Goal: Task Accomplishment & Management: Use online tool/utility

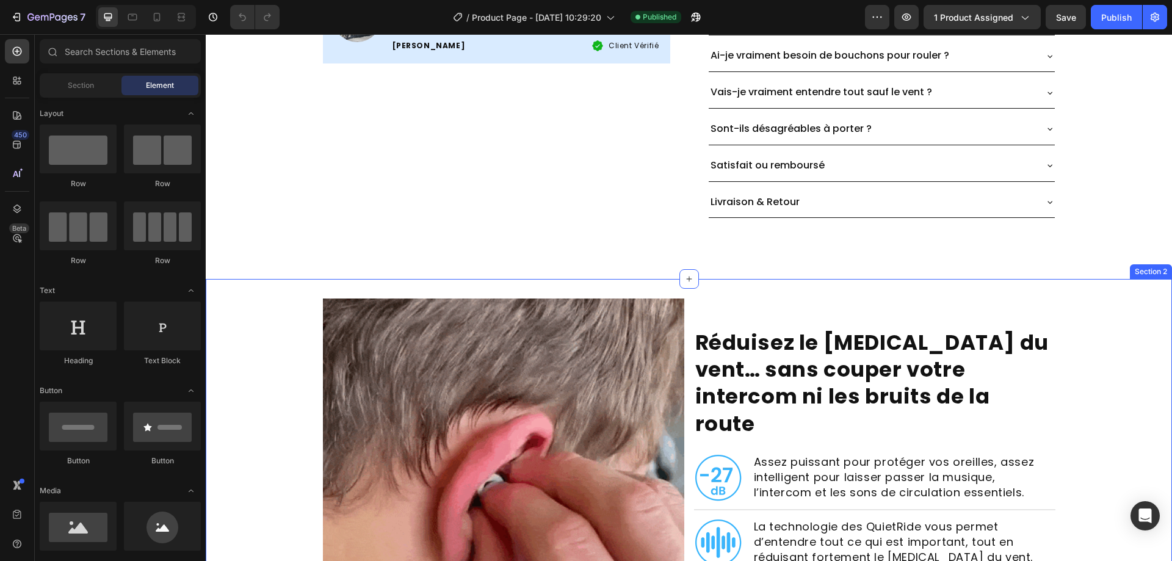
scroll to position [671, 0]
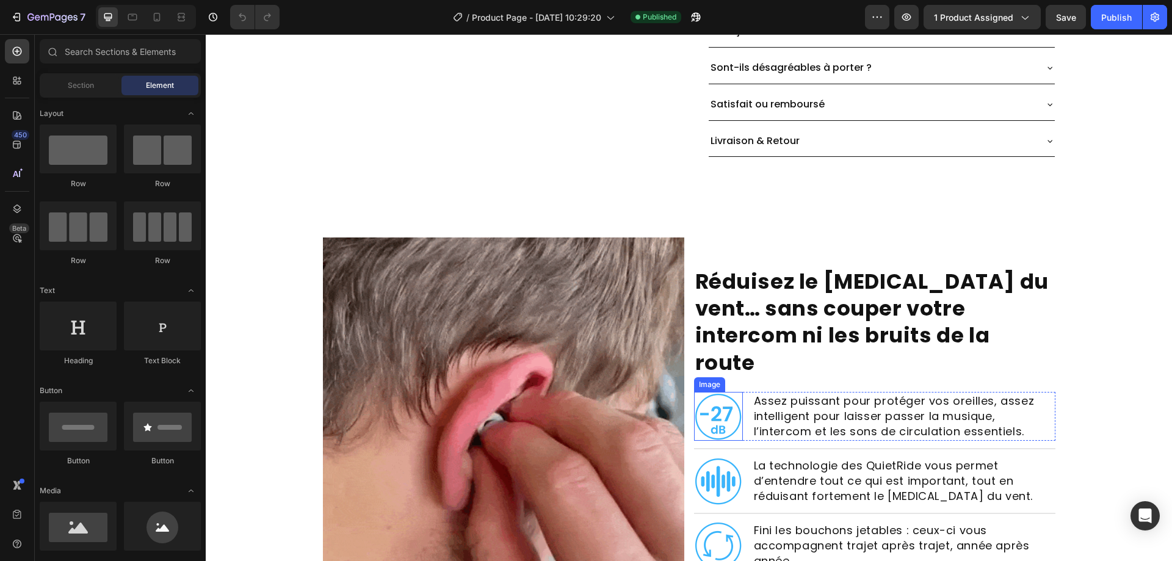
click at [707, 392] on img at bounding box center [718, 416] width 49 height 49
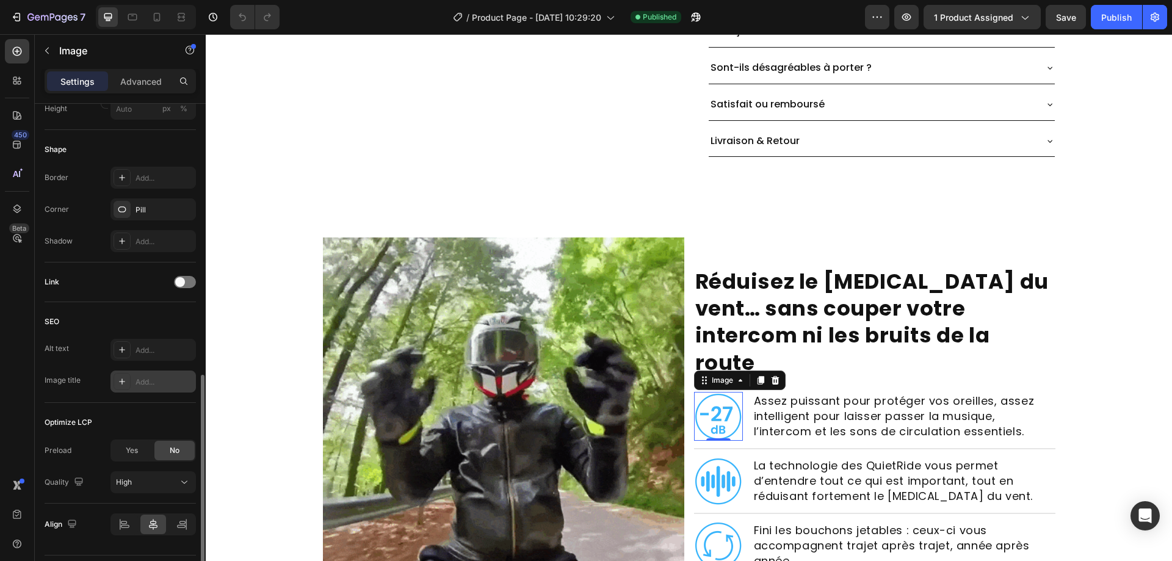
scroll to position [460, 0]
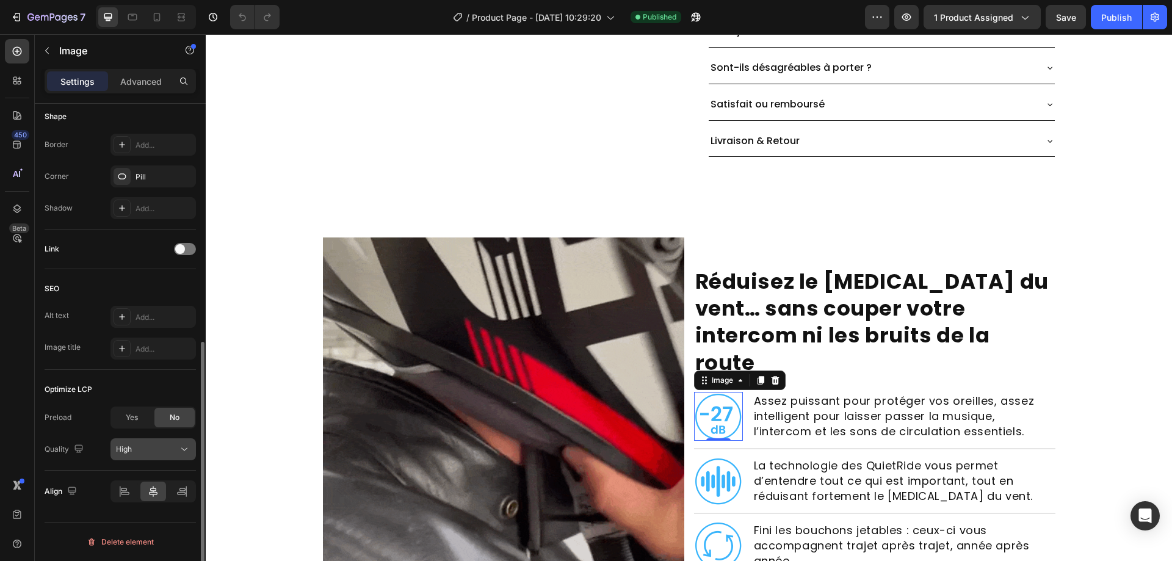
click at [139, 450] on div "High" at bounding box center [147, 449] width 62 height 11
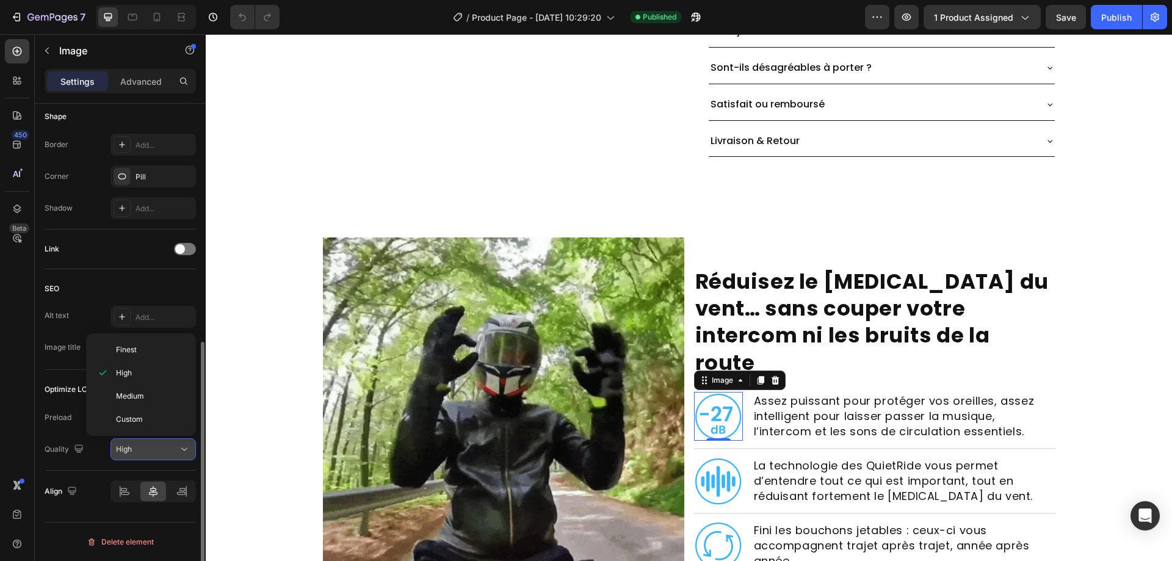
click at [139, 450] on div "High" at bounding box center [147, 449] width 62 height 11
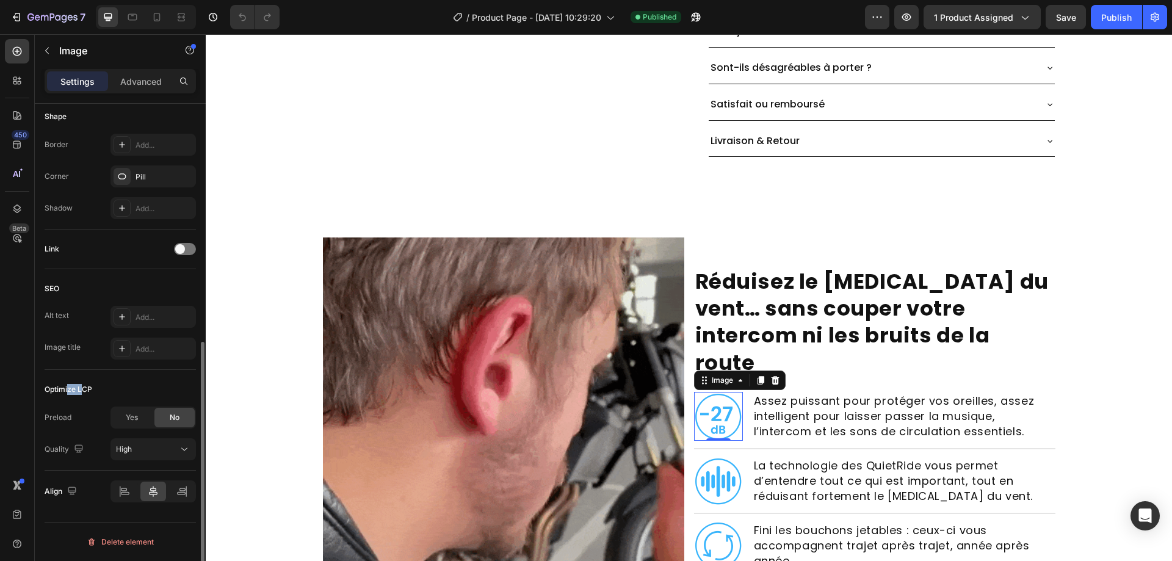
drag, startPoint x: 69, startPoint y: 378, endPoint x: 89, endPoint y: 387, distance: 21.9
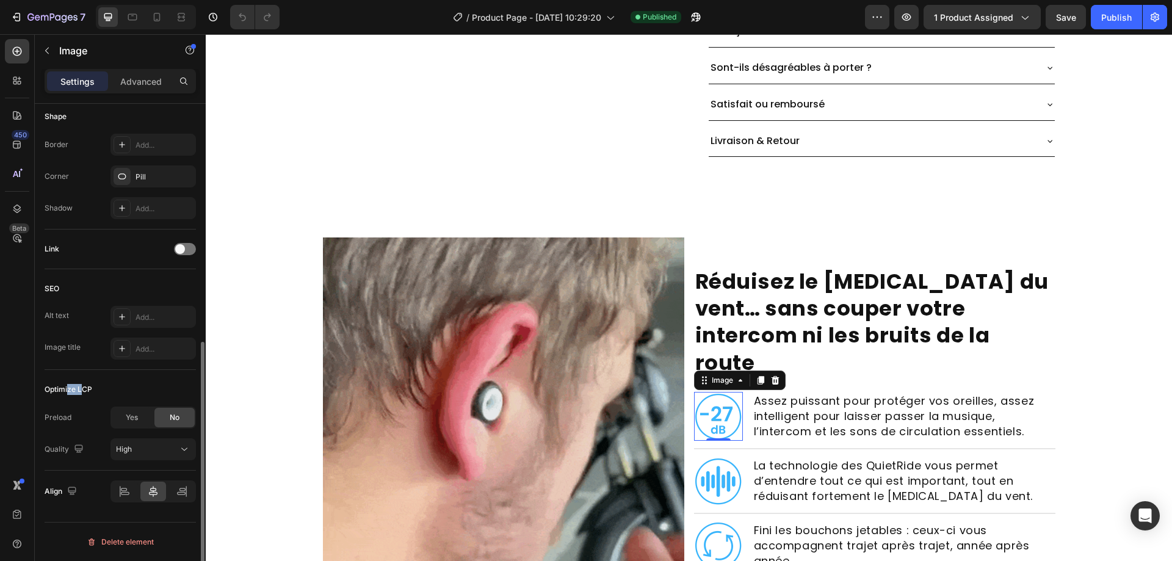
click at [89, 387] on div "Optimize LCP Preload Yes No Quality High" at bounding box center [120, 420] width 151 height 101
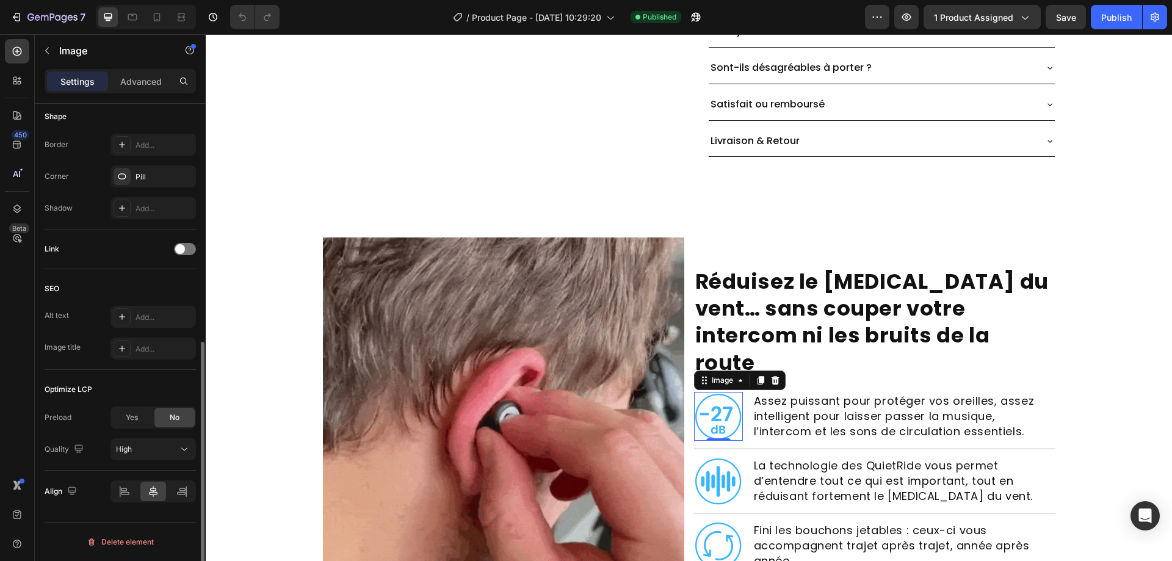
click at [90, 388] on div "Optimize LCP" at bounding box center [69, 389] width 48 height 11
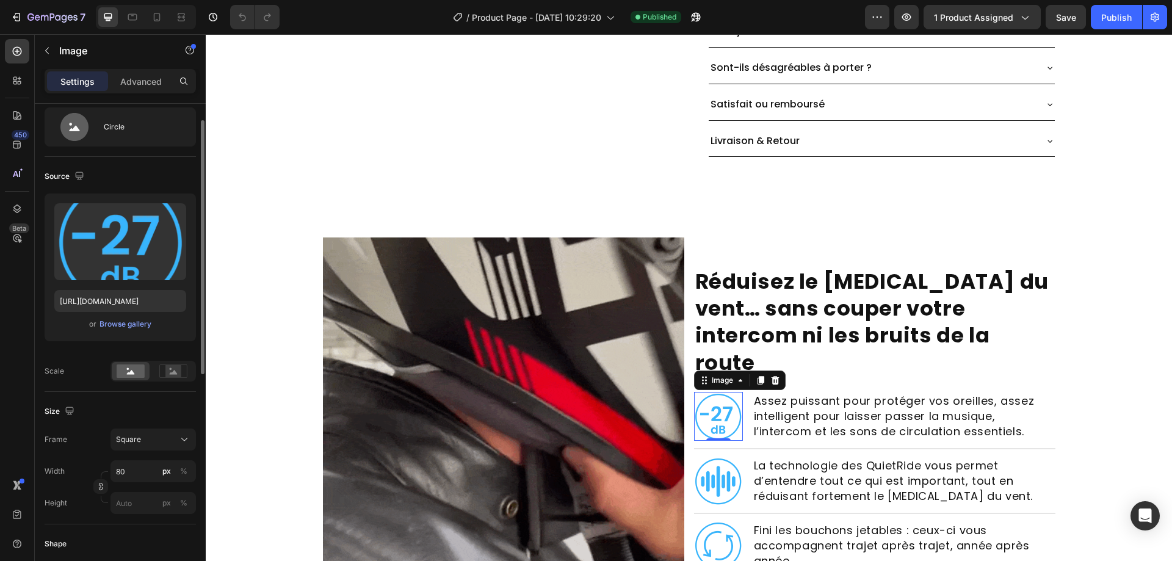
scroll to position [0, 0]
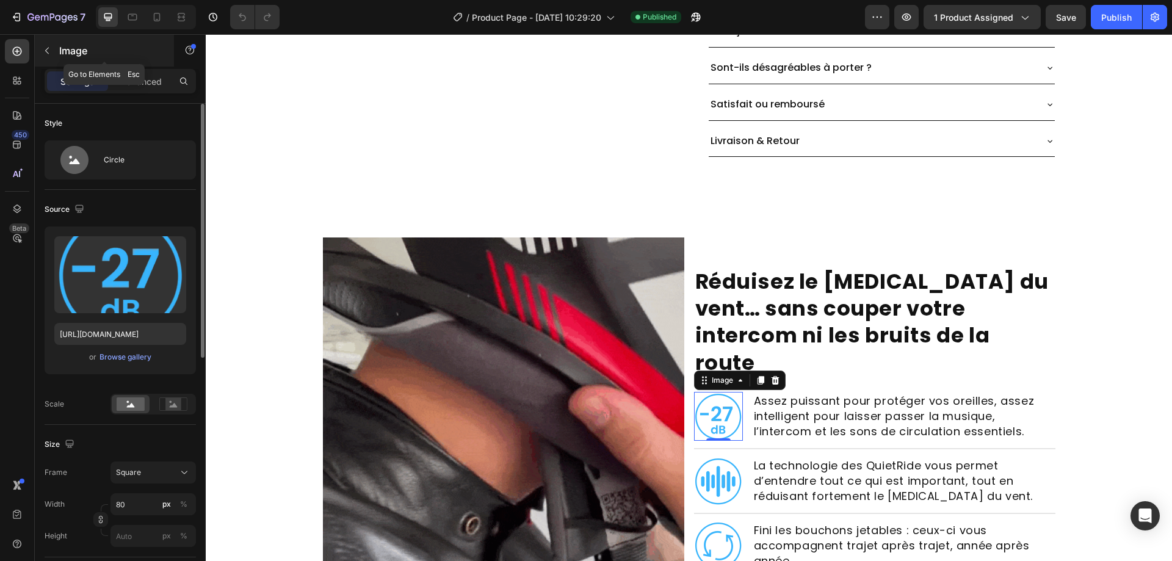
click at [139, 57] on p "Image" at bounding box center [111, 50] width 104 height 15
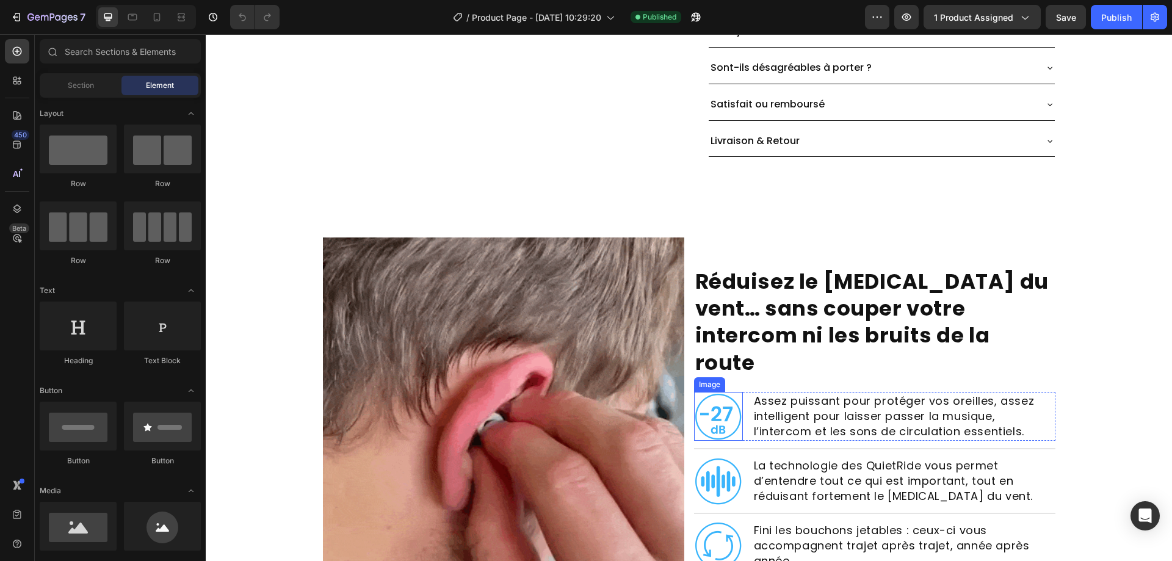
click at [704, 422] on img at bounding box center [718, 416] width 49 height 49
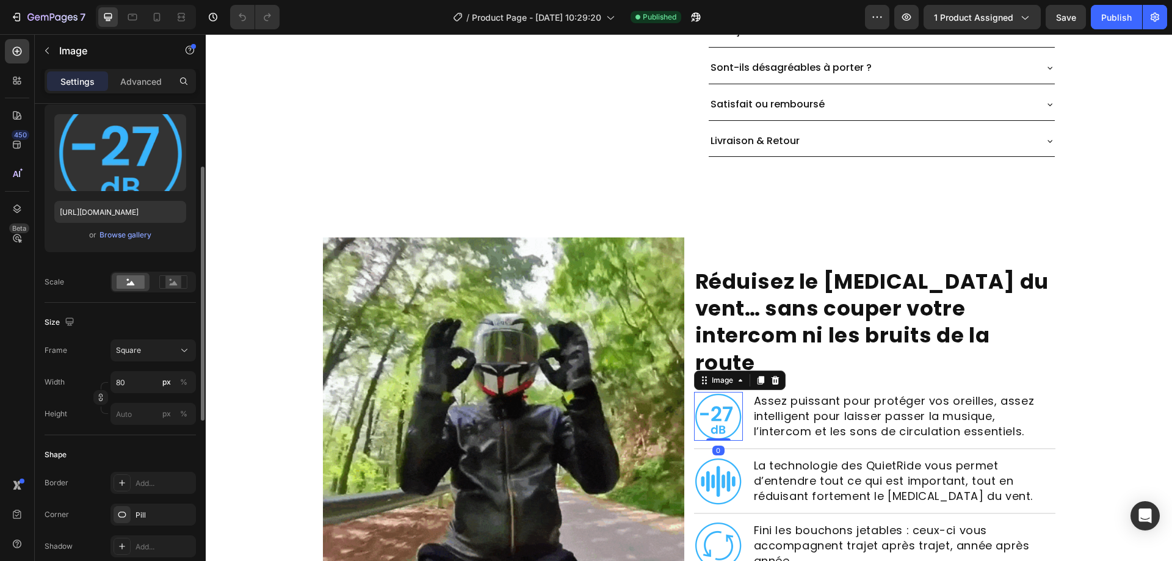
scroll to position [460, 0]
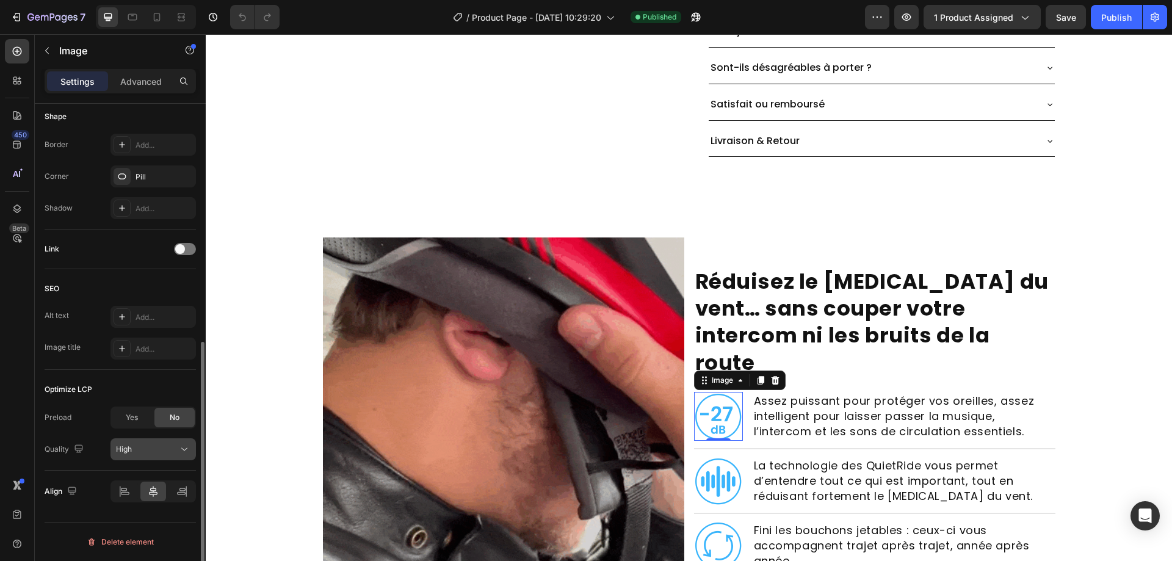
click at [150, 441] on button "High" at bounding box center [152, 449] width 85 height 22
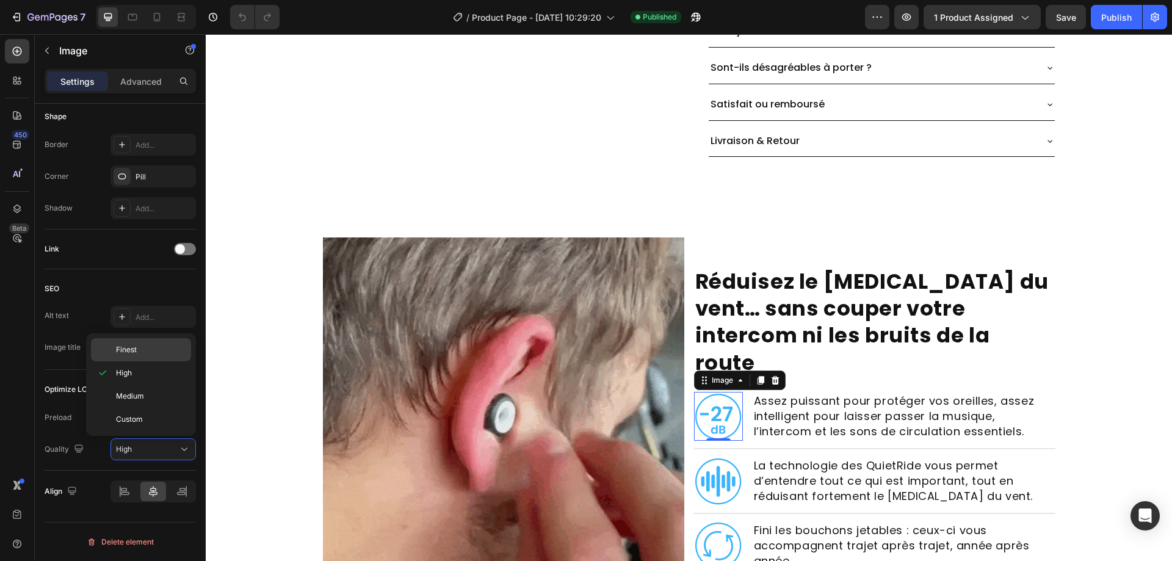
click at [137, 347] on p "Finest" at bounding box center [151, 349] width 70 height 11
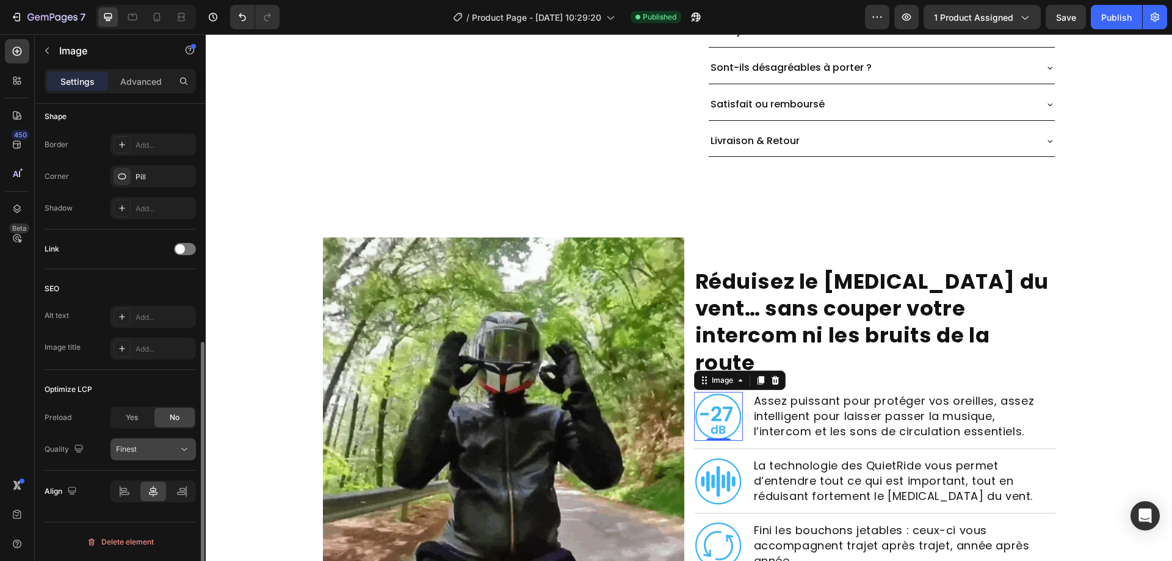
click at [164, 444] on div "Finest" at bounding box center [147, 449] width 62 height 11
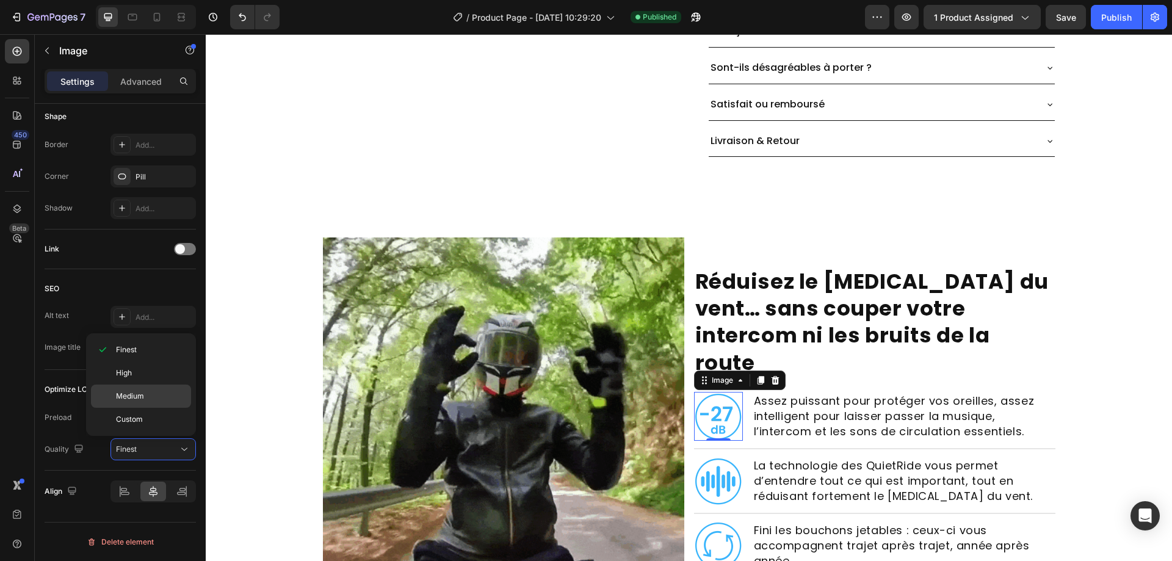
click at [150, 393] on p "Medium" at bounding box center [151, 396] width 70 height 11
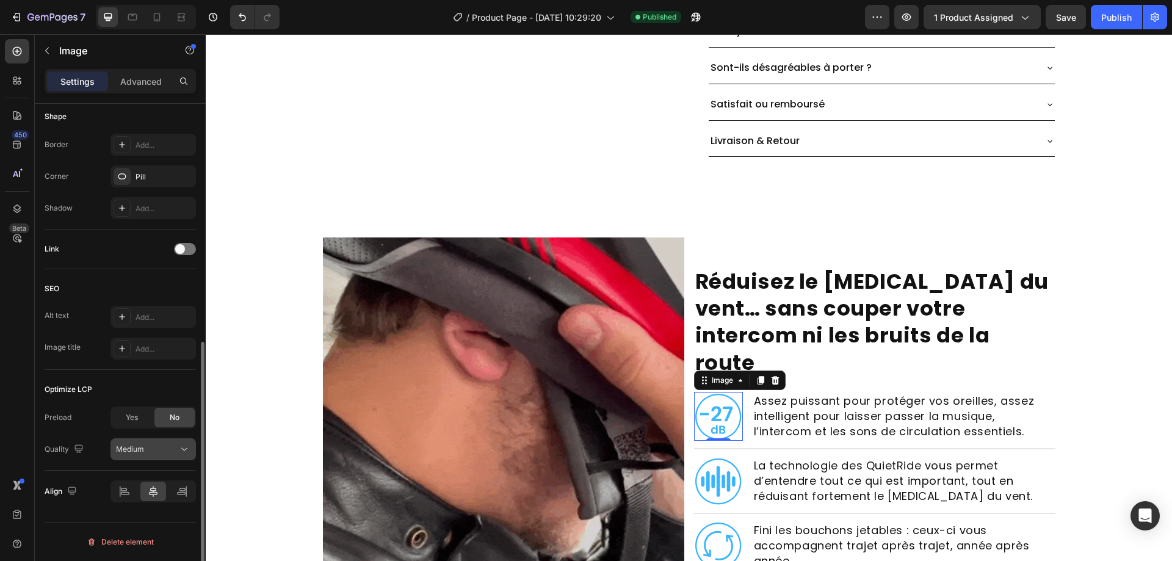
click at [164, 440] on button "Medium" at bounding box center [152, 449] width 85 height 22
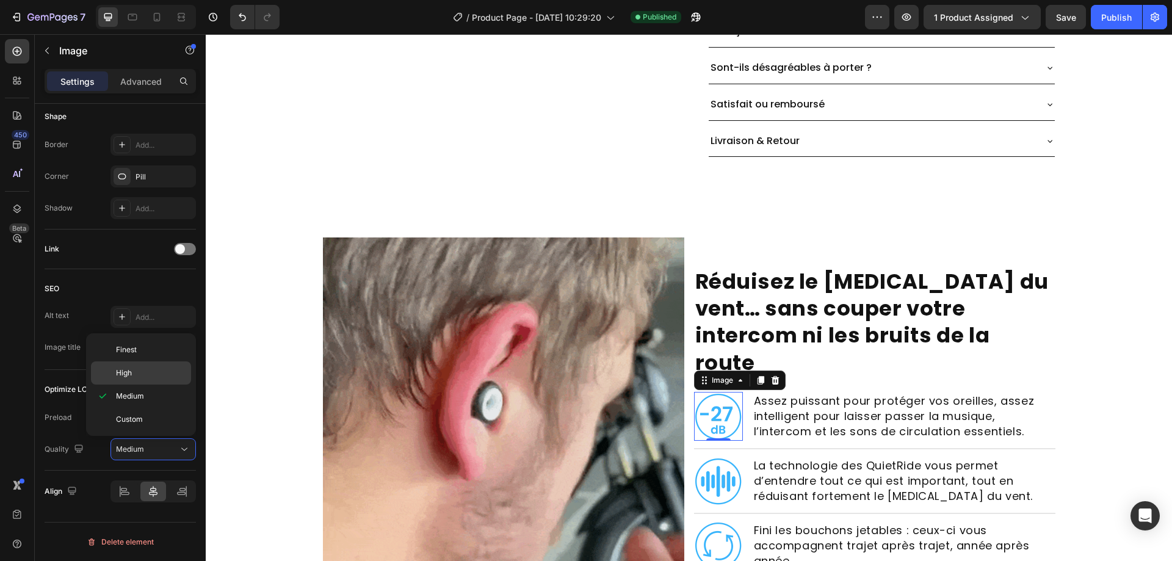
click at [148, 375] on p "High" at bounding box center [151, 372] width 70 height 11
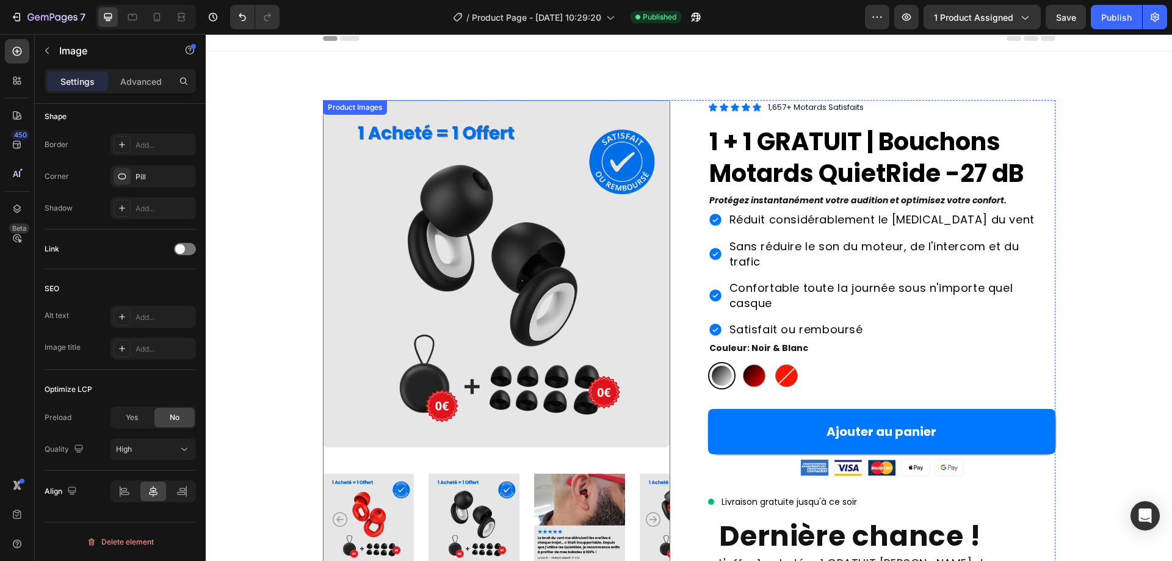
scroll to position [0, 0]
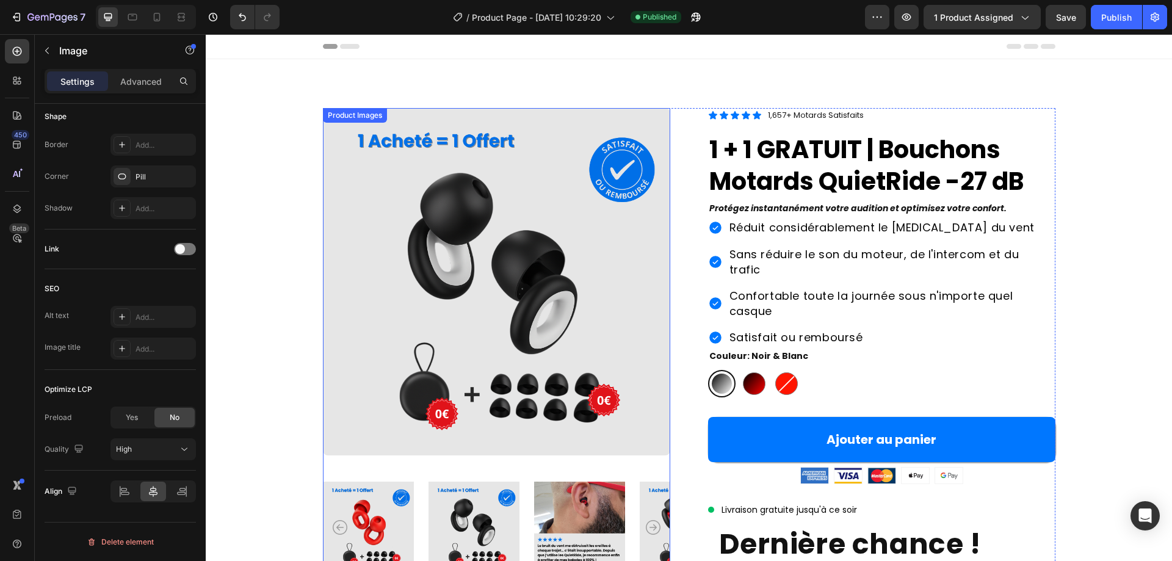
click at [456, 304] on img at bounding box center [496, 281] width 347 height 347
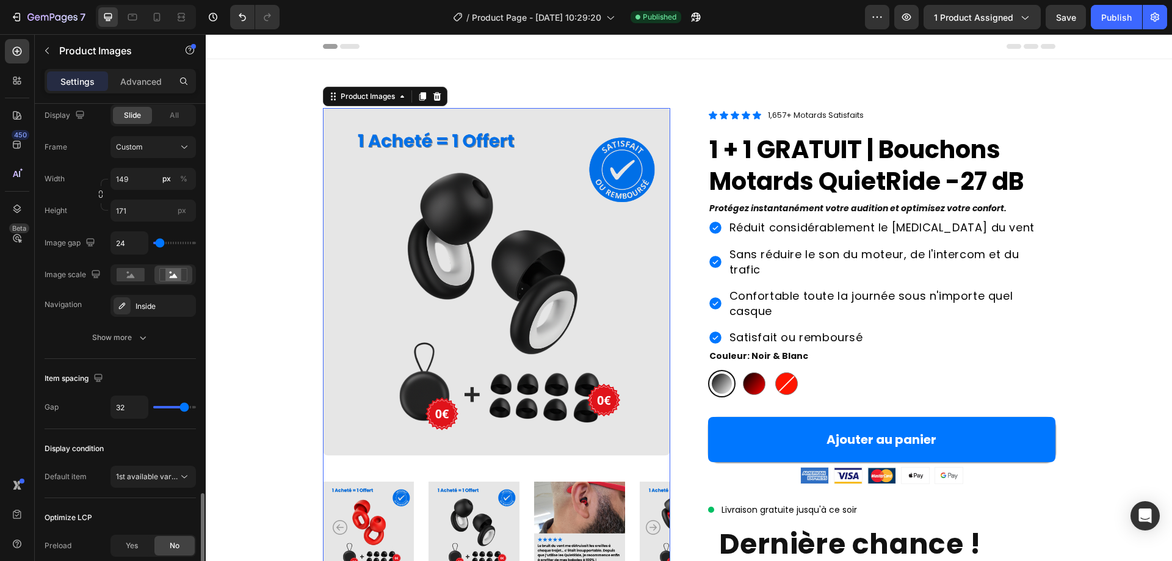
scroll to position [555, 0]
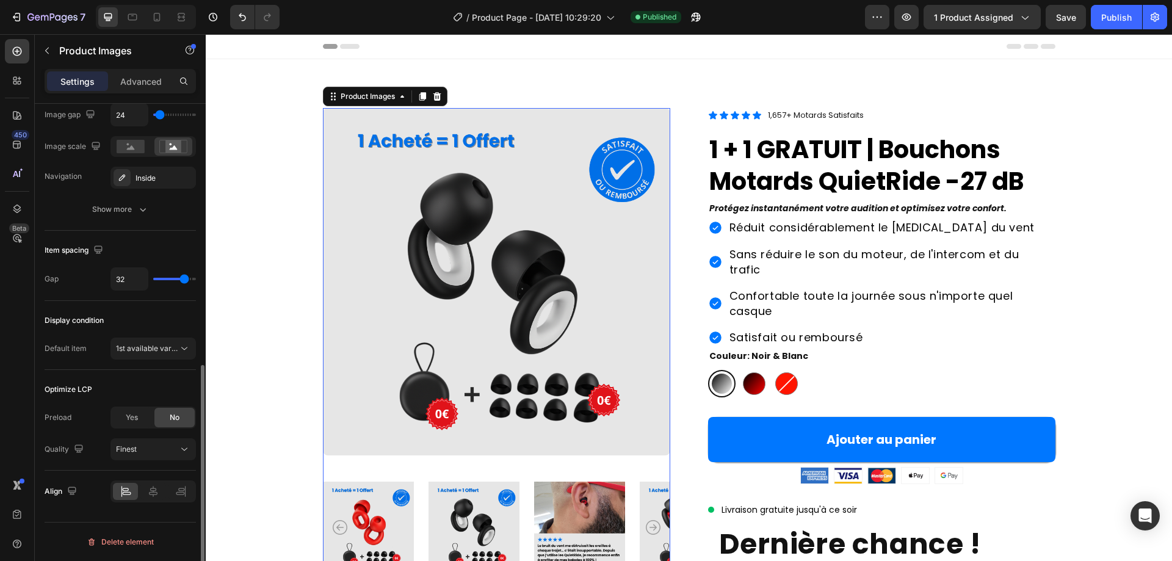
drag, startPoint x: 81, startPoint y: 389, endPoint x: 95, endPoint y: 393, distance: 14.5
click at [94, 392] on div "Optimize LCP" at bounding box center [120, 390] width 151 height 20
click at [95, 393] on div "Optimize LCP" at bounding box center [120, 390] width 151 height 20
click at [111, 415] on div "Yes No" at bounding box center [152, 417] width 85 height 22
click at [118, 415] on div "Yes" at bounding box center [132, 418] width 40 height 20
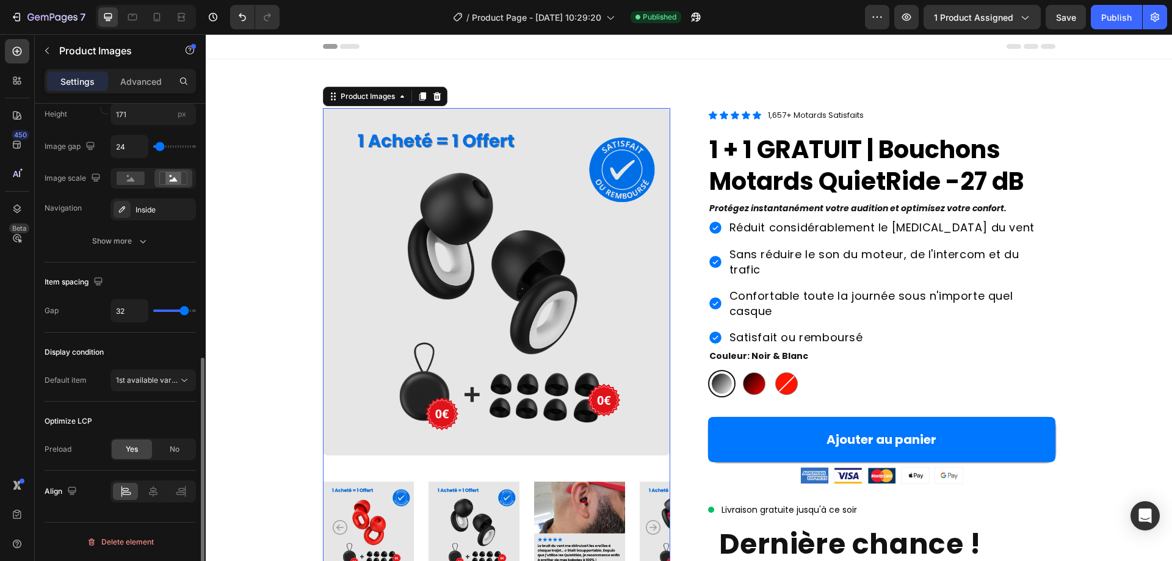
scroll to position [524, 0]
click at [165, 445] on div "No" at bounding box center [174, 449] width 40 height 20
click at [186, 490] on button "Finest" at bounding box center [152, 481] width 85 height 22
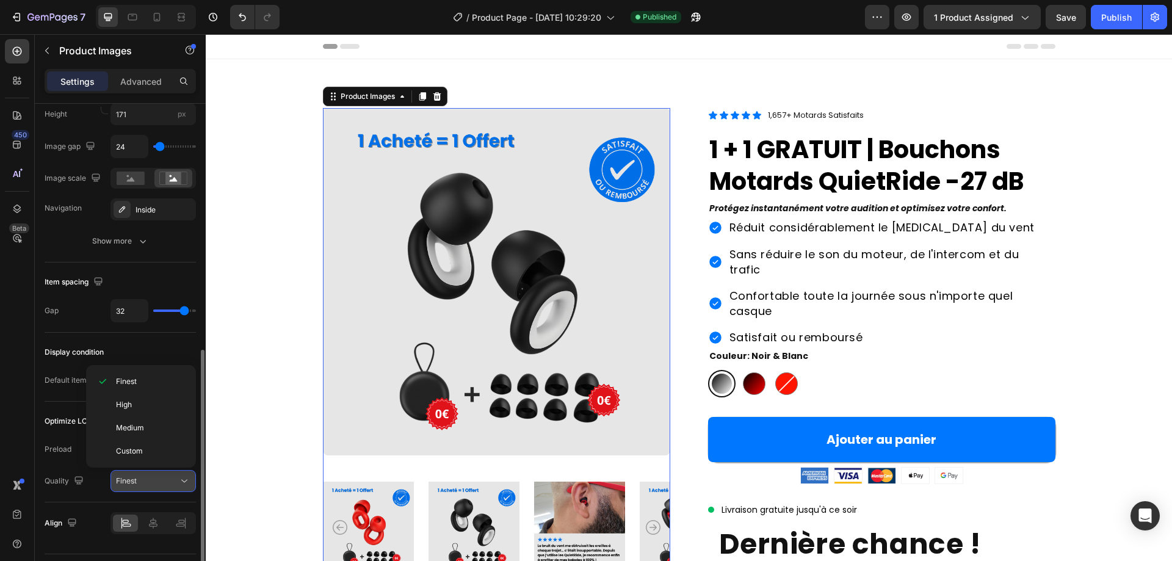
click at [186, 489] on button "Finest" at bounding box center [152, 481] width 85 height 22
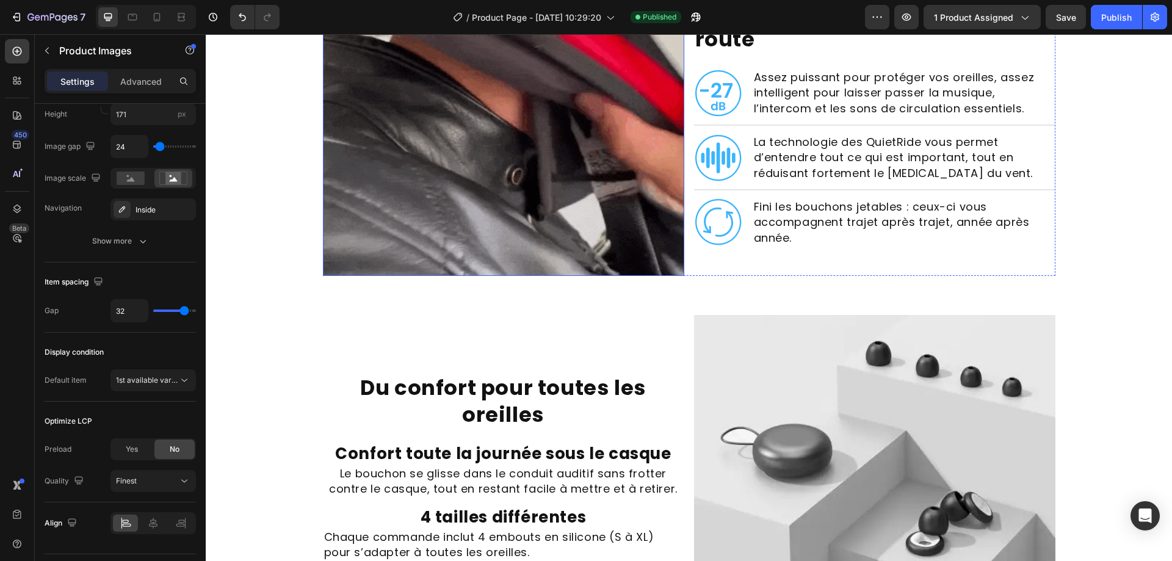
scroll to position [1037, 0]
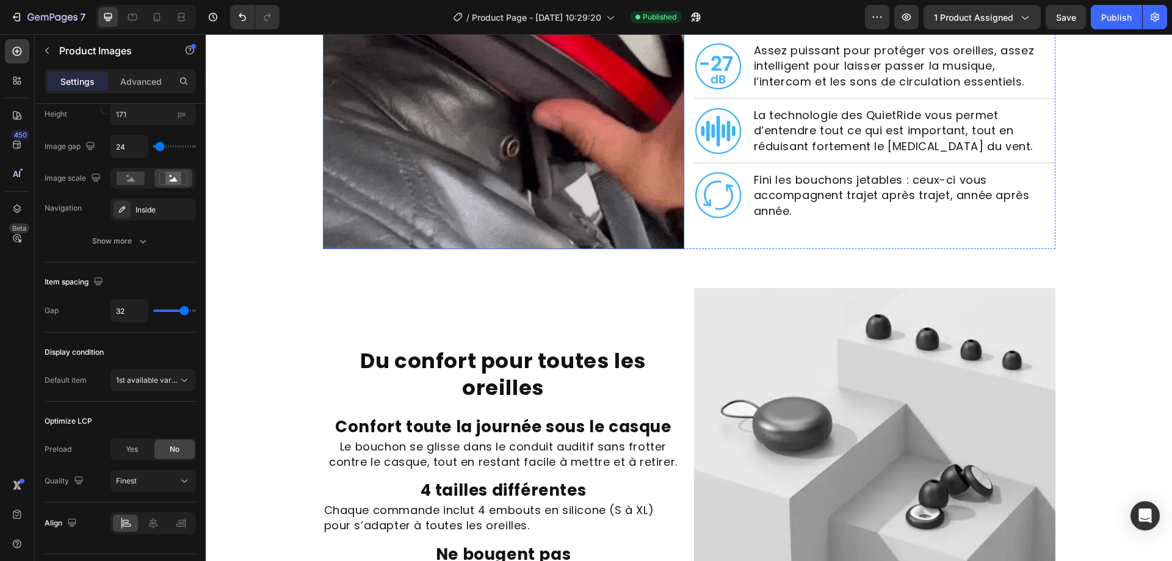
click at [583, 155] on img at bounding box center [503, 68] width 361 height 361
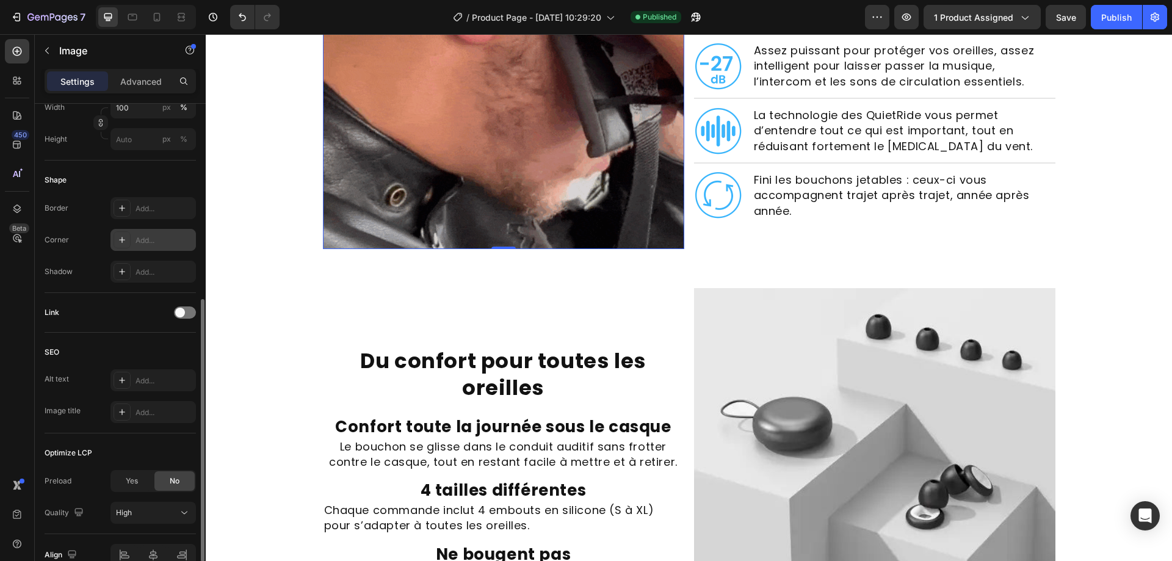
scroll to position [427, 0]
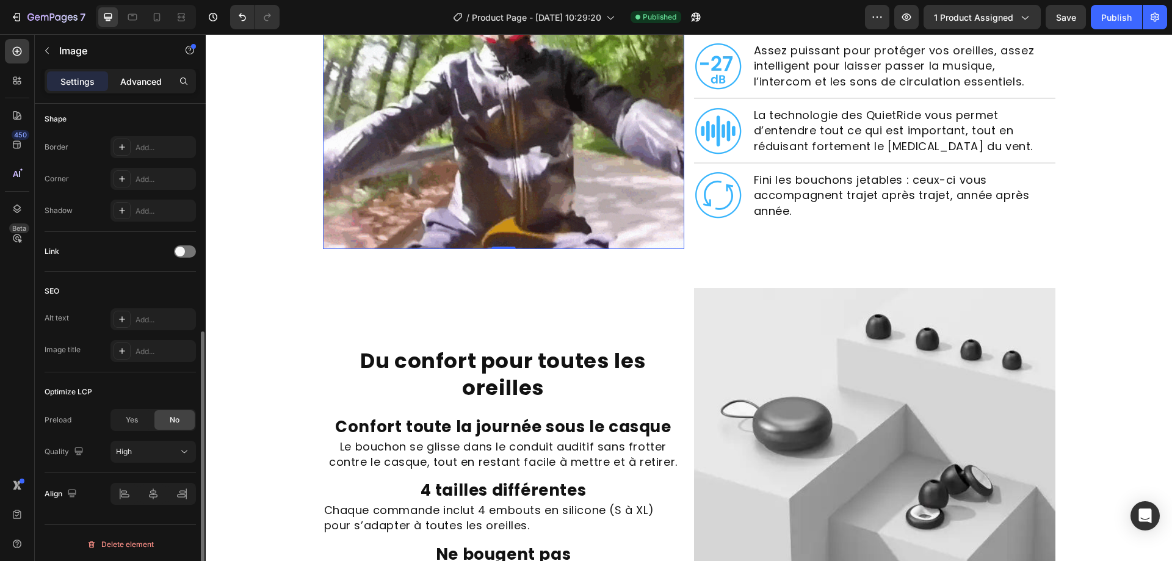
click at [145, 84] on p "Advanced" at bounding box center [140, 81] width 41 height 13
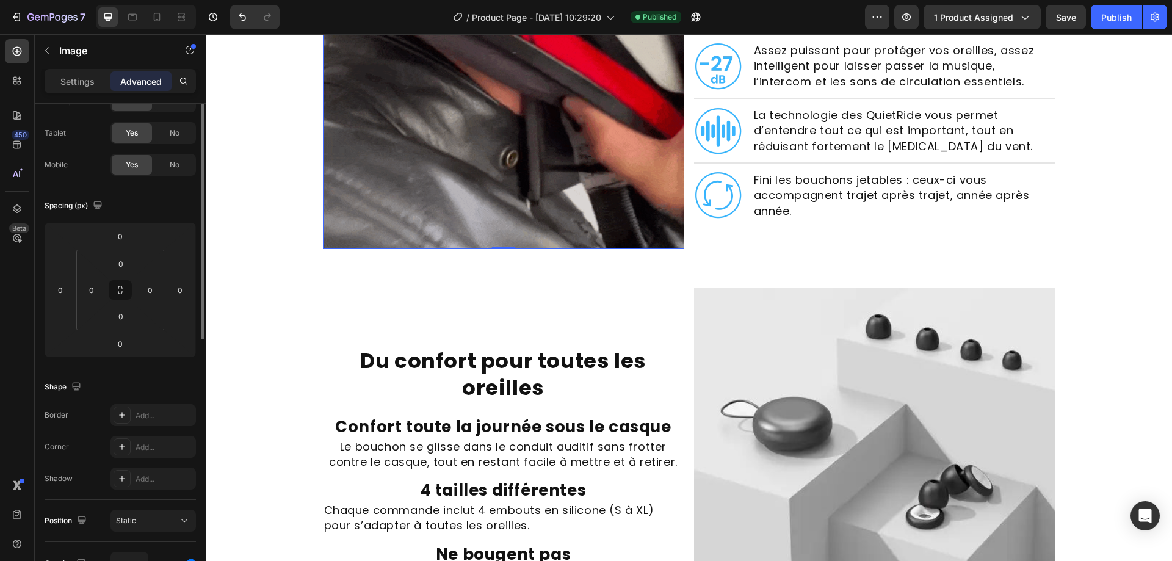
scroll to position [0, 0]
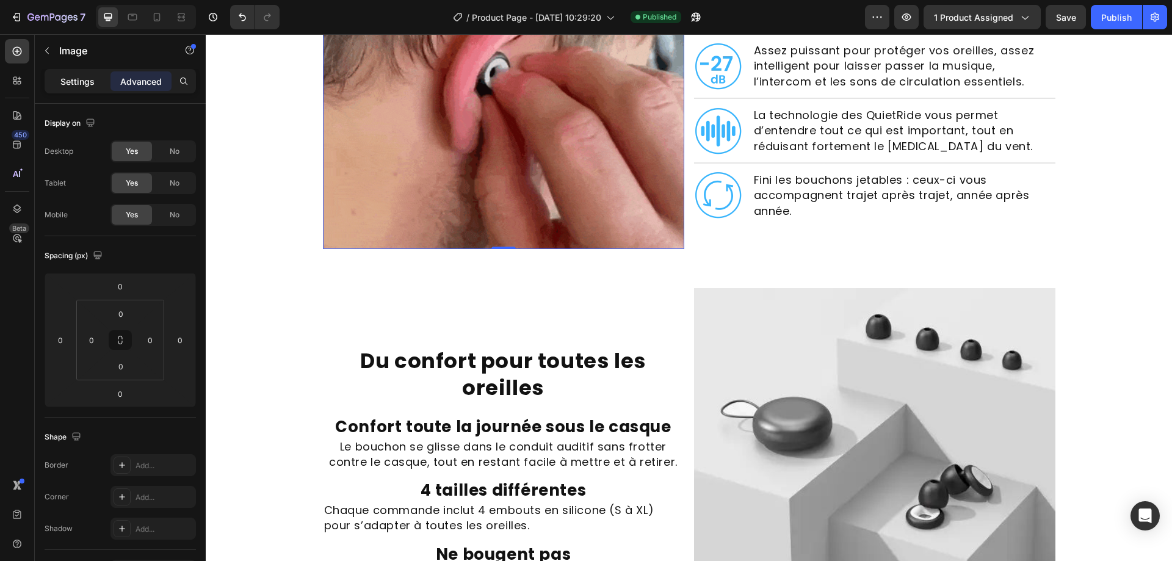
click at [85, 83] on p "Settings" at bounding box center [77, 81] width 34 height 13
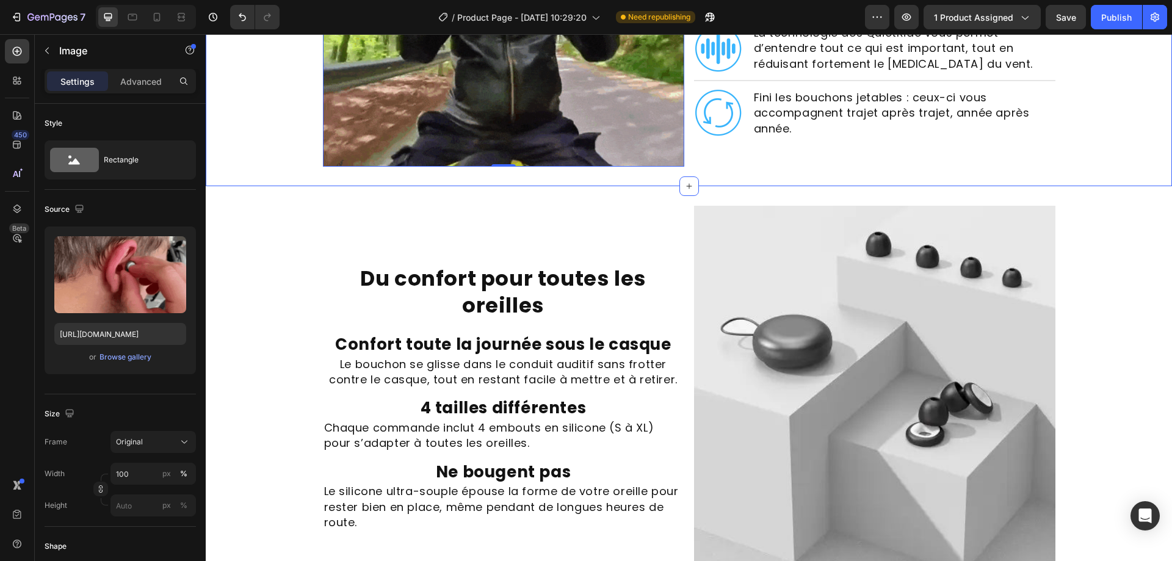
scroll to position [1159, 0]
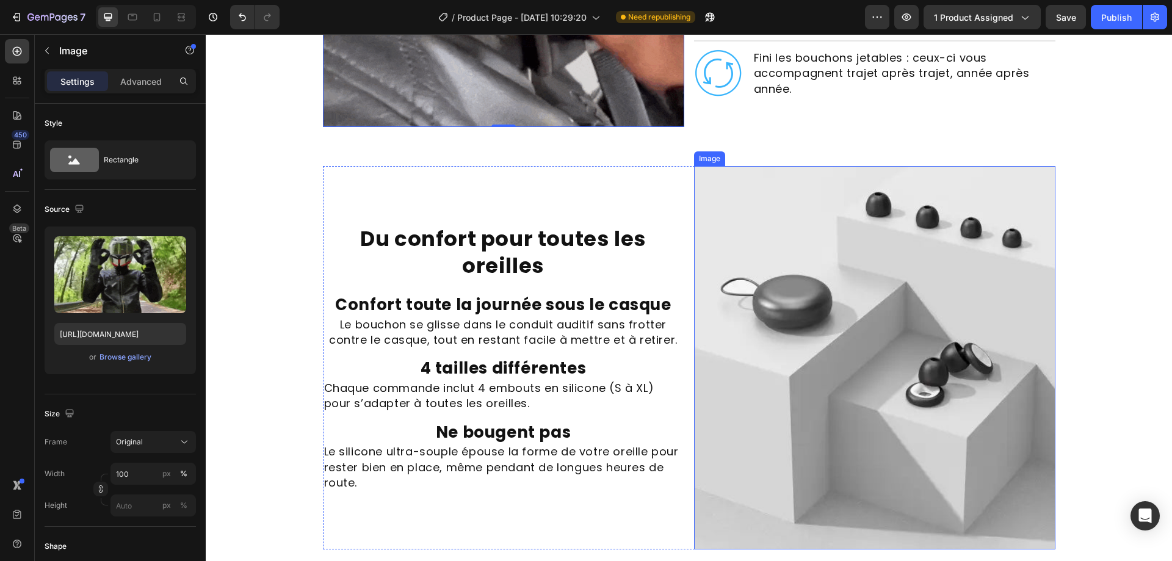
click at [804, 410] on img at bounding box center [874, 358] width 361 height 384
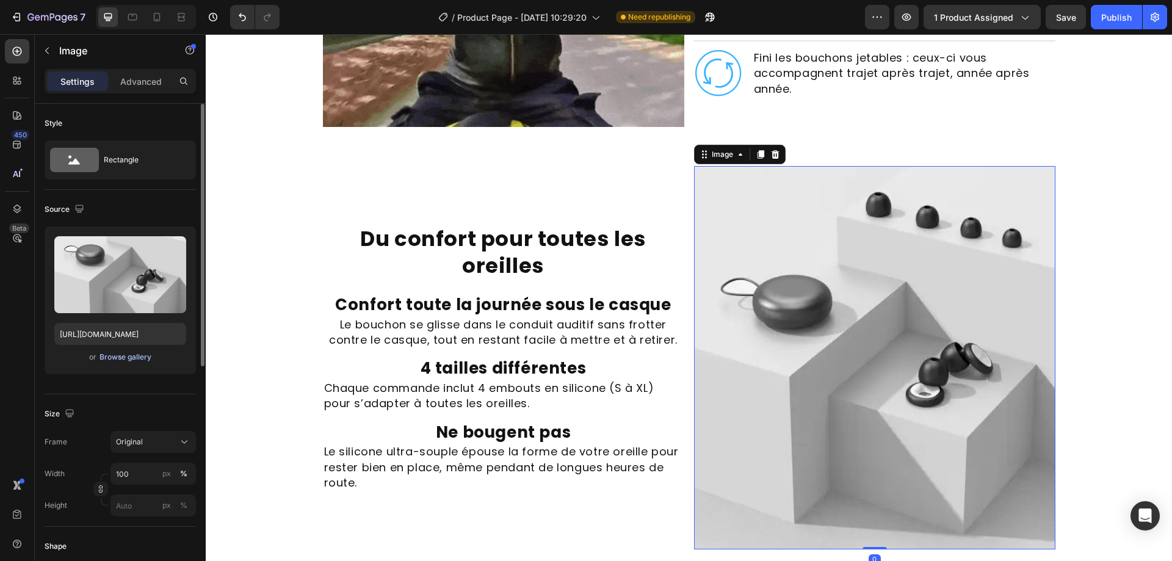
click at [137, 358] on div "Browse gallery" at bounding box center [125, 357] width 52 height 11
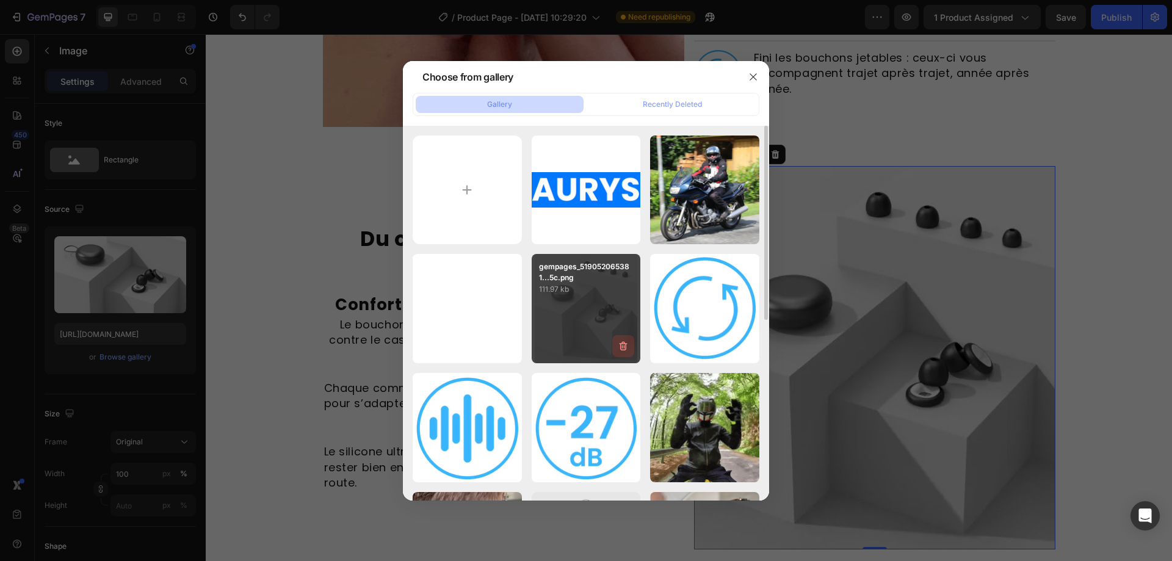
click at [623, 349] on icon "button" at bounding box center [623, 346] width 12 height 12
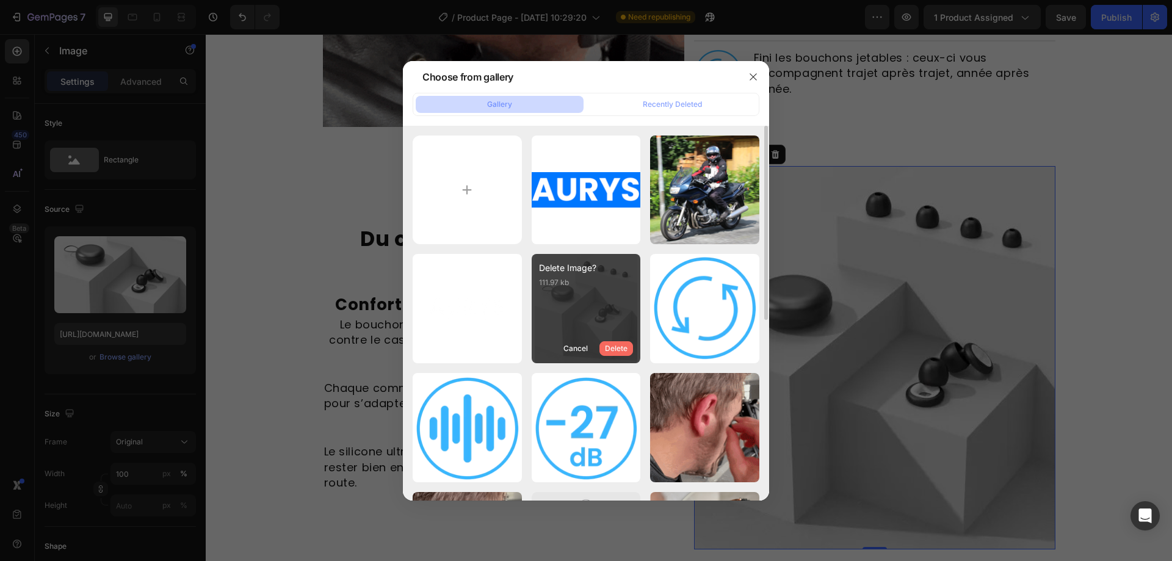
click at [626, 347] on div "Delete" at bounding box center [616, 348] width 23 height 11
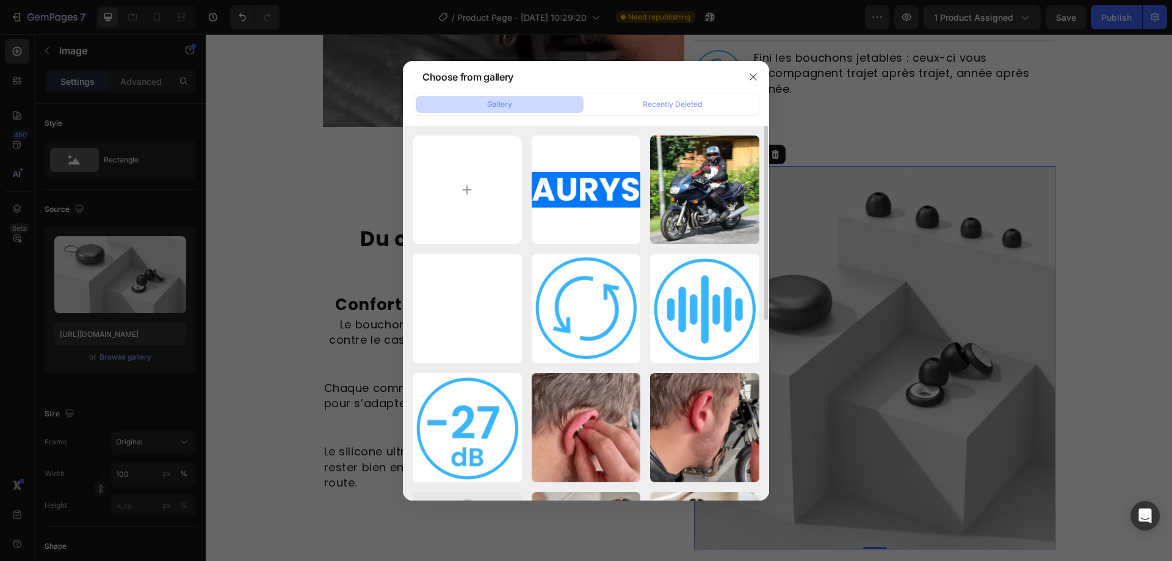
click at [0, 0] on icon "button" at bounding box center [0, 0] width 0 height 0
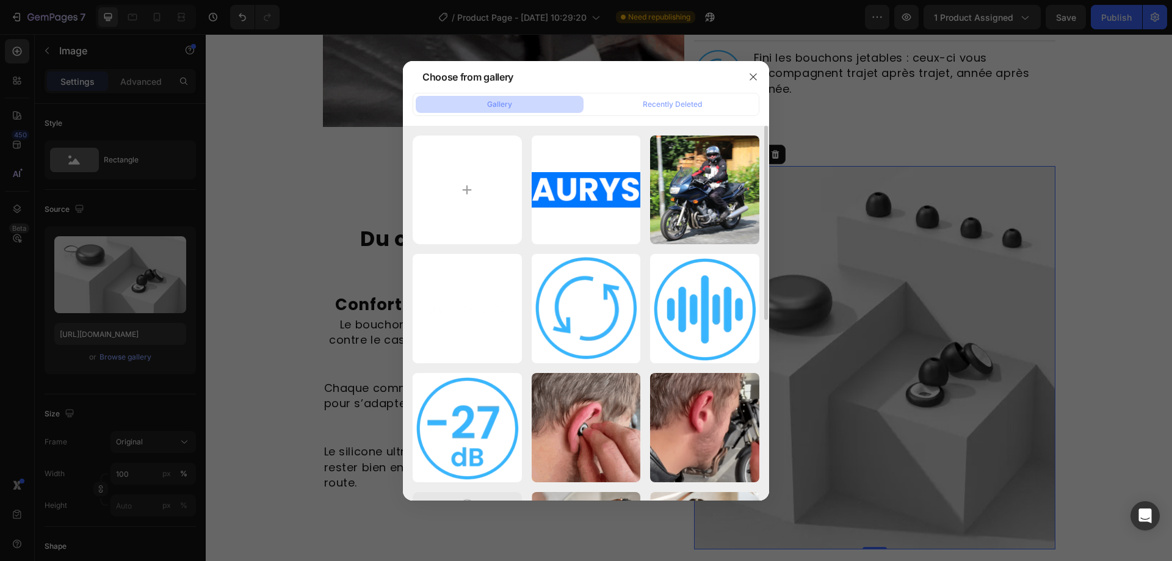
click at [0, 0] on div "Delete" at bounding box center [0, 0] width 0 height 0
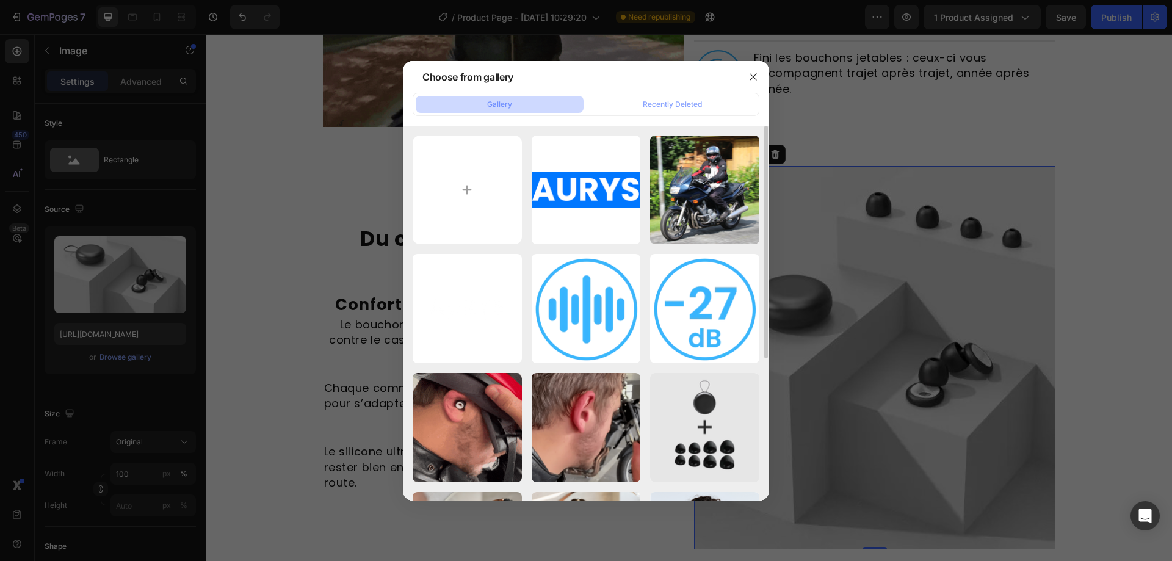
click at [0, 0] on icon "button" at bounding box center [0, 0] width 0 height 0
click at [0, 0] on div "Delete" at bounding box center [0, 0] width 0 height 0
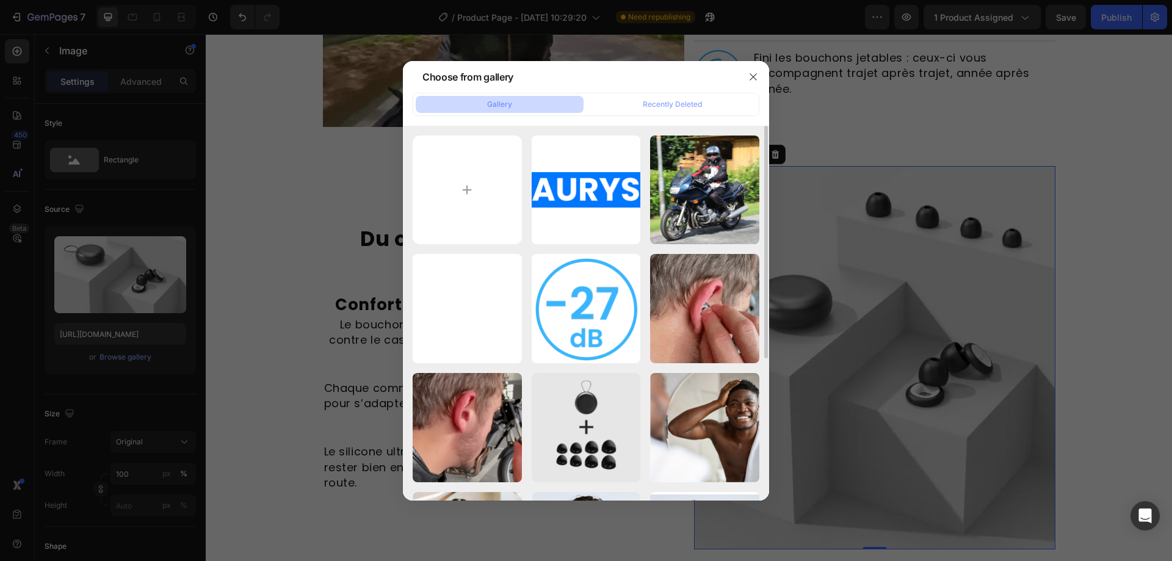
click at [0, 0] on icon "button" at bounding box center [0, 0] width 0 height 0
click at [0, 0] on div "Delete" at bounding box center [0, 0] width 0 height 0
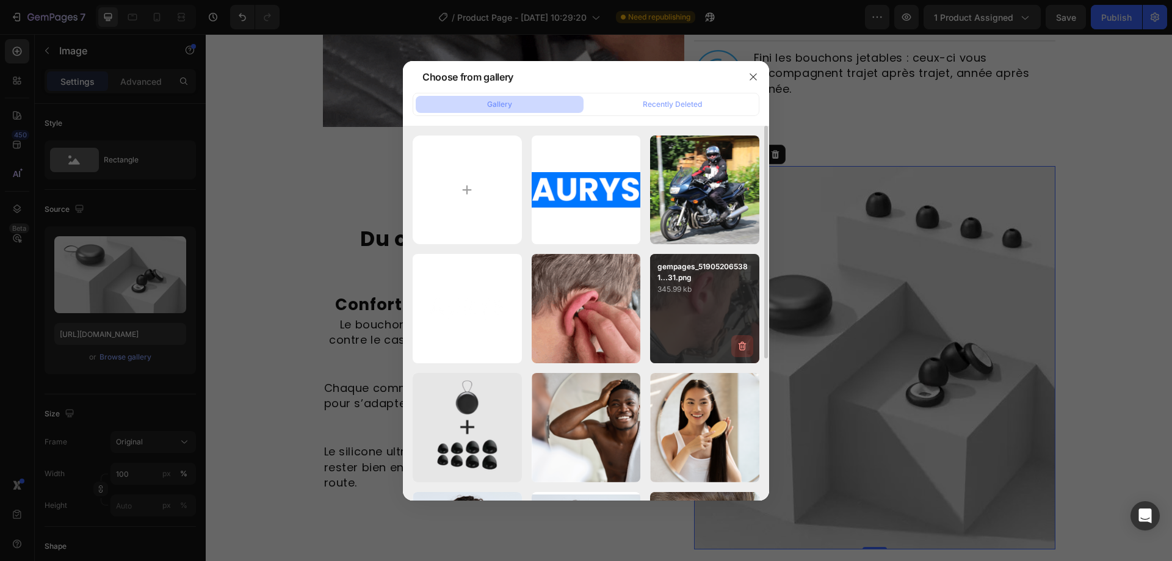
click at [742, 345] on icon "button" at bounding box center [742, 346] width 12 height 12
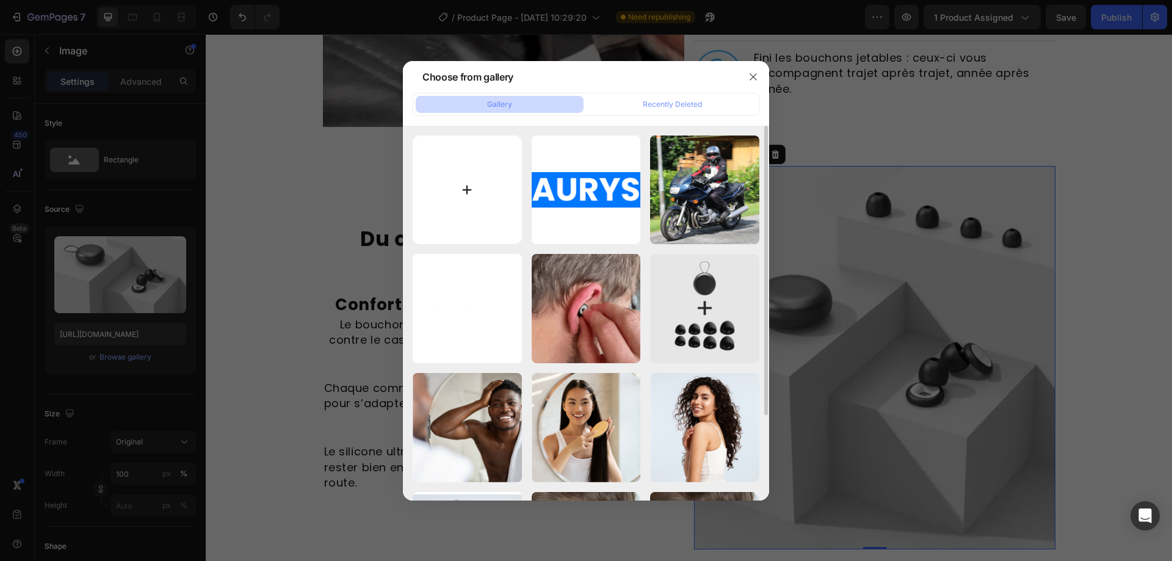
click at [454, 179] on input "file" at bounding box center [467, 189] width 109 height 109
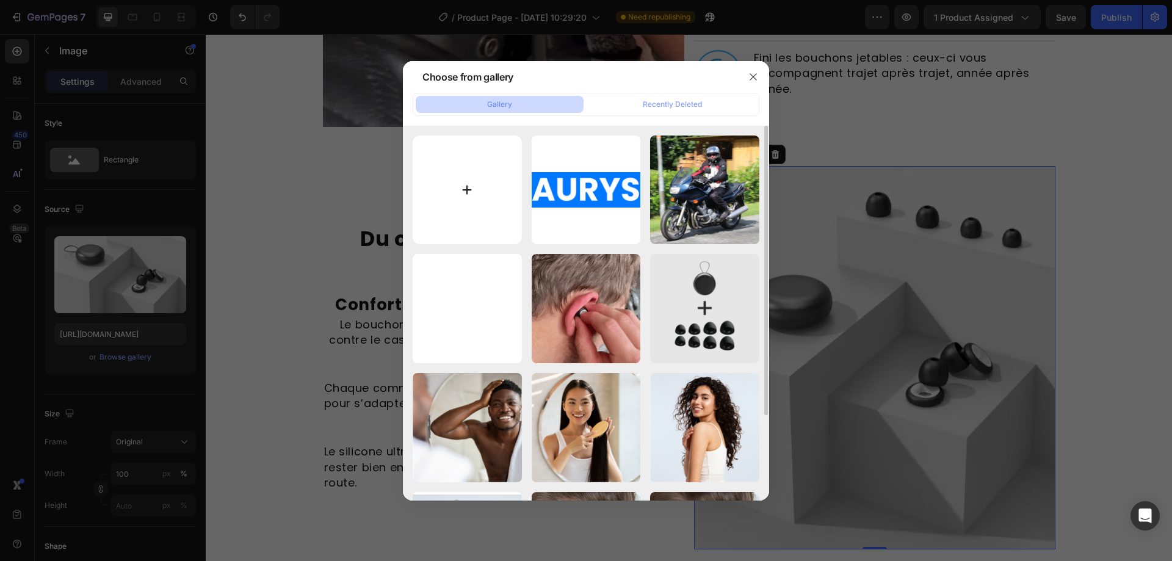
type input "C:\fakepath\gempages_519052065381549017-c45c-min.png"
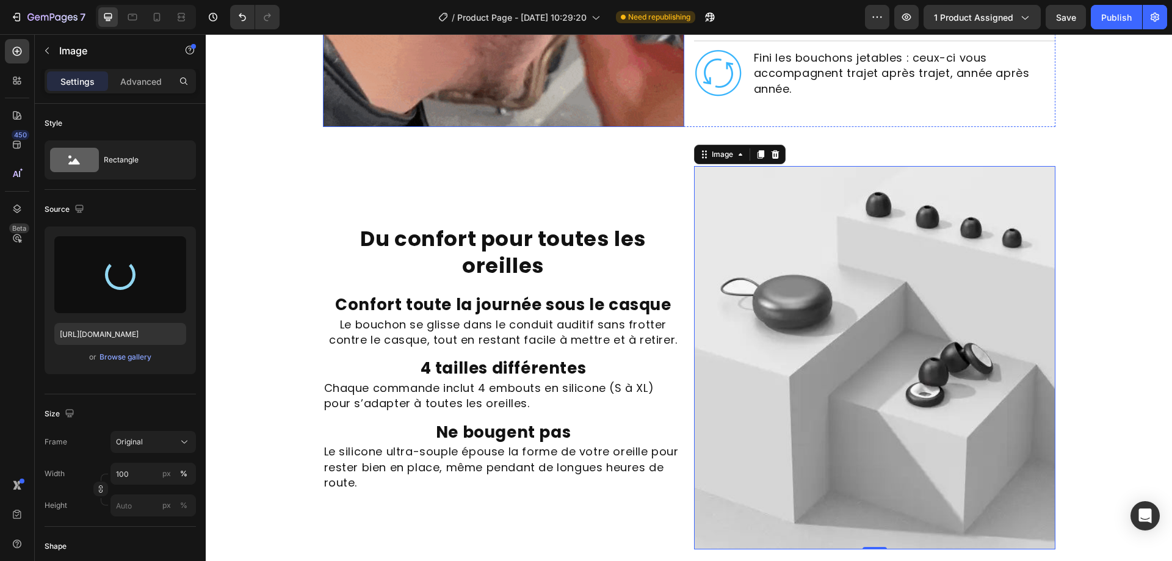
type input "https://cdn.shopify.com/s/files/1/0933/7729/8809/files/gempages_581031478243099…"
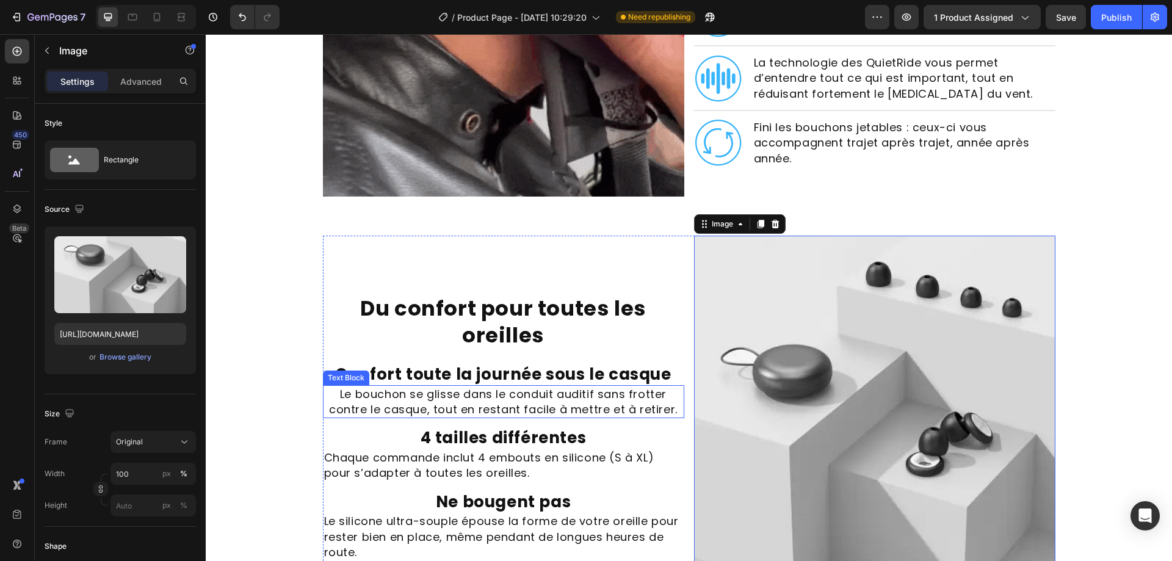
scroll to position [976, 0]
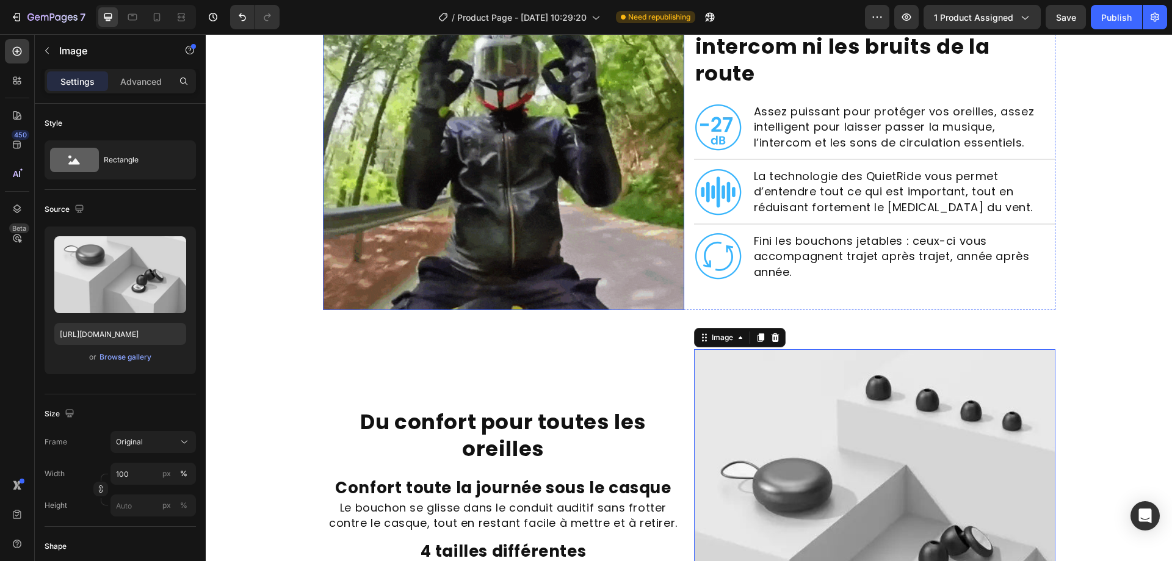
click at [668, 123] on img at bounding box center [503, 129] width 361 height 361
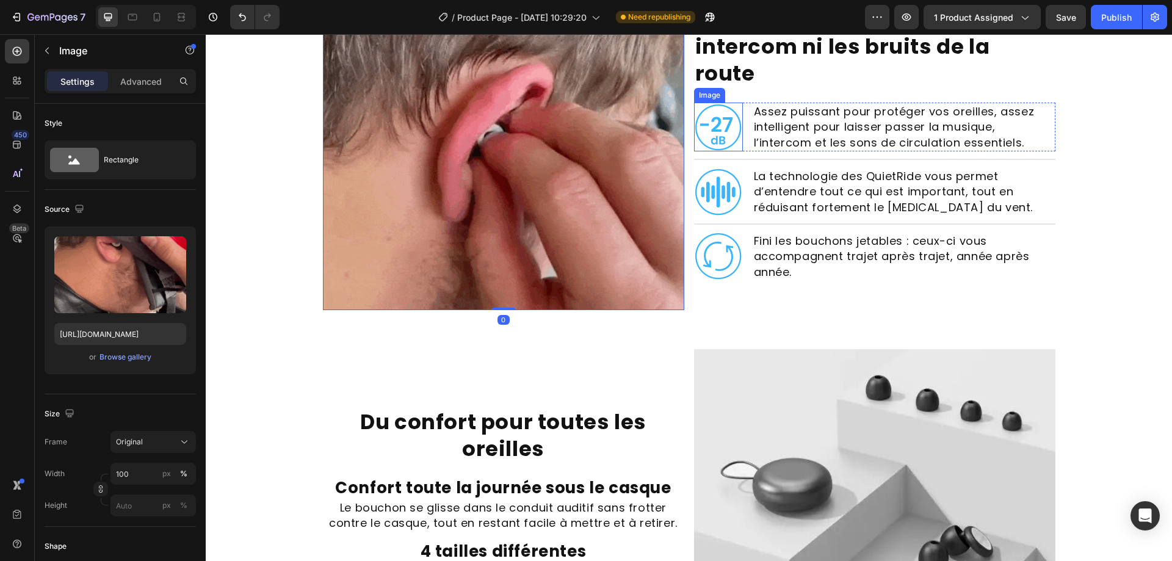
click at [697, 115] on img at bounding box center [718, 127] width 49 height 49
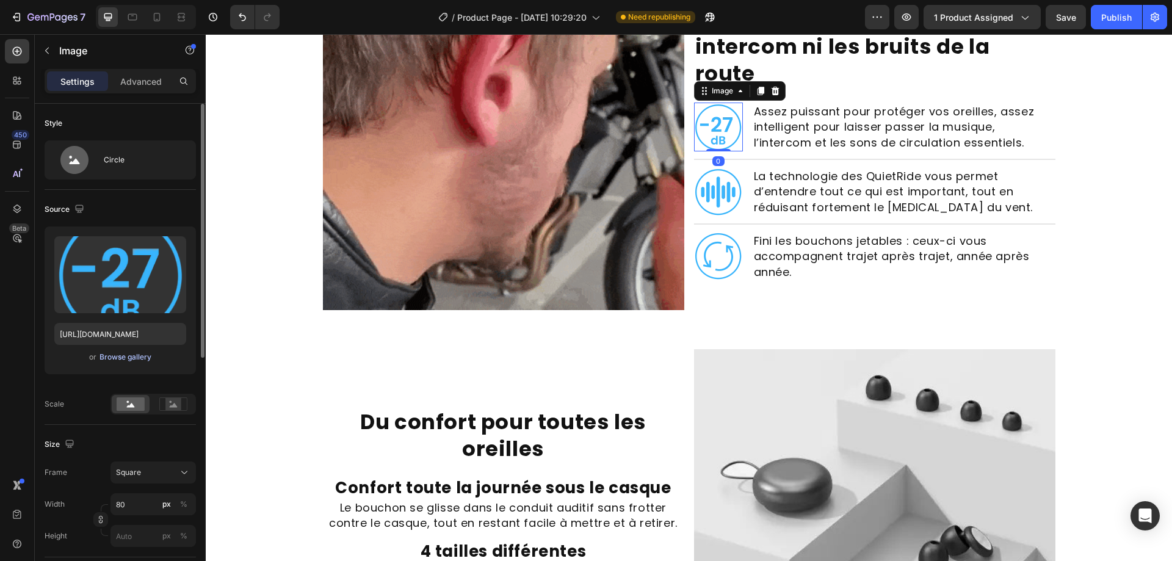
click at [106, 361] on button "Browse gallery" at bounding box center [125, 357] width 53 height 12
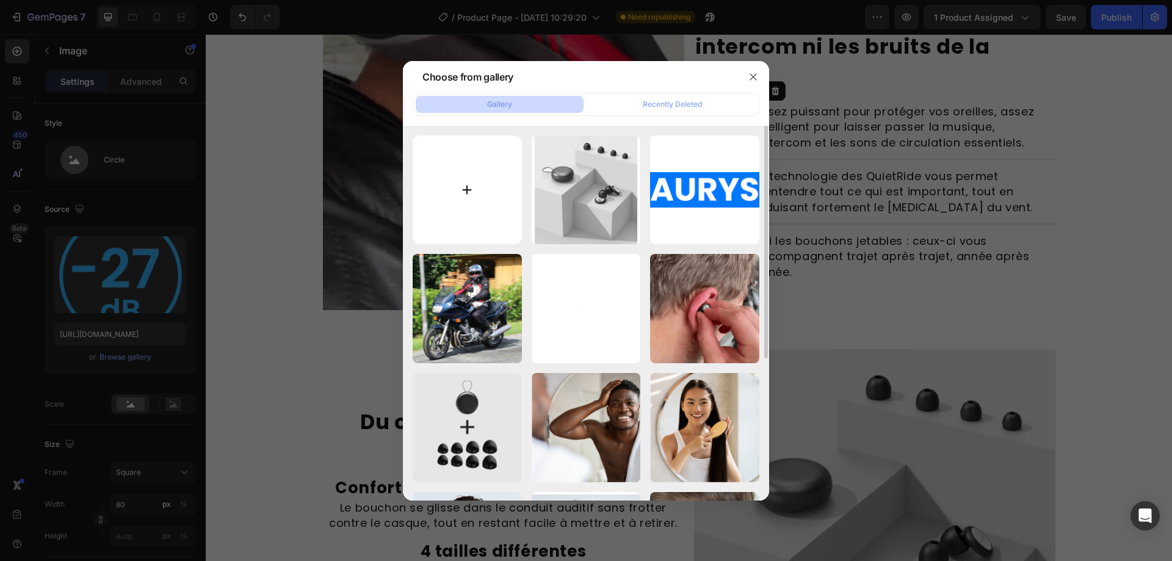
click at [513, 198] on input "file" at bounding box center [467, 189] width 109 height 109
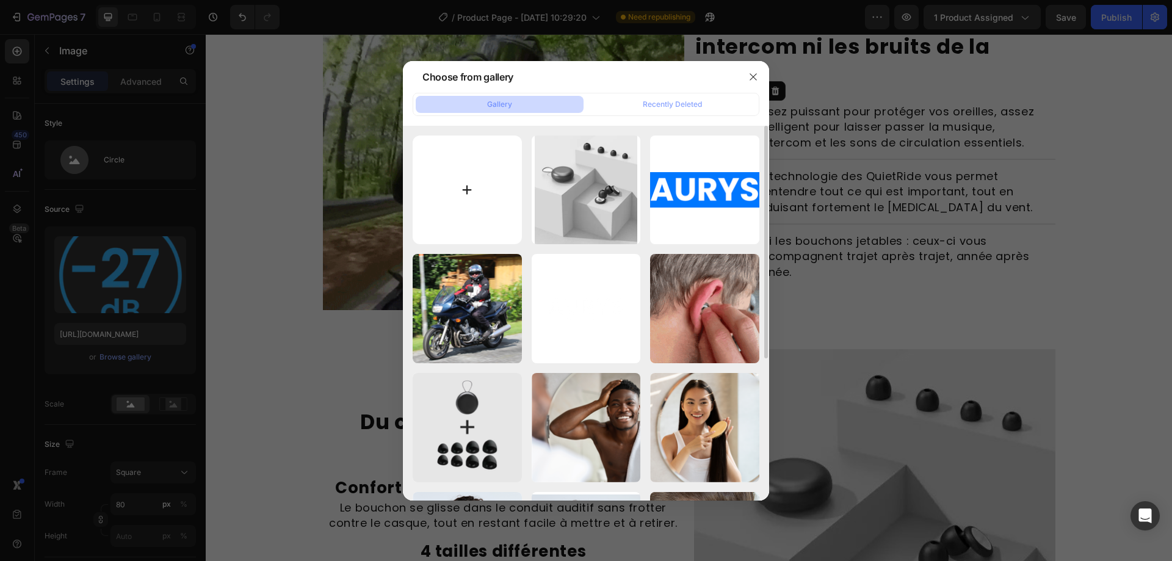
type input "C:\fakepath\gempages_519052065381549017-1252-min.png"
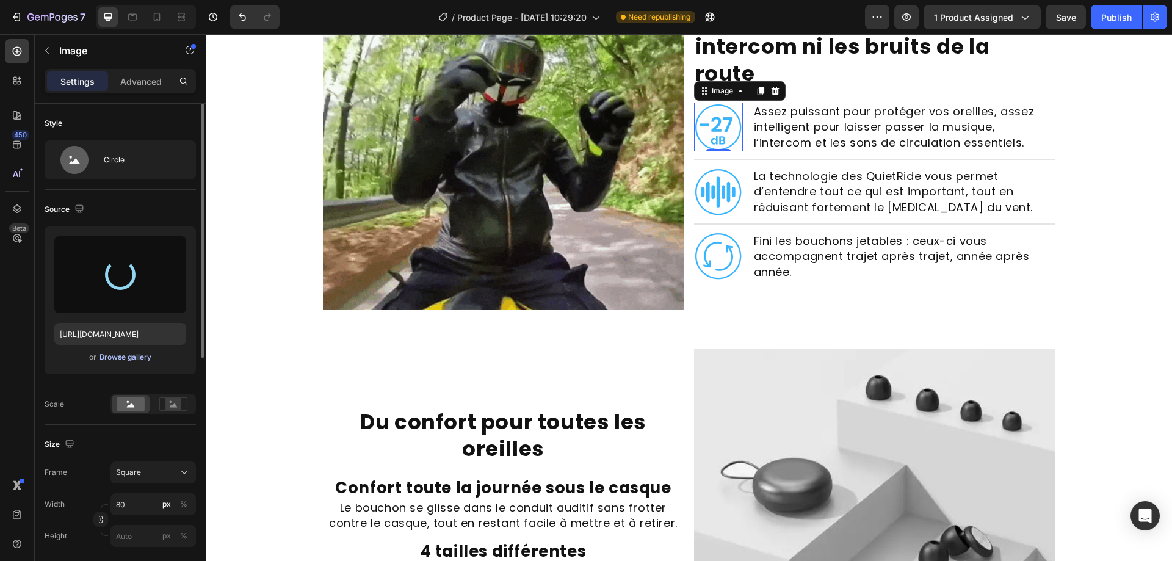
click at [124, 358] on div "Browse gallery" at bounding box center [125, 357] width 52 height 11
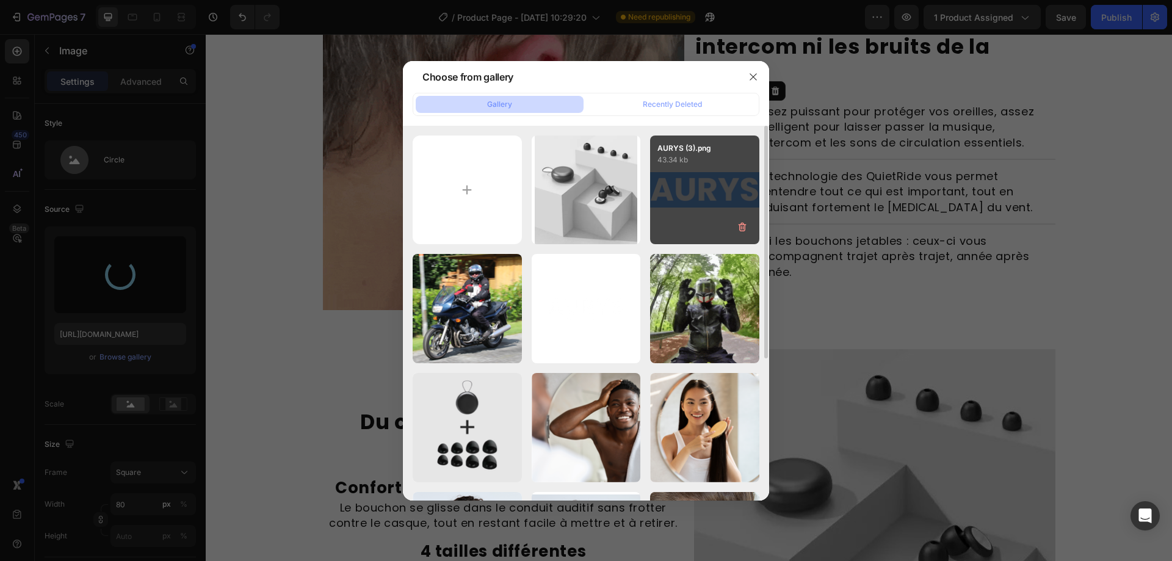
type input "https://cdn.shopify.com/s/files/1/0933/7729/8809/files/gempages_581031478243099…"
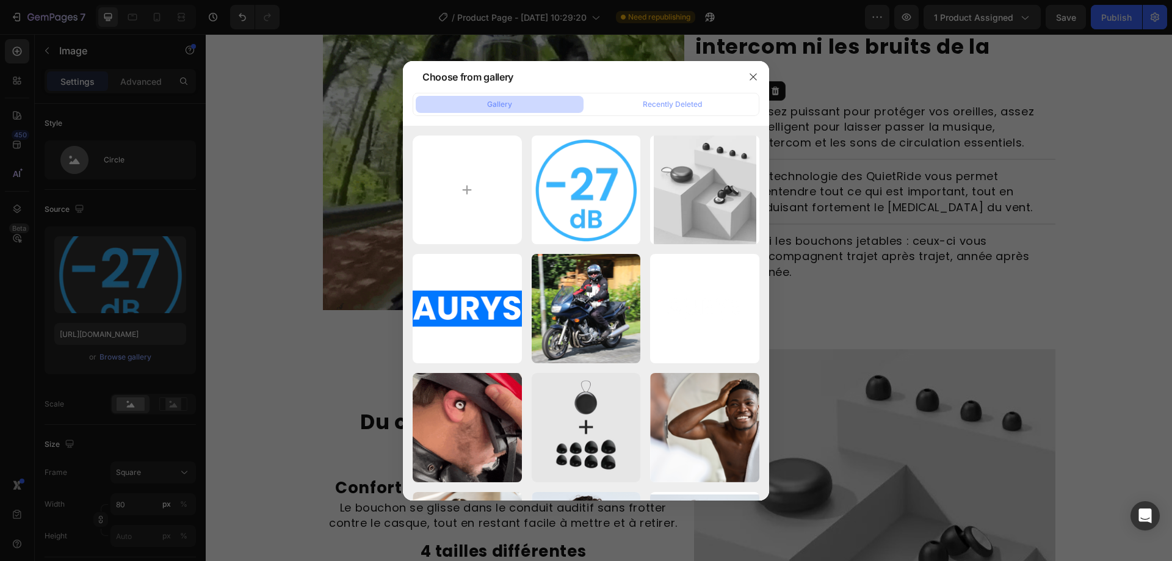
click at [1021, 240] on div at bounding box center [586, 280] width 1172 height 561
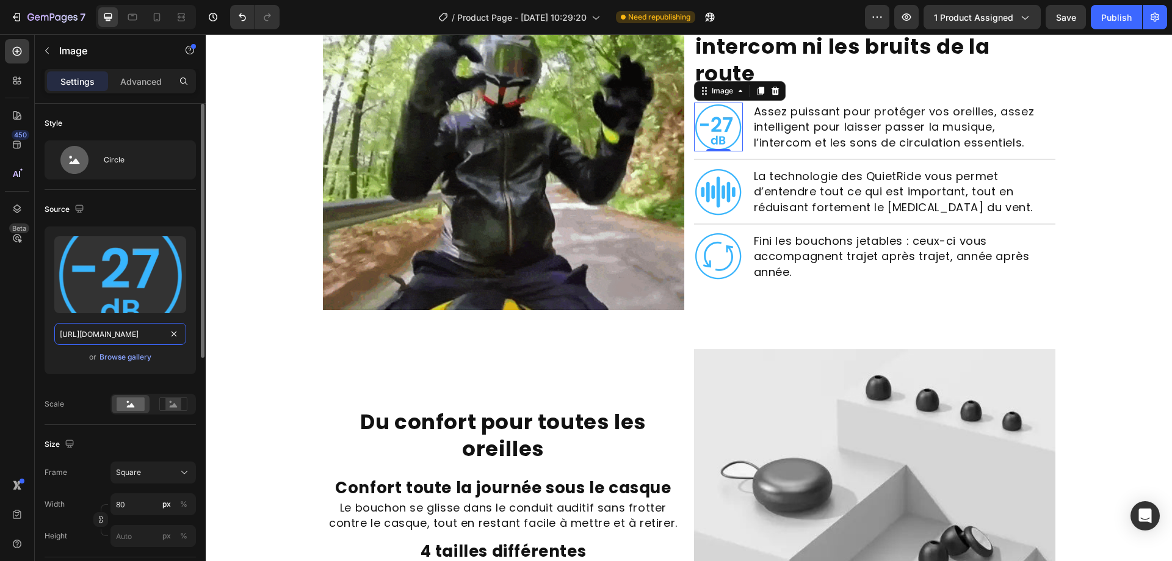
click at [119, 331] on input "https://cdn.shopify.com/s/files/1/0933/7729/8809/files/gempages_581031478243099…" at bounding box center [120, 334] width 132 height 22
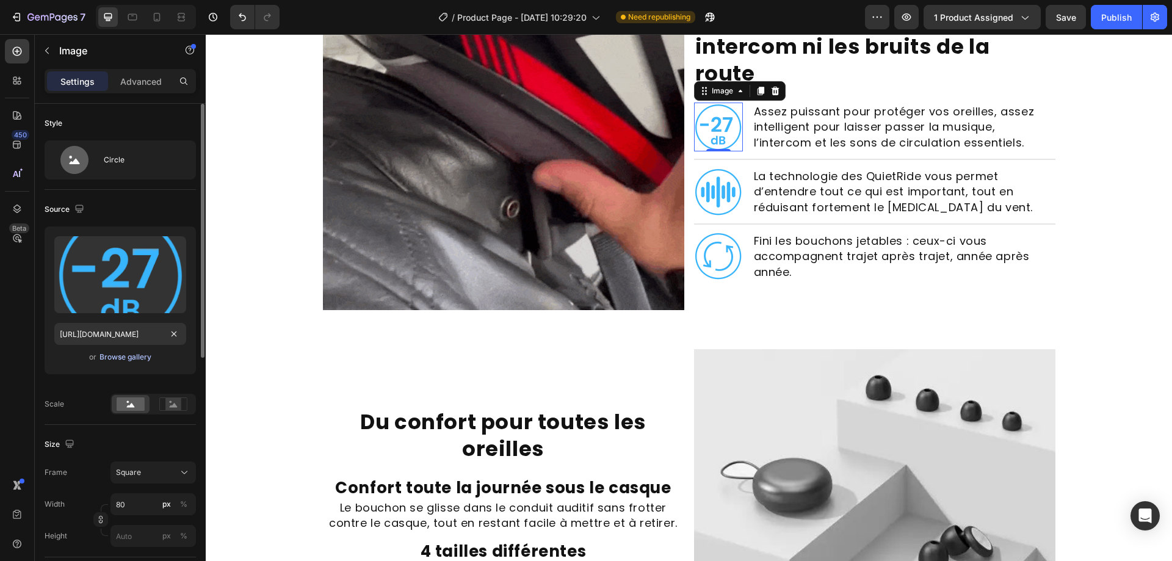
click at [129, 356] on div "Browse gallery" at bounding box center [125, 357] width 52 height 11
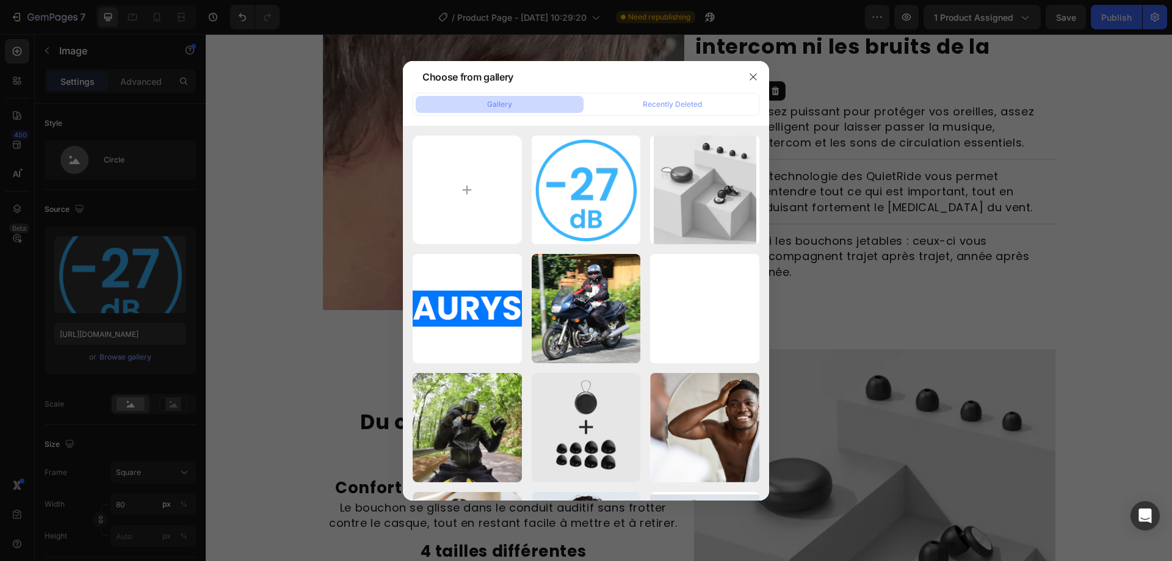
click at [990, 215] on div at bounding box center [586, 280] width 1172 height 561
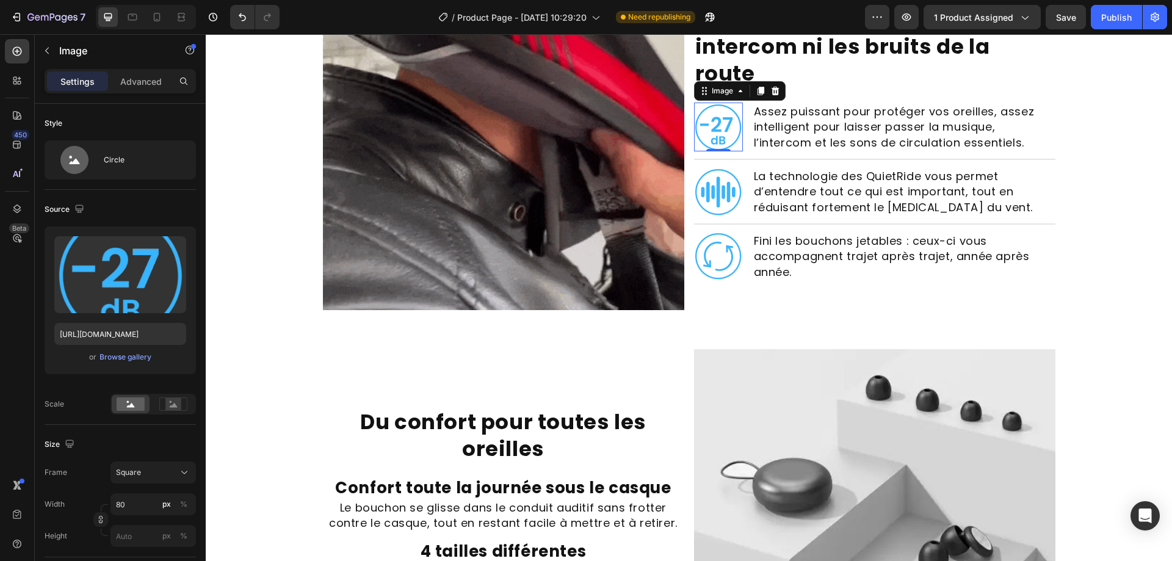
click at [705, 176] on img at bounding box center [718, 191] width 49 height 49
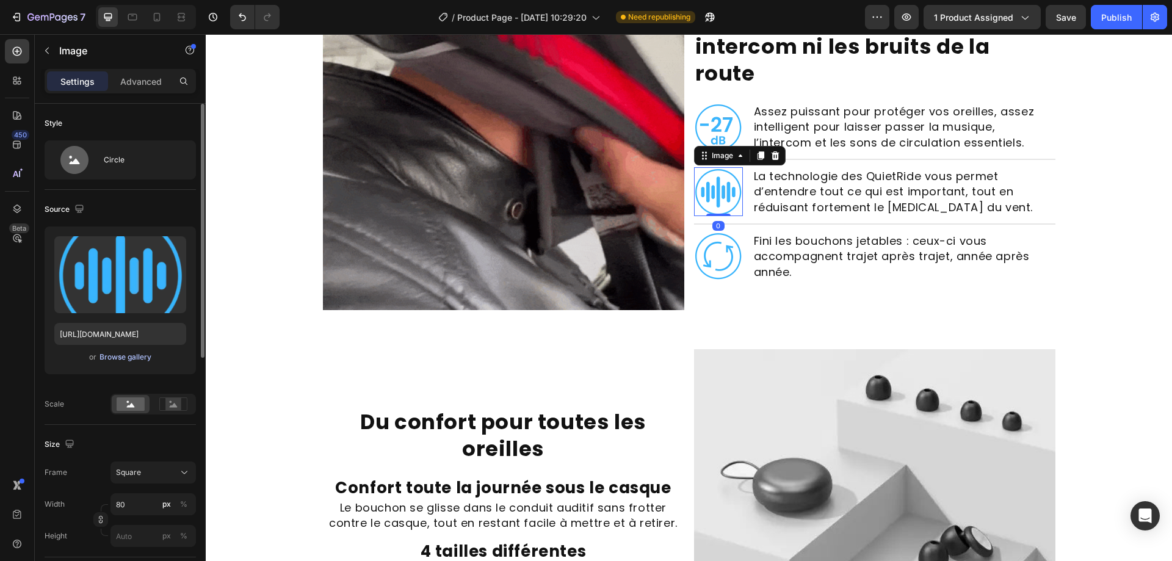
click at [140, 359] on div "Browse gallery" at bounding box center [125, 357] width 52 height 11
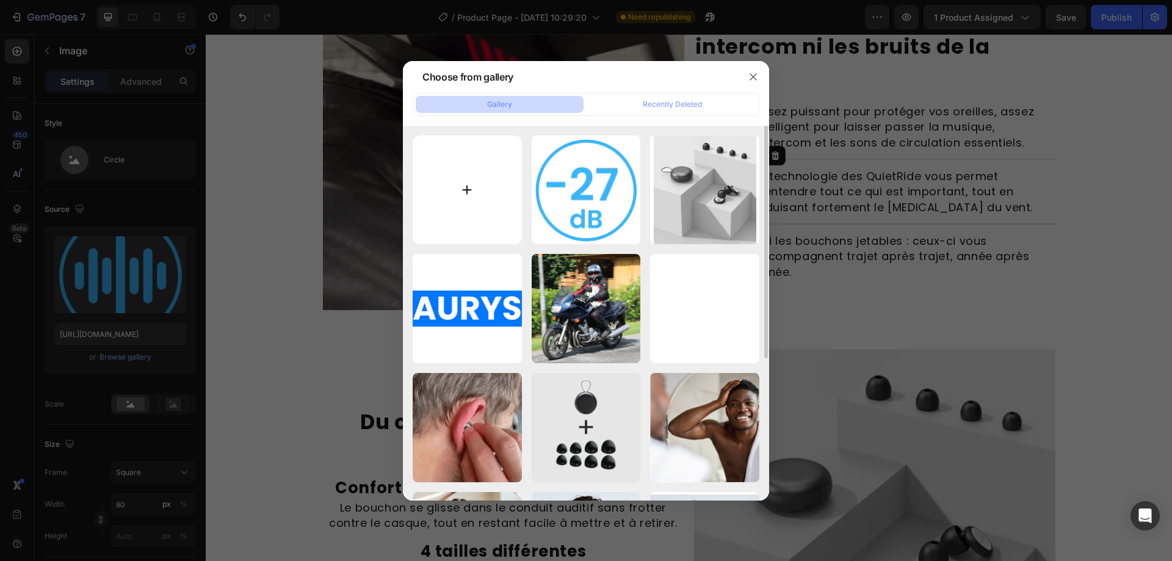
click at [506, 193] on input "file" at bounding box center [467, 189] width 109 height 109
type input "C:\fakepath\gempages_519052065381549017-74aa-min.png"
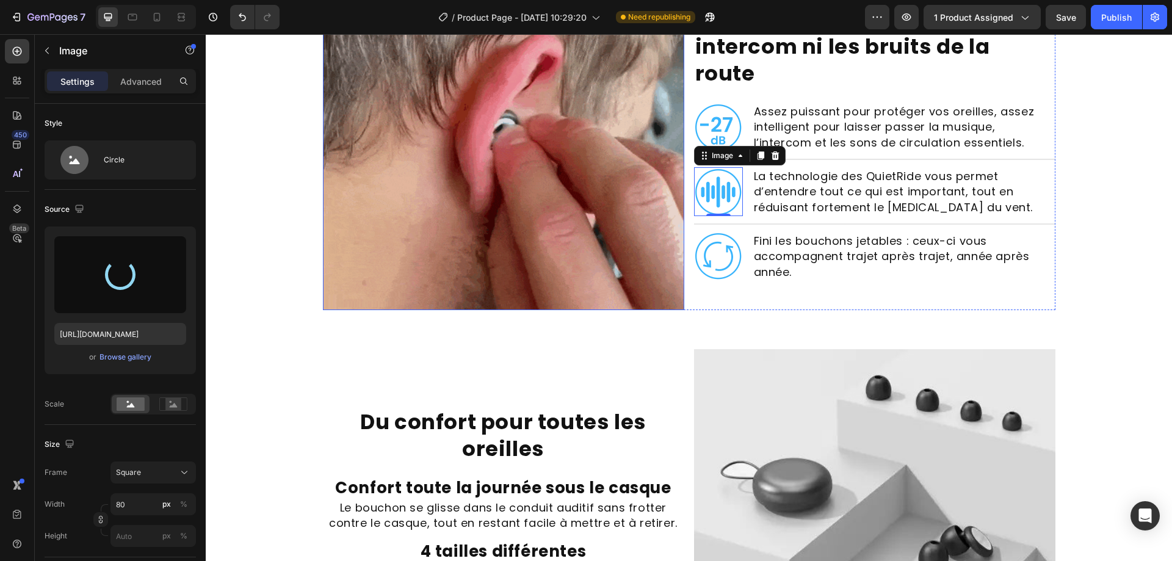
type input "https://cdn.shopify.com/s/files/1/0933/7729/8809/files/gempages_581031478243099…"
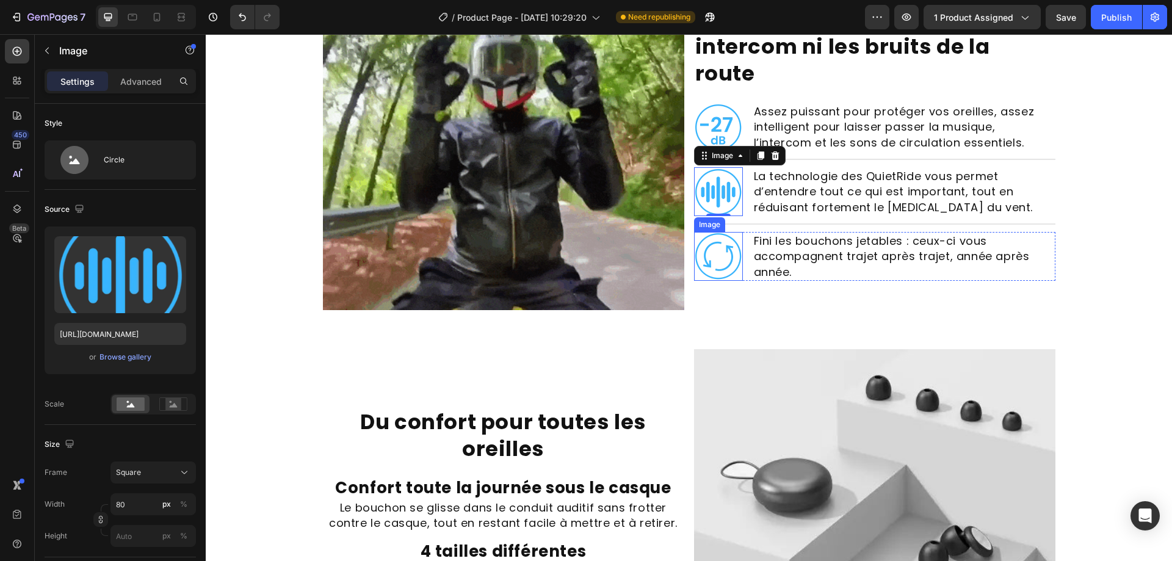
click at [715, 236] on img at bounding box center [718, 256] width 49 height 49
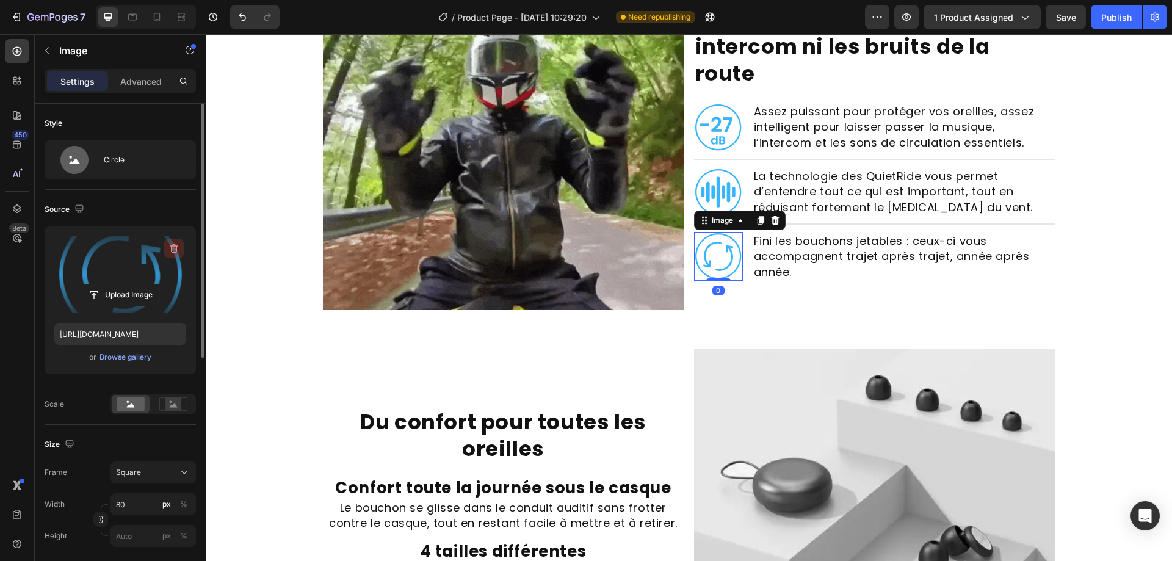
click at [174, 254] on icon "button" at bounding box center [174, 248] width 12 height 12
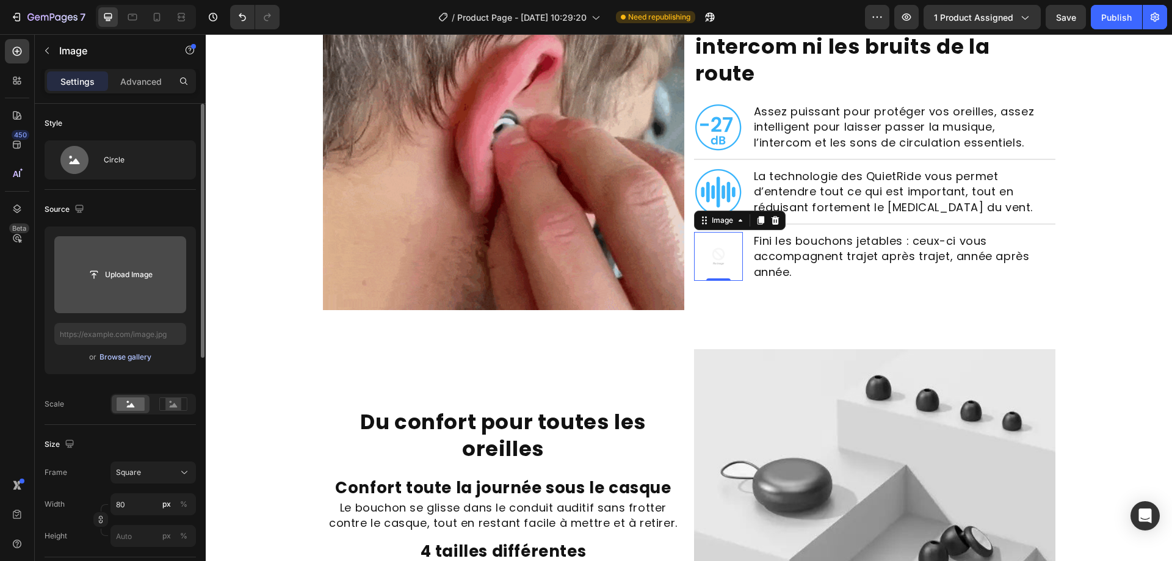
click at [134, 356] on div "Browse gallery" at bounding box center [125, 357] width 52 height 11
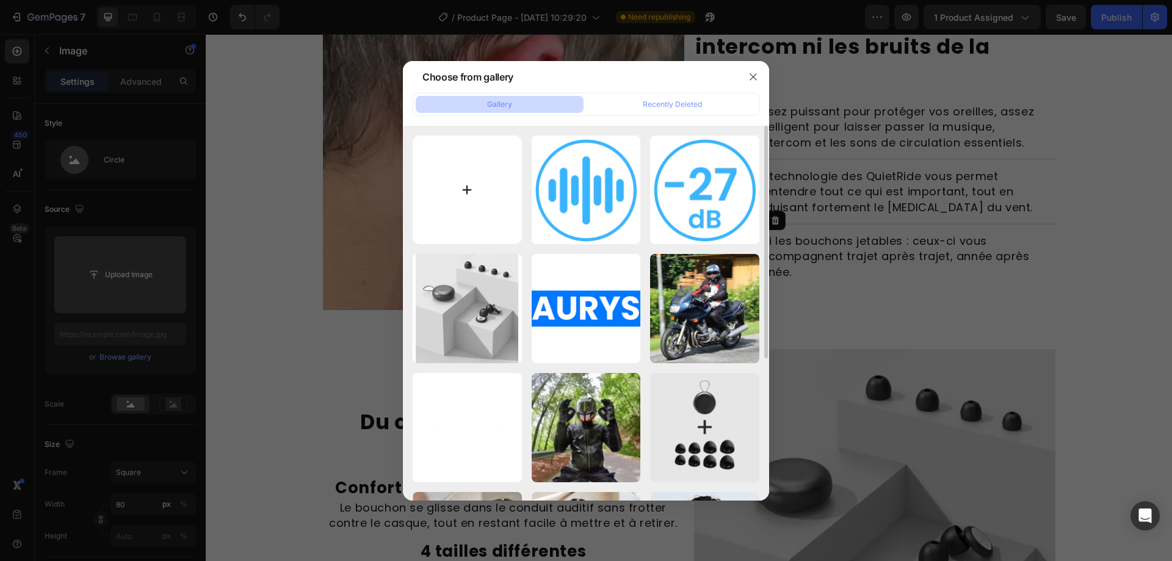
click at [457, 233] on input "file" at bounding box center [467, 189] width 109 height 109
type input "C:\fakepath\gempages_519052065381549017-5344-min.png"
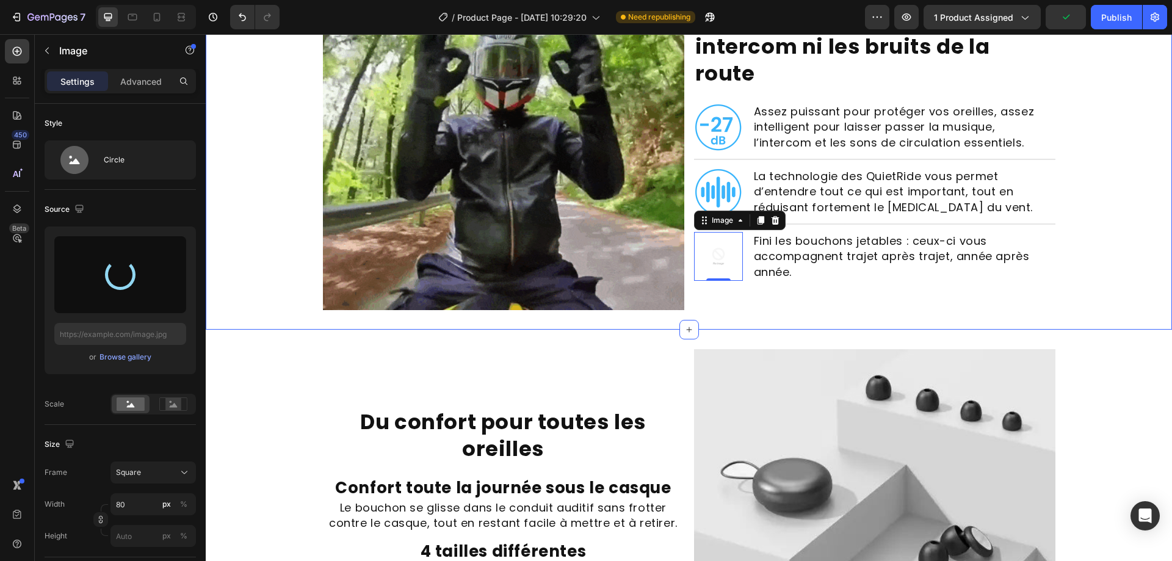
type input "https://cdn.shopify.com/s/files/1/0933/7729/8809/files/gempages_581031478243099…"
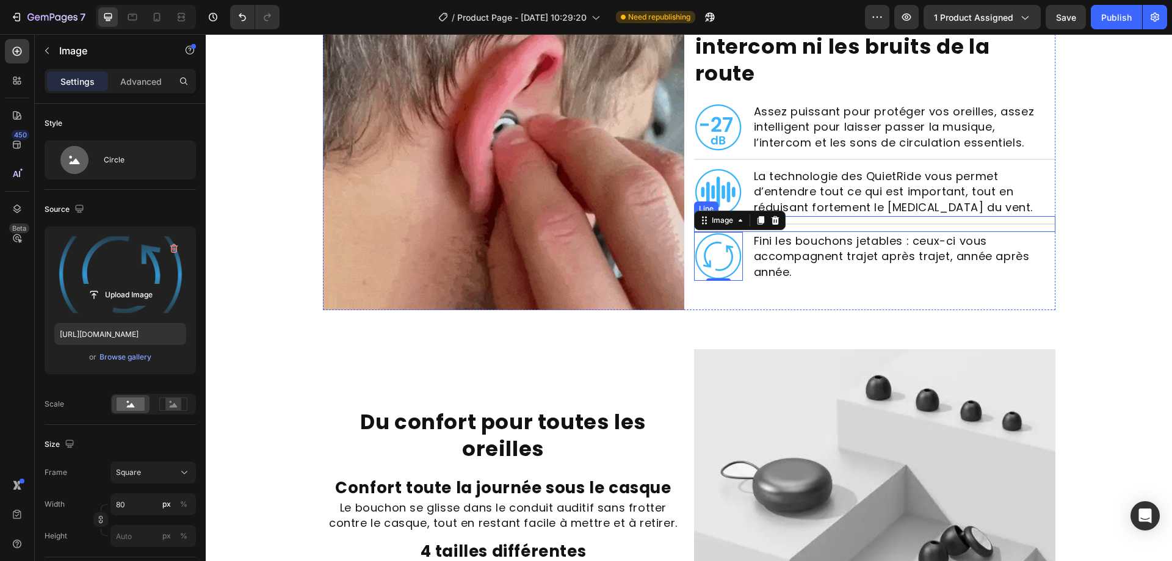
click at [802, 216] on div "Title Line" at bounding box center [874, 224] width 361 height 16
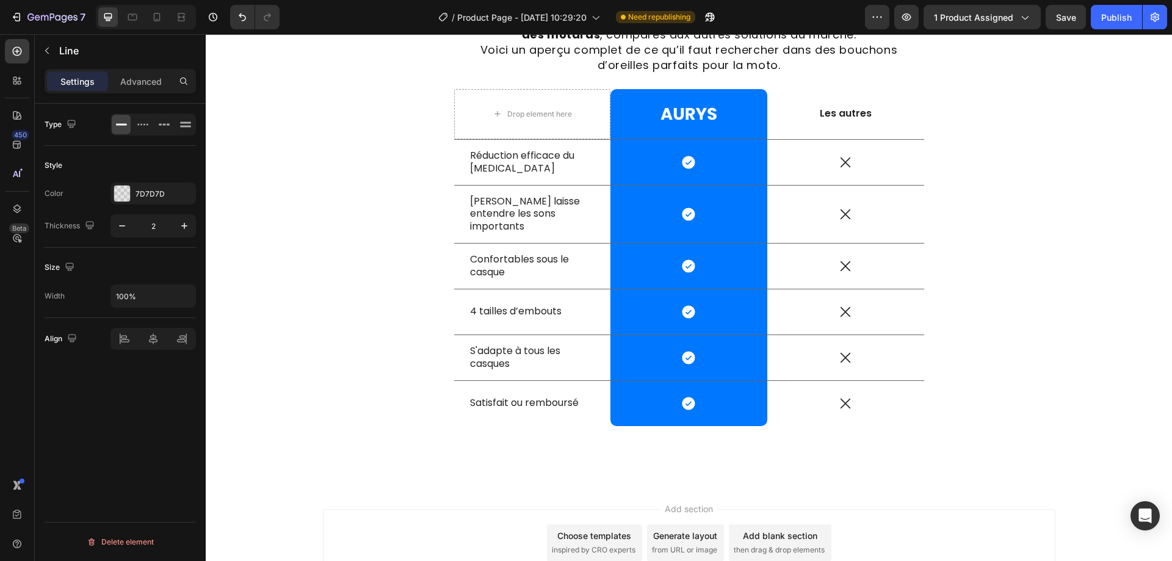
scroll to position [2319, 0]
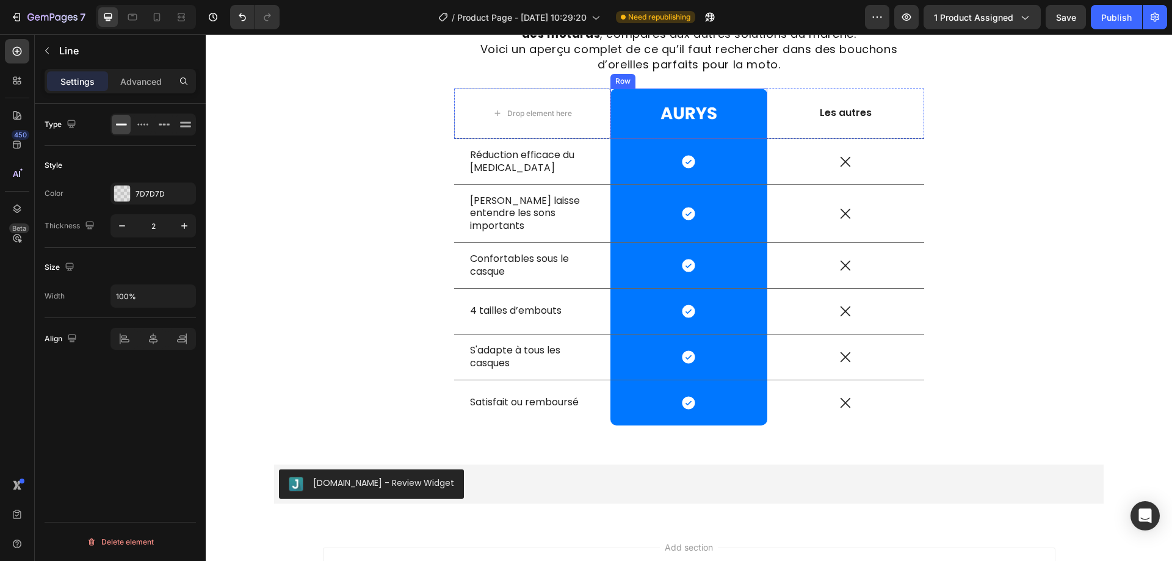
click at [680, 104] on img at bounding box center [688, 113] width 57 height 18
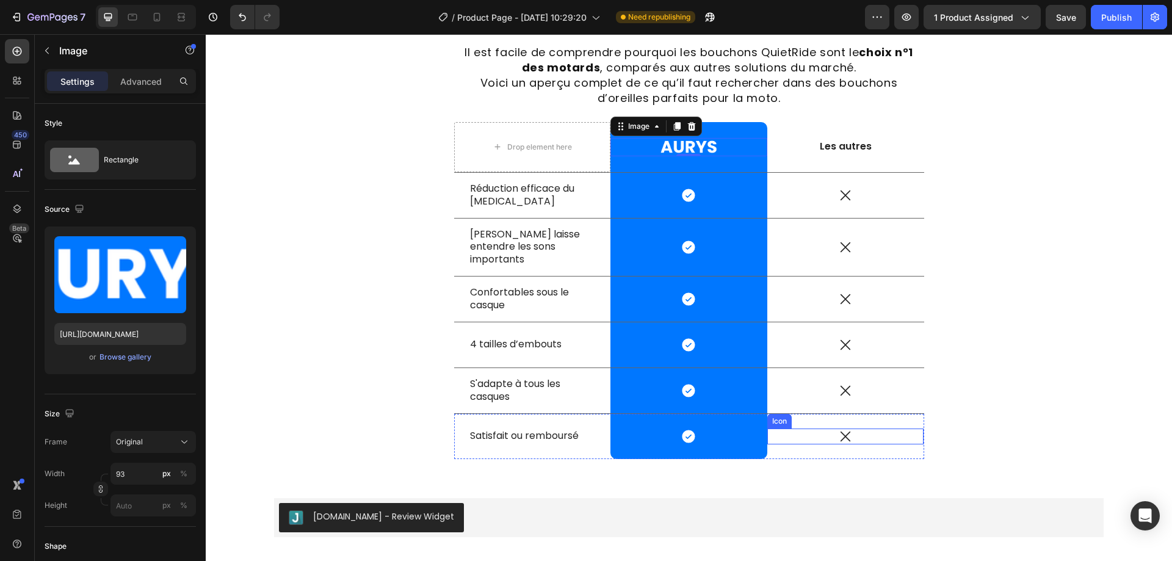
scroll to position [2274, 0]
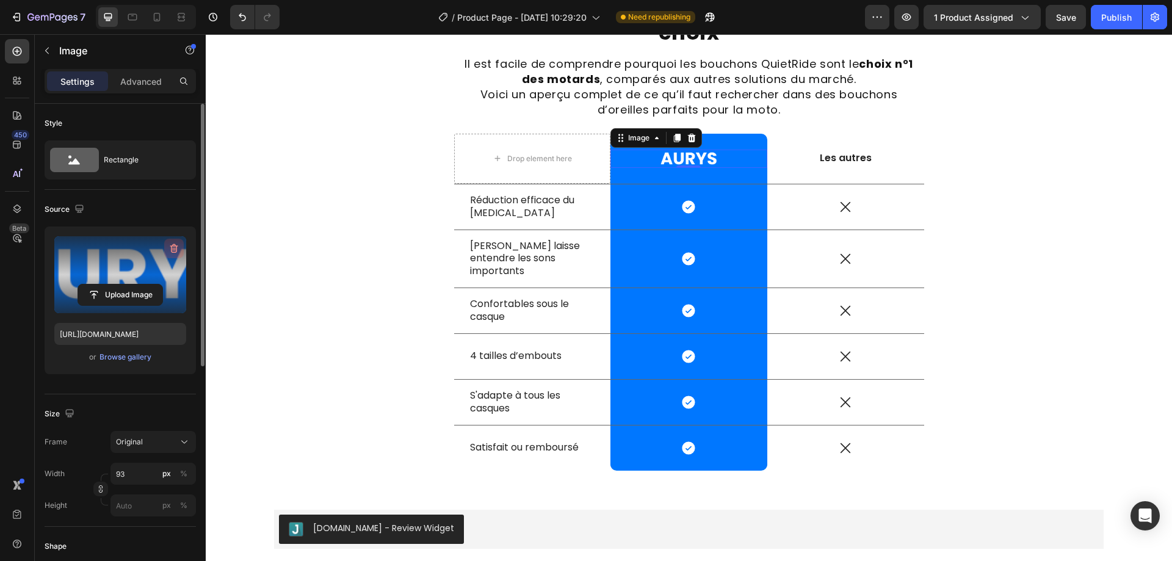
click at [173, 248] on icon "button" at bounding box center [173, 249] width 1 height 4
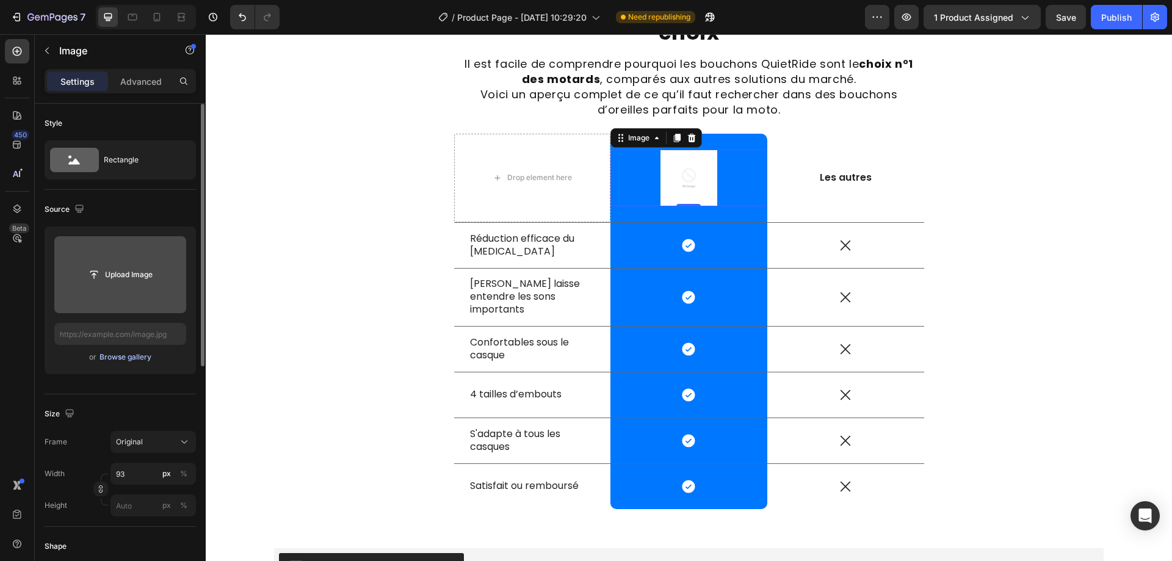
click at [114, 359] on div "Browse gallery" at bounding box center [125, 357] width 52 height 11
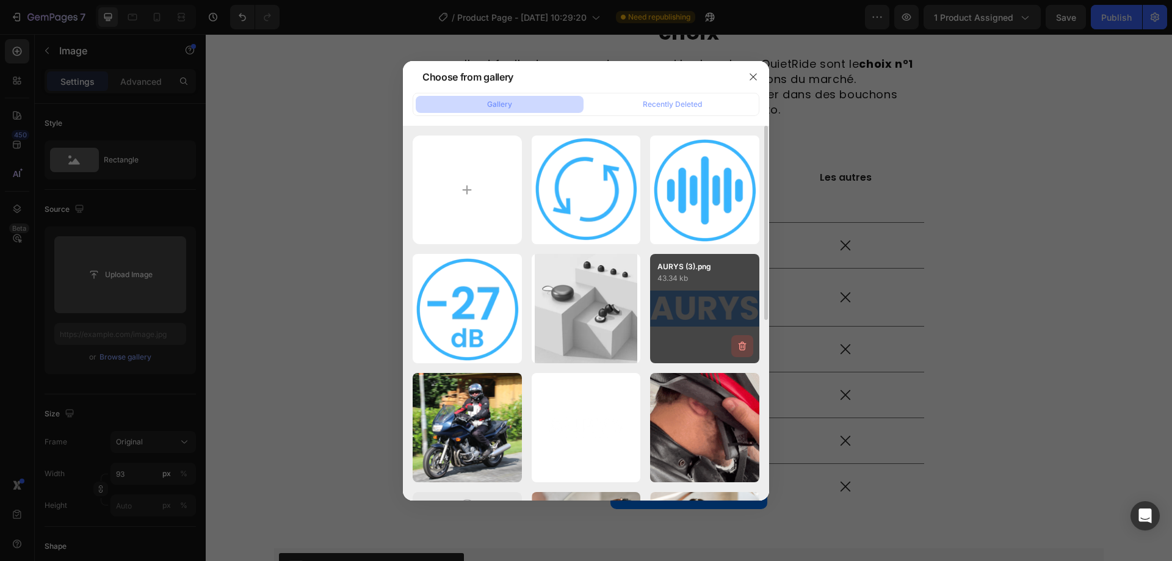
click at [744, 349] on icon "button" at bounding box center [742, 345] width 8 height 9
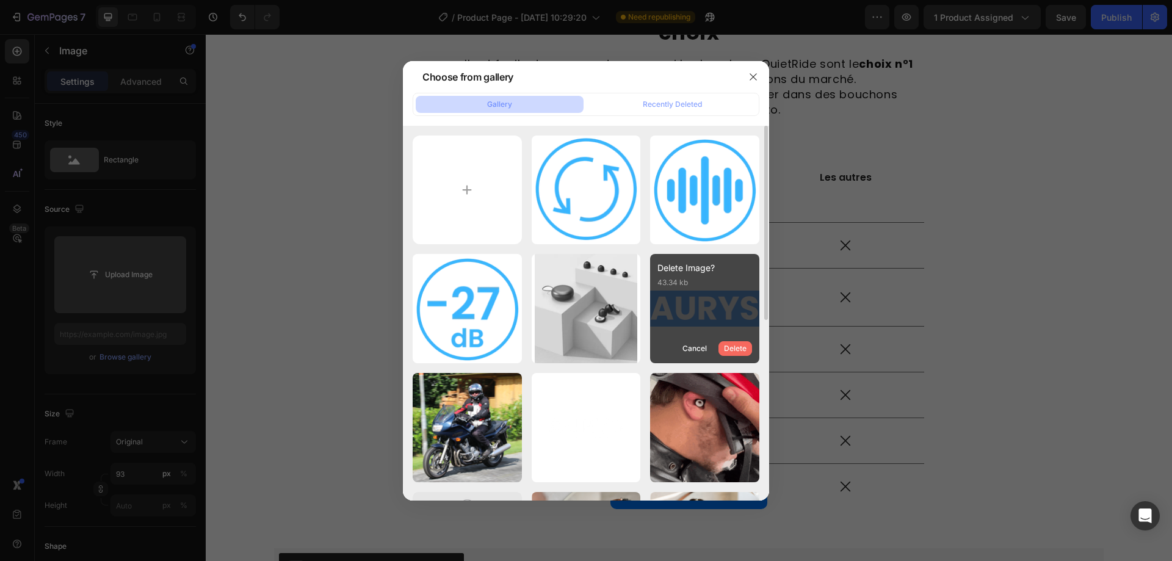
click at [737, 344] on div "Delete" at bounding box center [735, 348] width 23 height 11
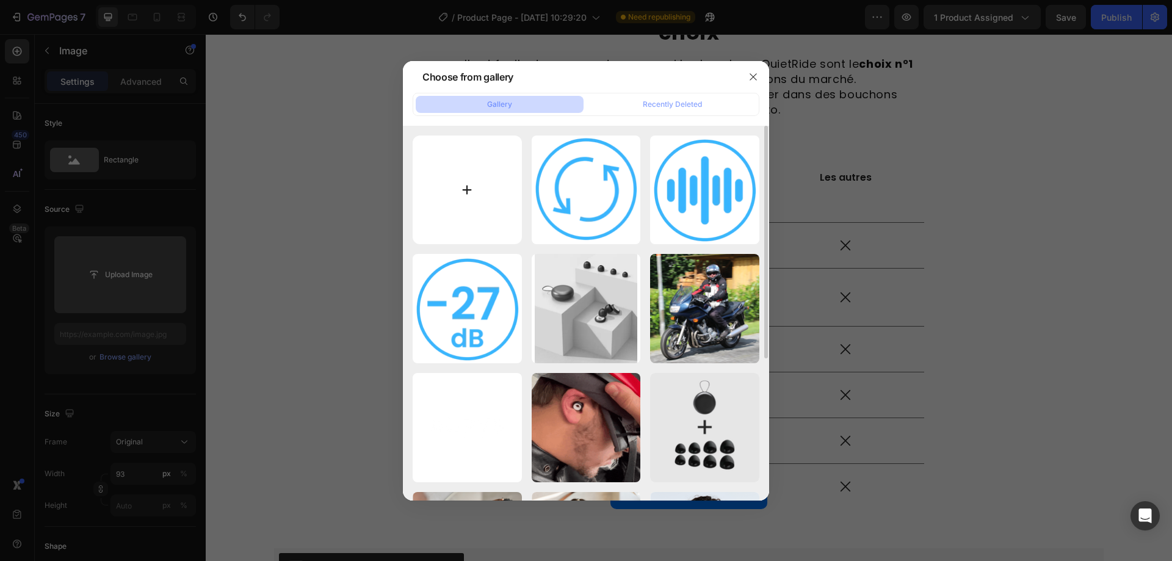
click at [469, 171] on input "file" at bounding box center [467, 189] width 109 height 109
type input "C:\fakepath\AURYS (3)-min.png"
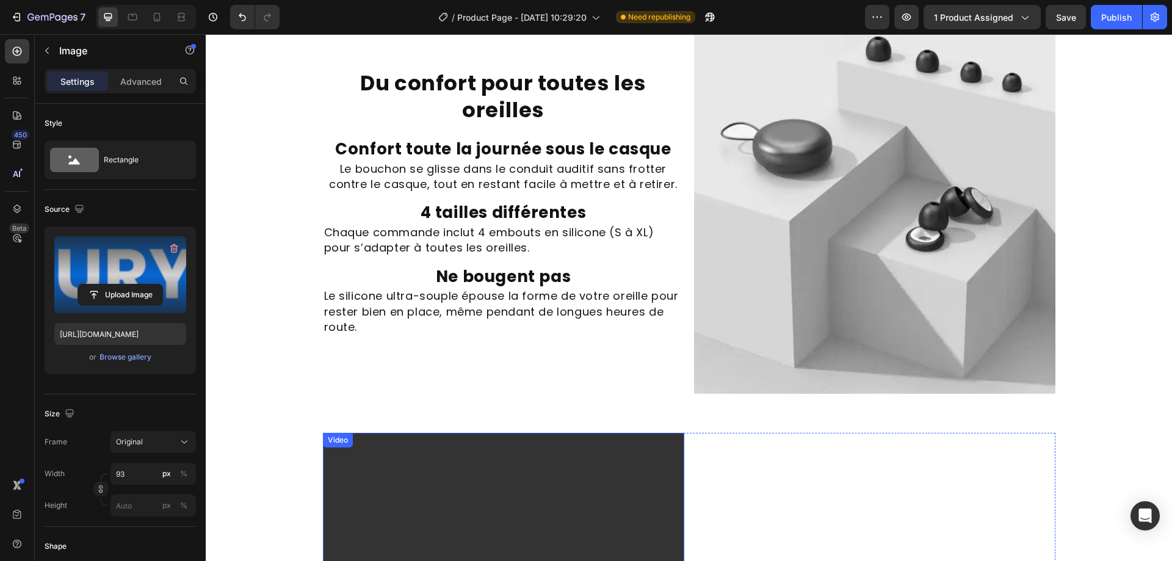
scroll to position [1236, 0]
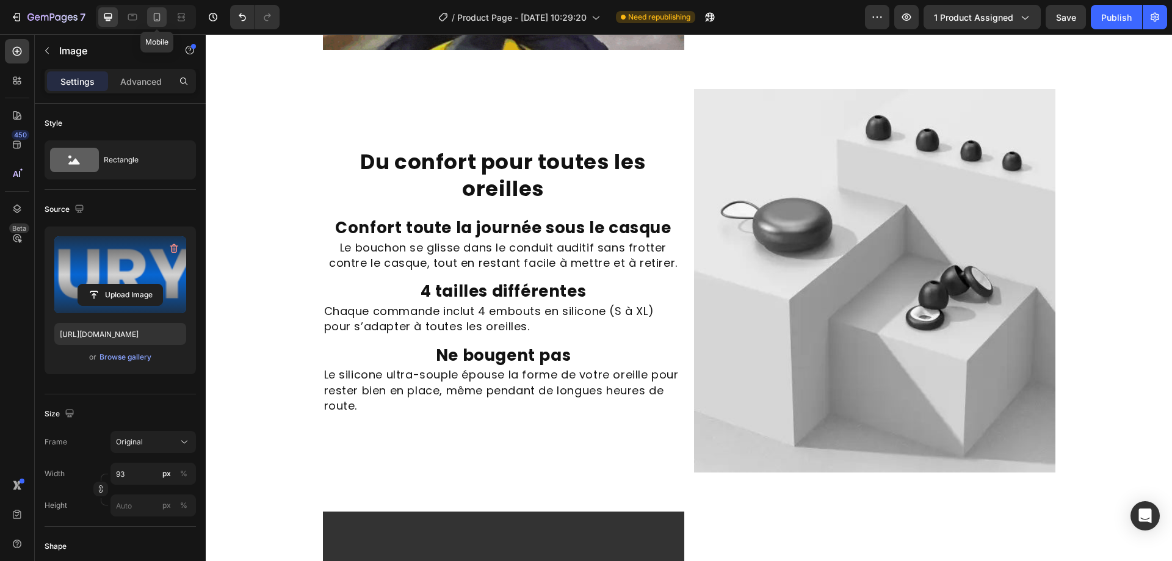
click at [162, 16] on icon at bounding box center [157, 17] width 12 height 12
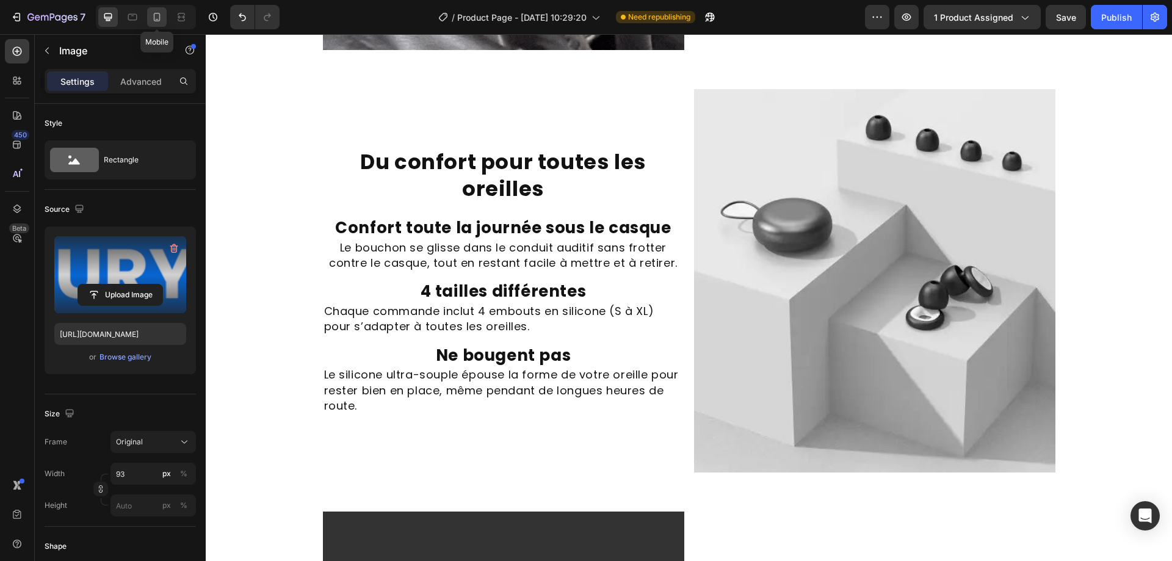
type input "https://cdn.shopify.com/s/files/1/0933/7729/8809/files/gempages_581031478243099…"
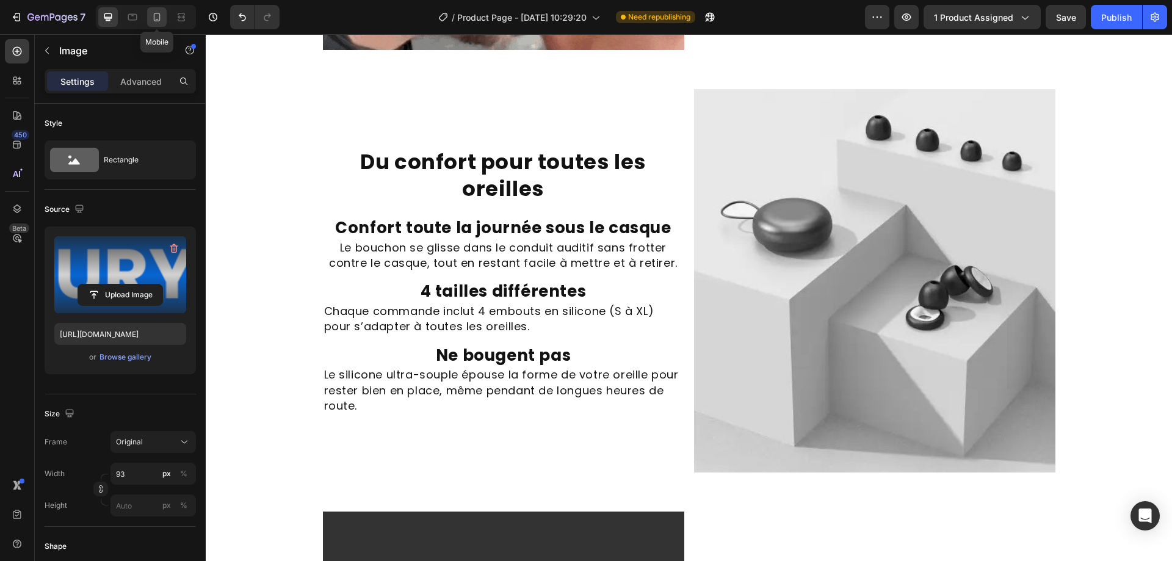
type input "60"
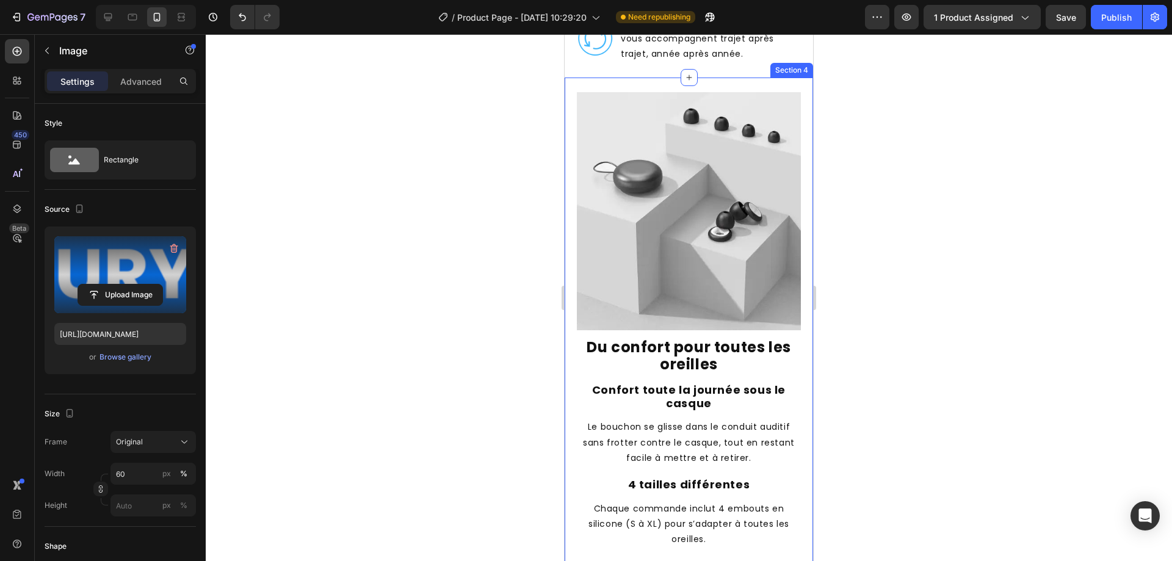
scroll to position [1053, 0]
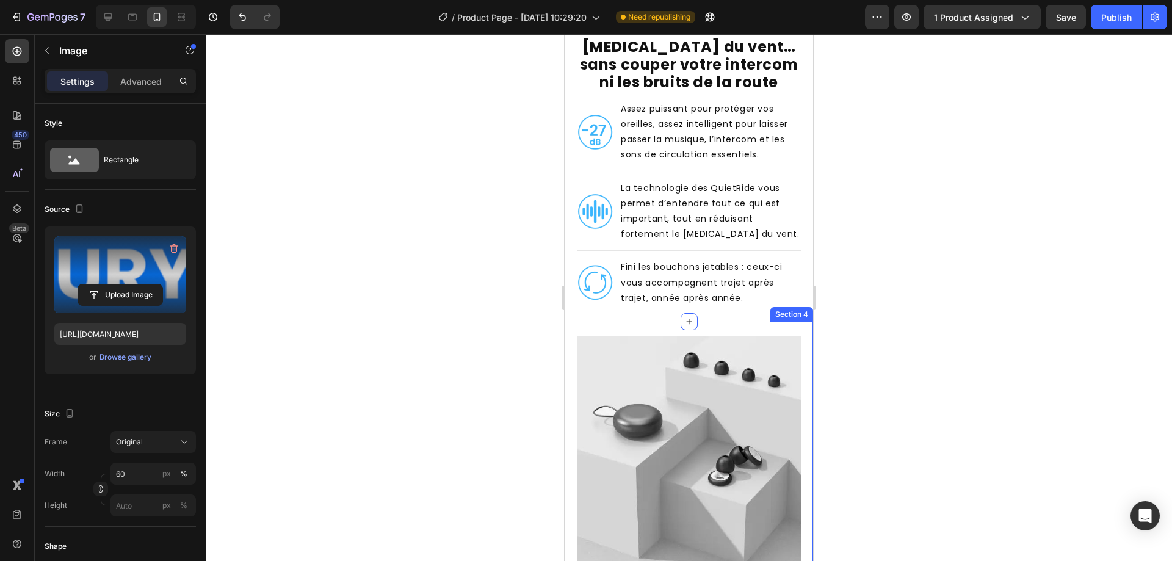
click at [666, 208] on span "La technologie des QuietRide vous permet d’entendre tout ce qui est important, …" at bounding box center [710, 211] width 179 height 59
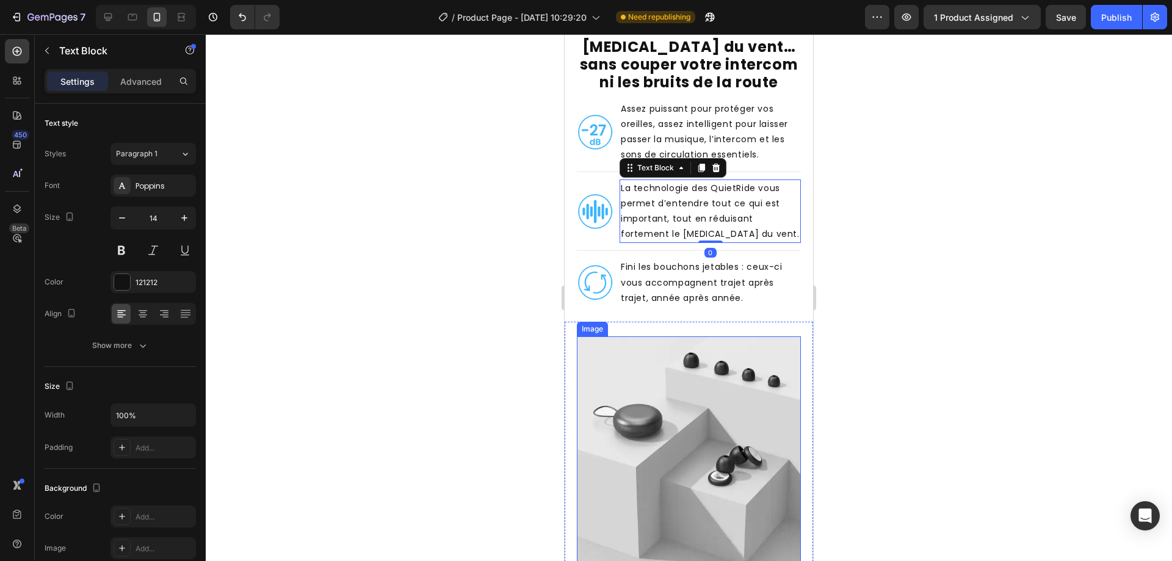
click at [660, 352] on img at bounding box center [689, 455] width 224 height 238
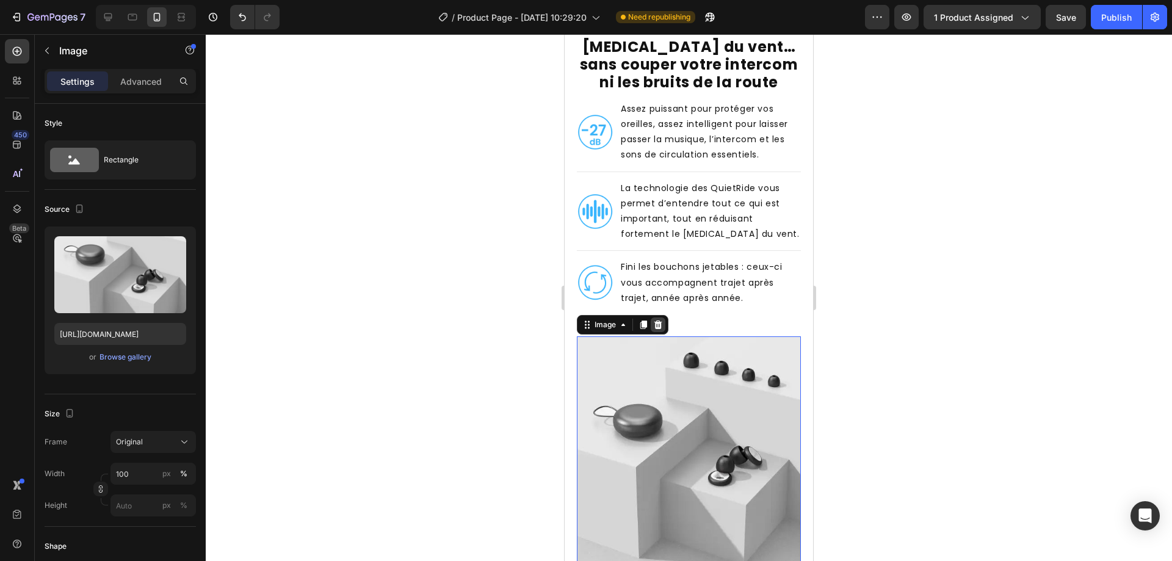
click at [659, 320] on icon at bounding box center [658, 325] width 10 height 10
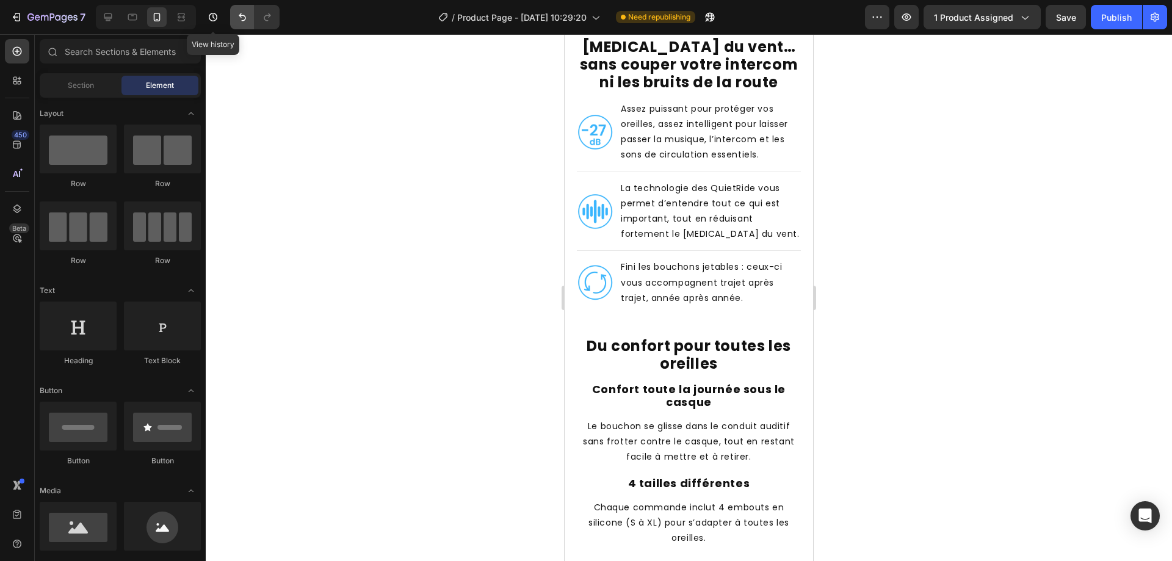
drag, startPoint x: 223, startPoint y: 16, endPoint x: 236, endPoint y: 13, distance: 12.7
click at [224, 16] on button "button" at bounding box center [213, 17] width 24 height 24
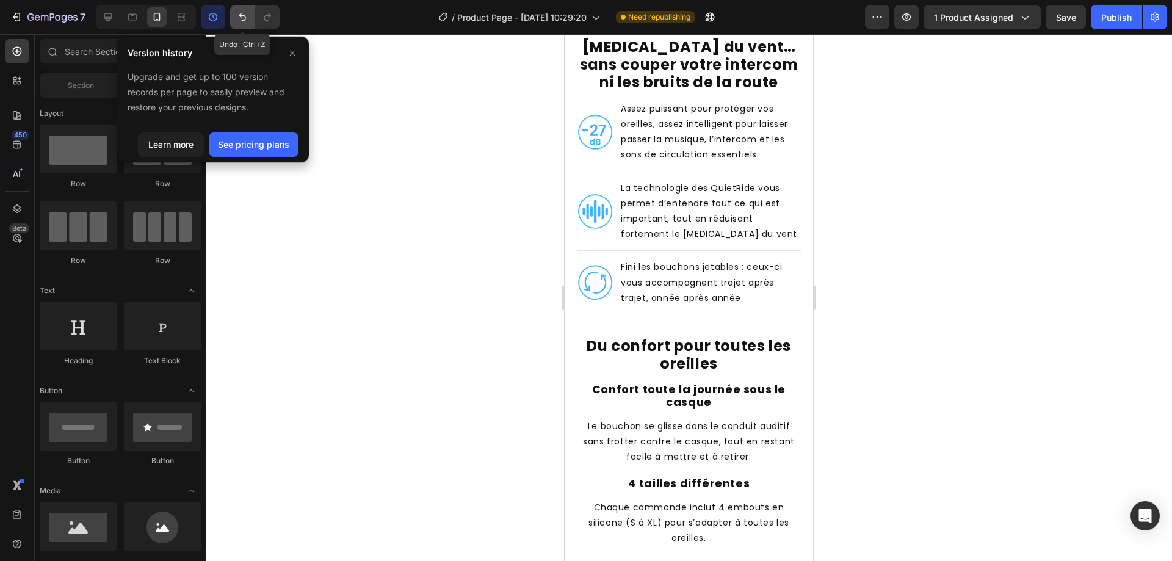
click at [236, 13] on button "Undo/Redo" at bounding box center [242, 17] width 24 height 24
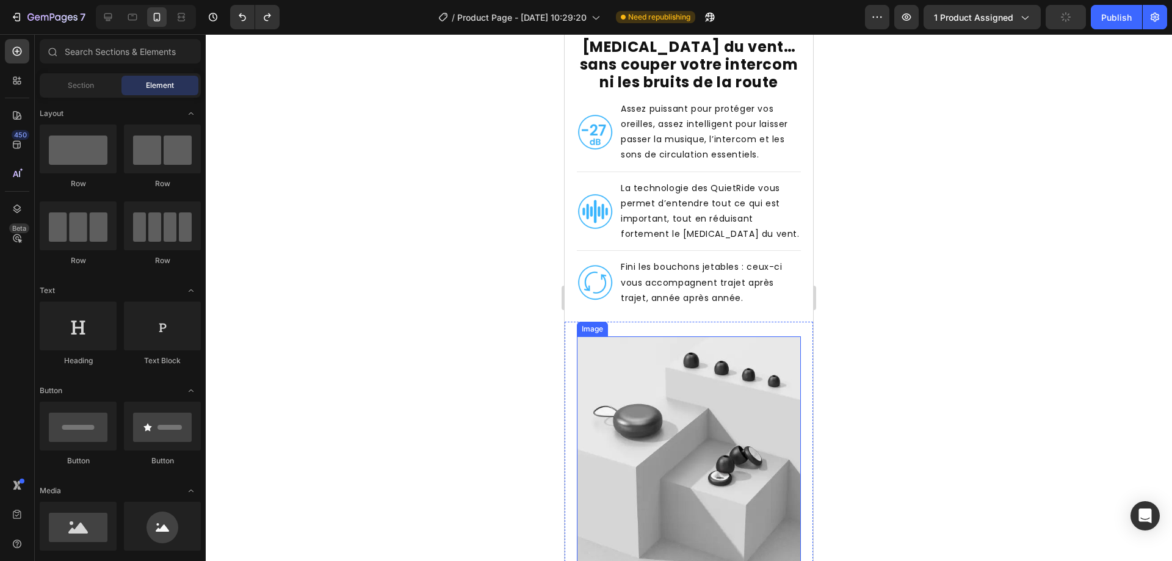
click at [644, 357] on img at bounding box center [689, 455] width 224 height 238
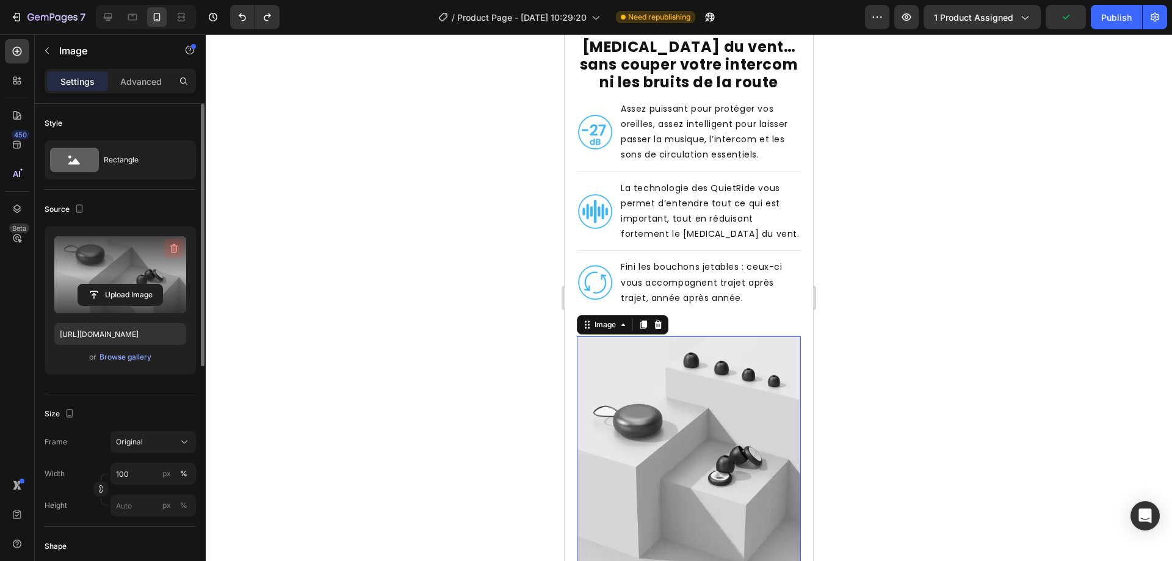
click at [173, 248] on icon "button" at bounding box center [173, 249] width 1 height 4
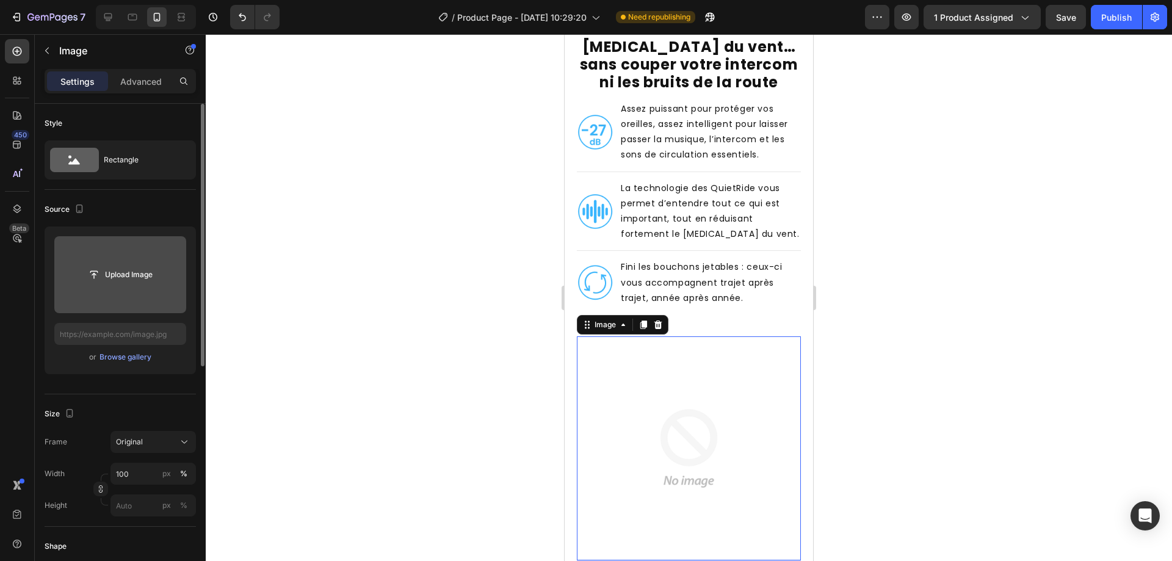
click at [142, 369] on div "Upload Image or Browse gallery" at bounding box center [120, 300] width 151 height 148
click at [135, 362] on div "or Browse gallery" at bounding box center [120, 357] width 132 height 15
click at [135, 361] on div "Browse gallery" at bounding box center [125, 357] width 52 height 11
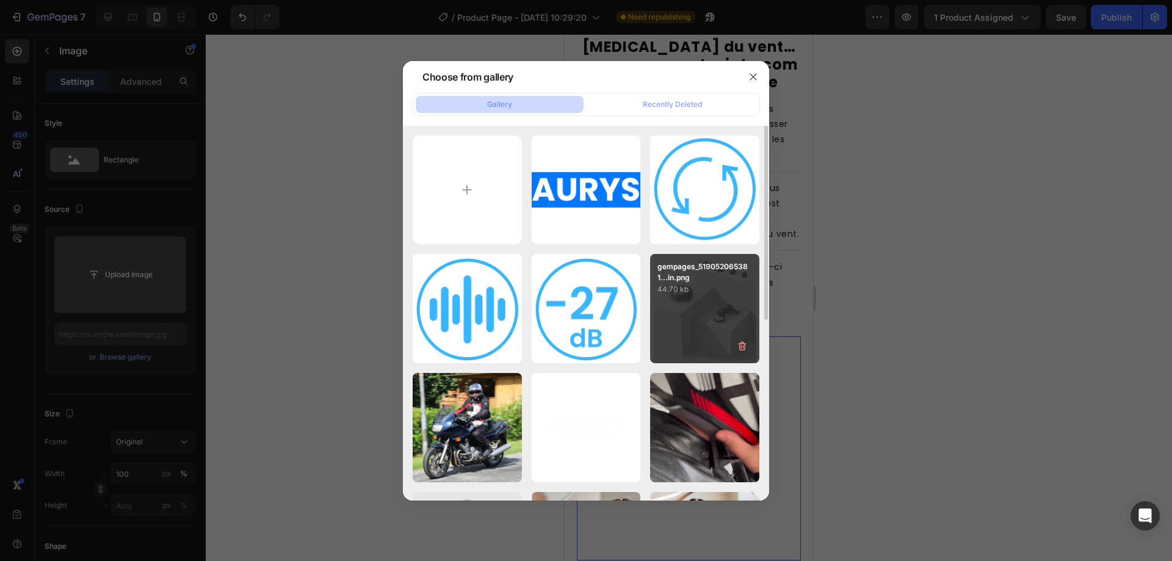
click at [676, 315] on div "gempages_519052065381...in.png 44.70 kb" at bounding box center [704, 308] width 109 height 109
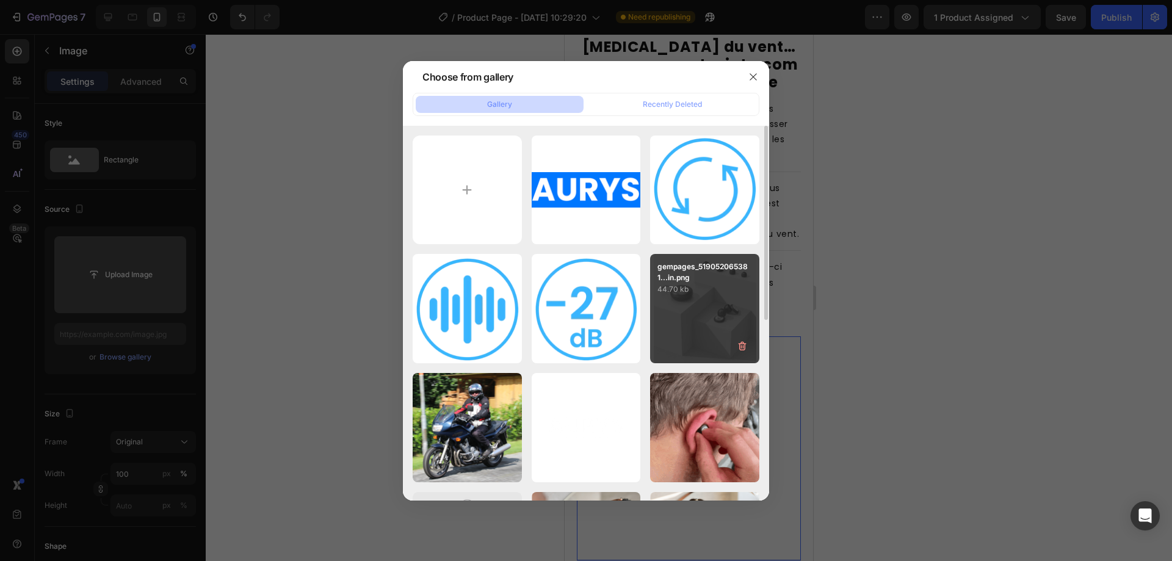
type input "https://cdn.shopify.com/s/files/1/0933/7729/8809/files/gempages_581031478243099…"
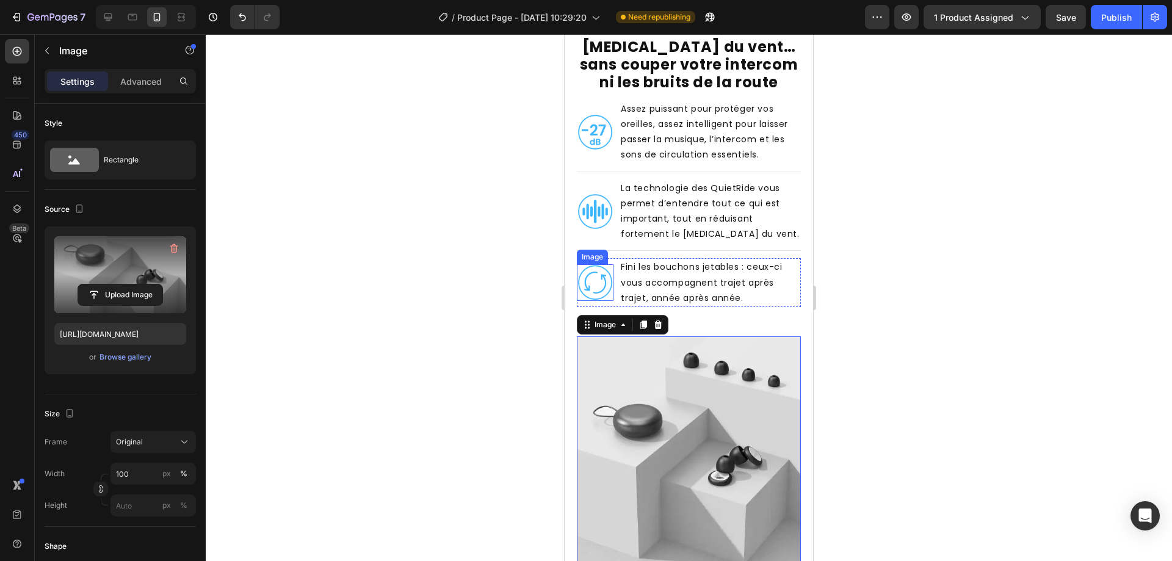
click at [602, 264] on img at bounding box center [595, 282] width 37 height 37
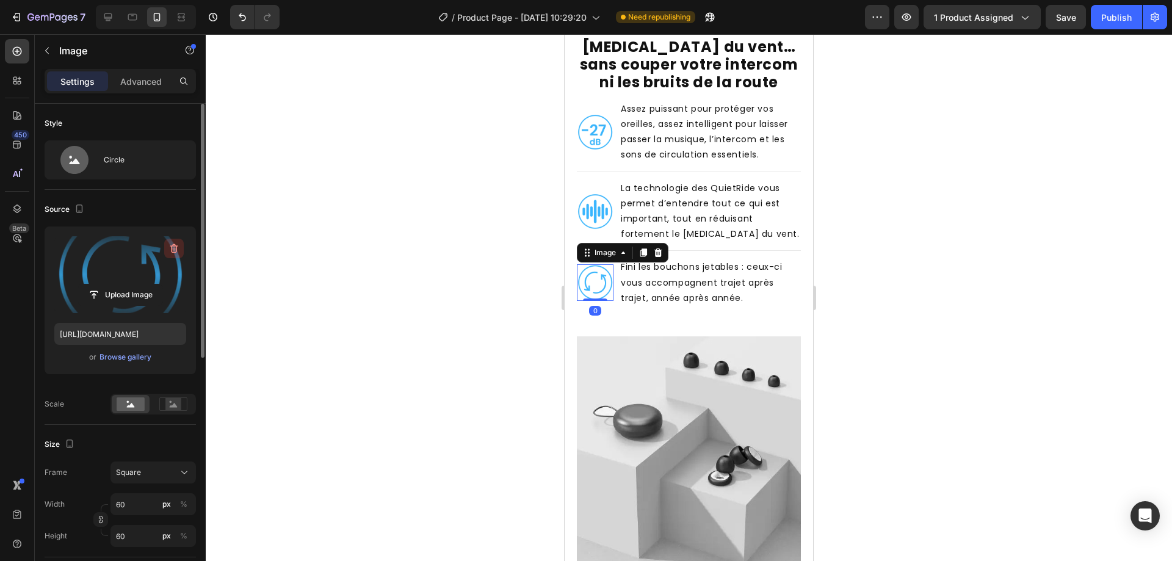
click at [176, 246] on icon "button" at bounding box center [174, 248] width 8 height 9
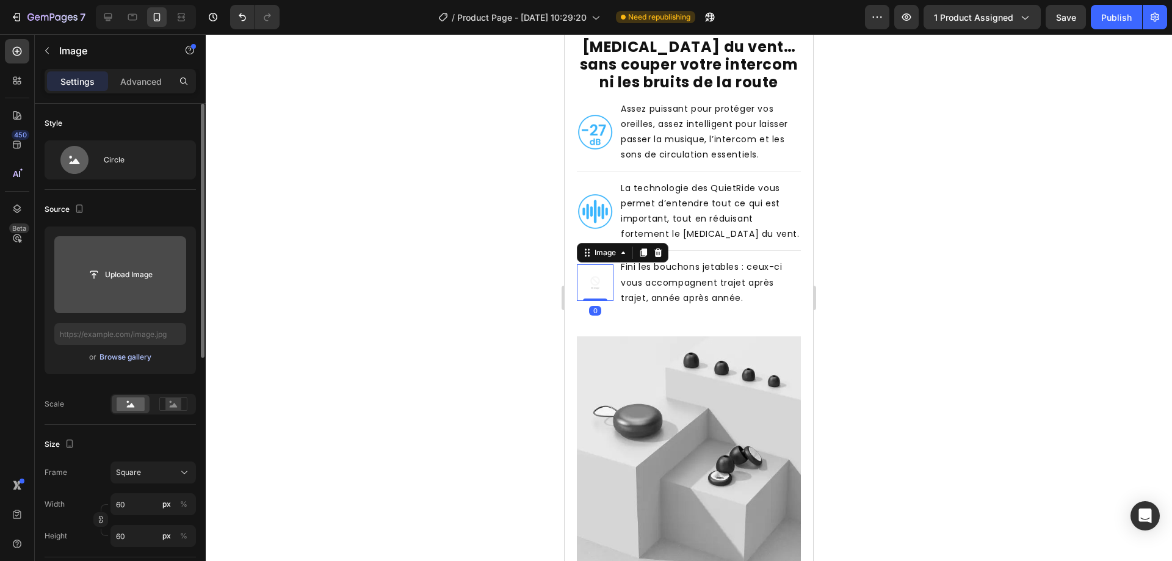
click at [131, 362] on button "Browse gallery" at bounding box center [125, 357] width 53 height 12
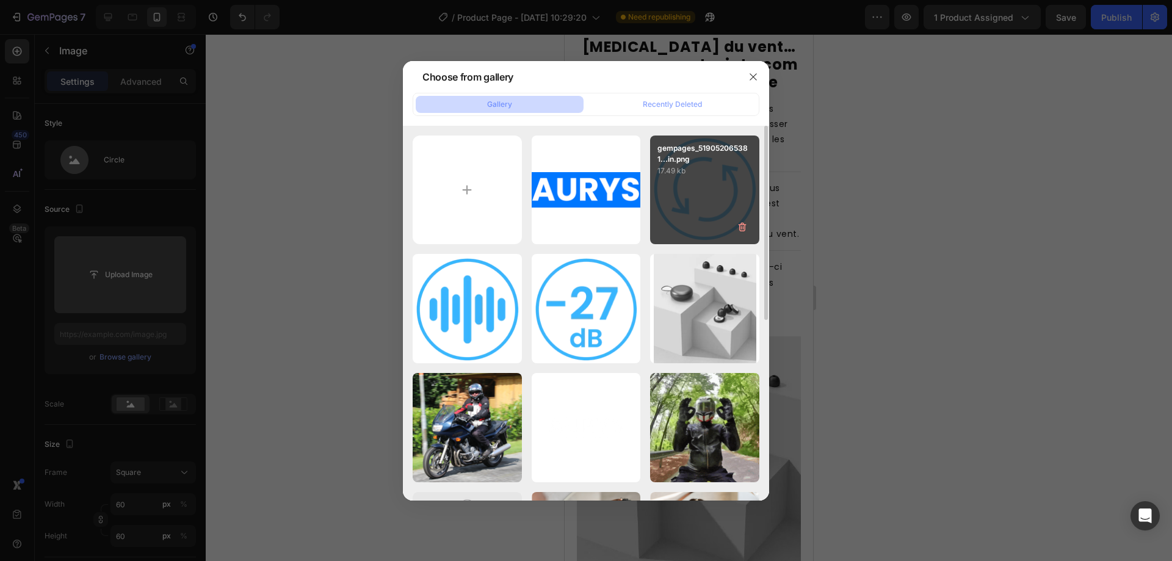
click at [698, 197] on div "gempages_519052065381...in.png 17.49 kb" at bounding box center [704, 189] width 109 height 109
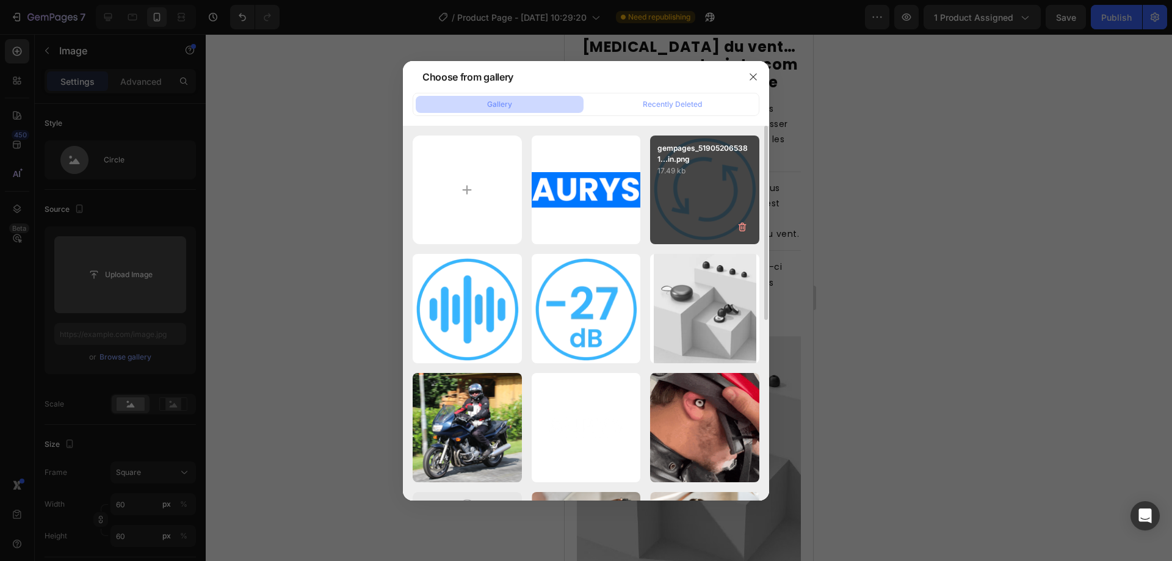
type input "https://cdn.shopify.com/s/files/1/0933/7729/8809/files/gempages_581031478243099…"
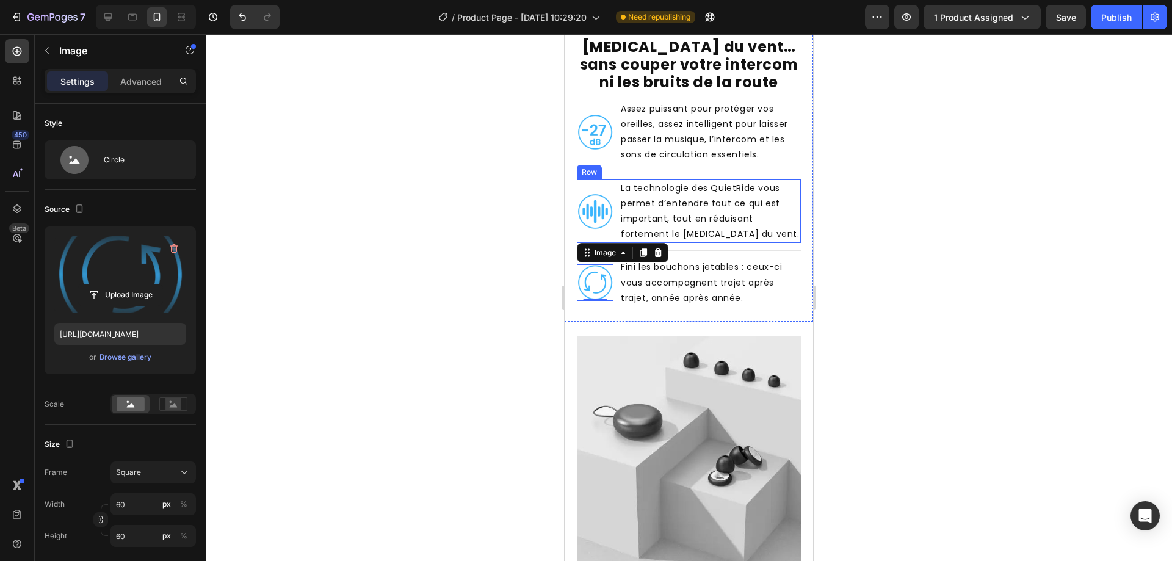
click at [596, 209] on img at bounding box center [595, 211] width 37 height 37
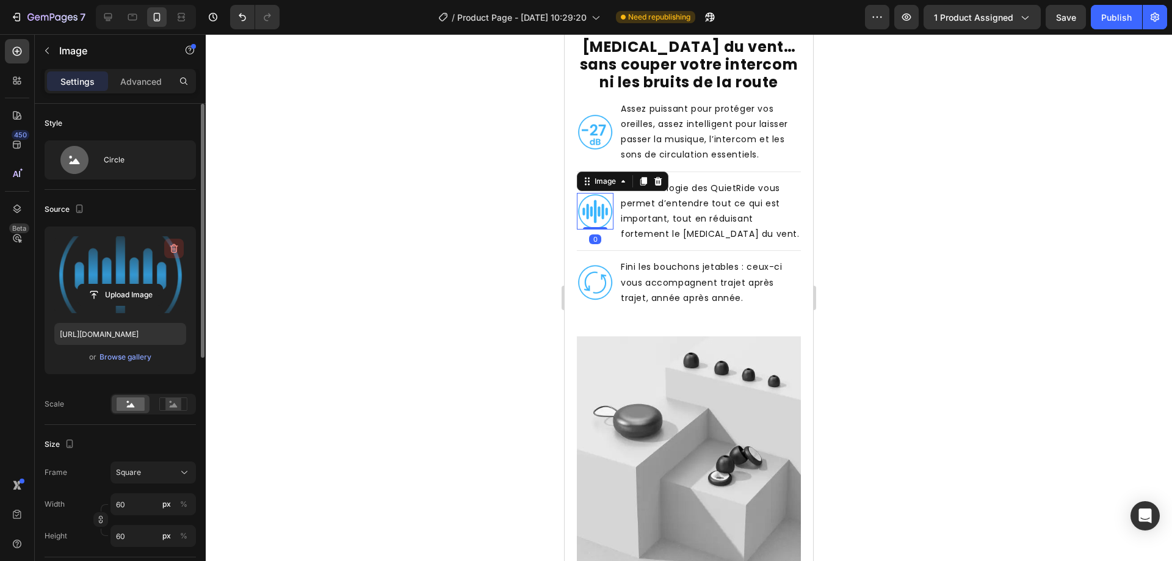
click at [175, 251] on icon "button" at bounding box center [174, 248] width 12 height 12
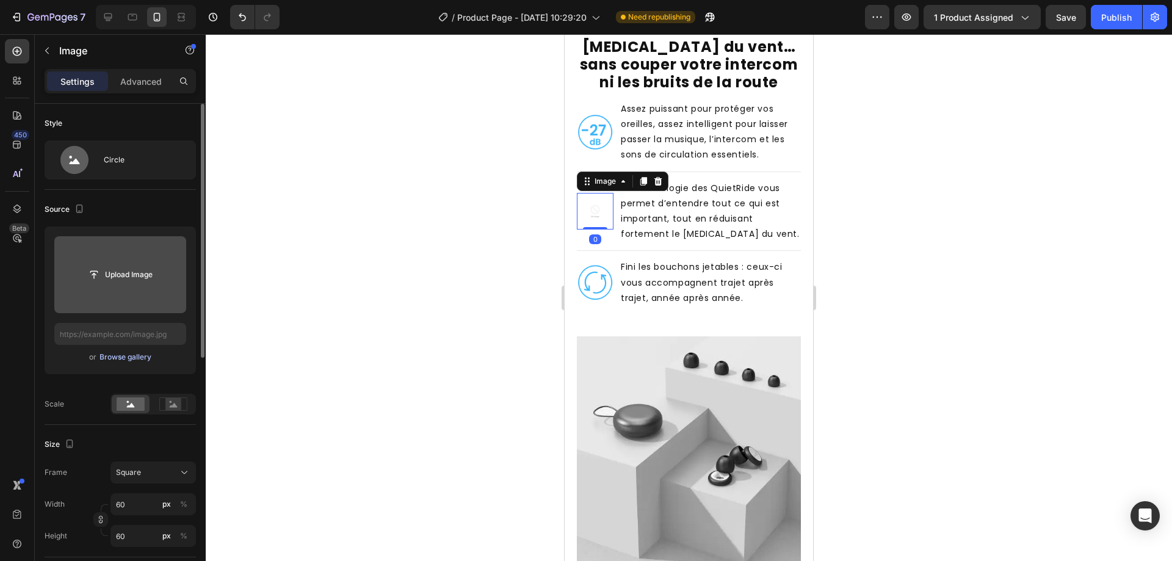
click at [142, 353] on div "Browse gallery" at bounding box center [125, 357] width 52 height 11
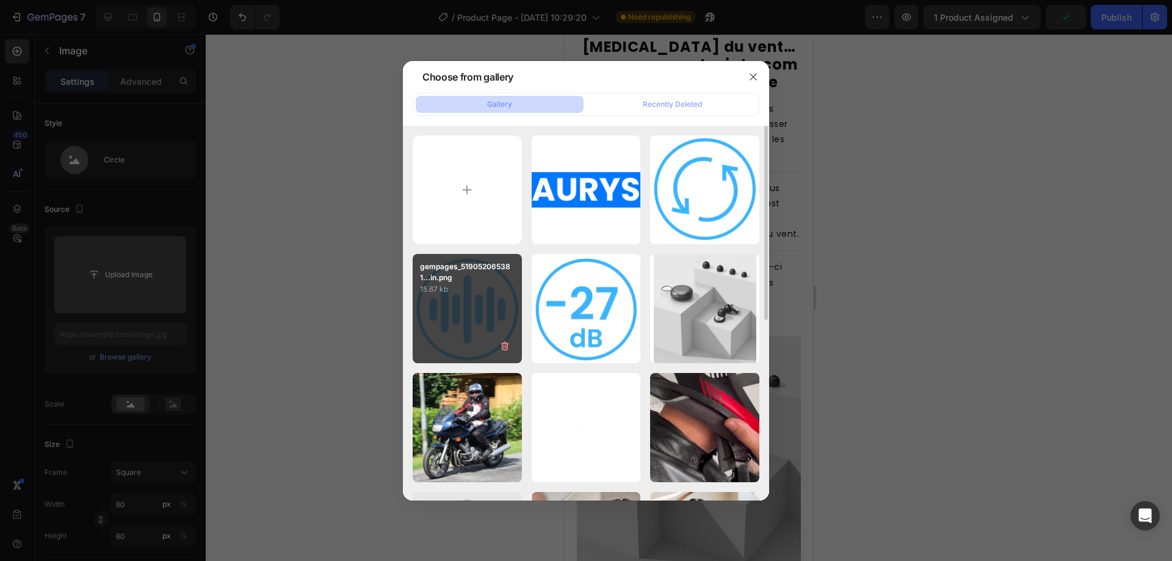
click at [469, 305] on div "gempages_519052065381...in.png 15.67 kb" at bounding box center [467, 308] width 109 height 109
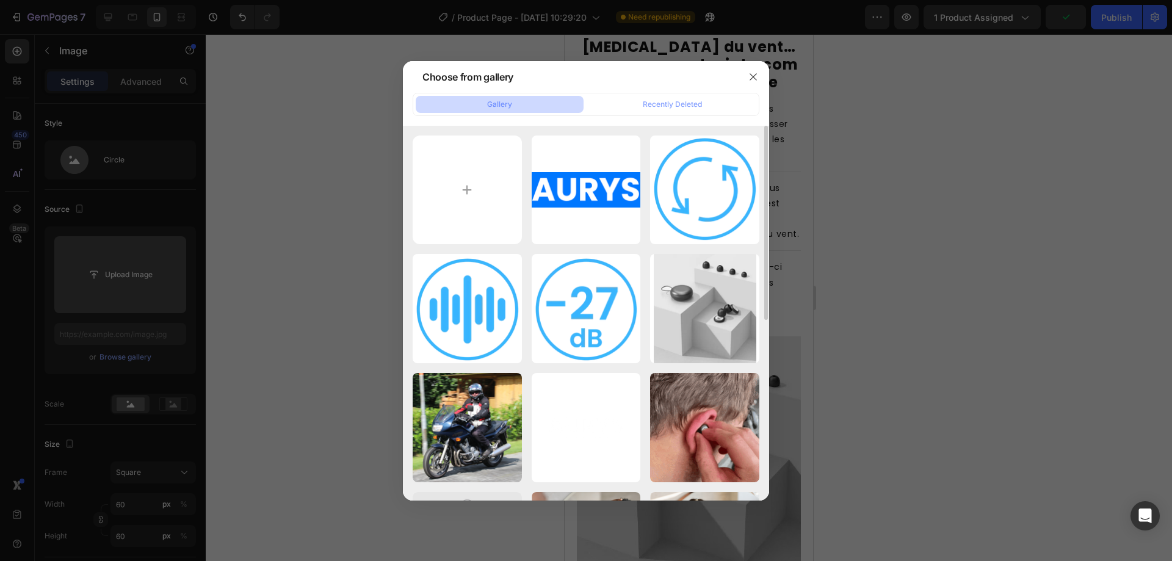
type input "https://cdn.shopify.com/s/files/1/0933/7729/8809/files/gempages_581031478243099…"
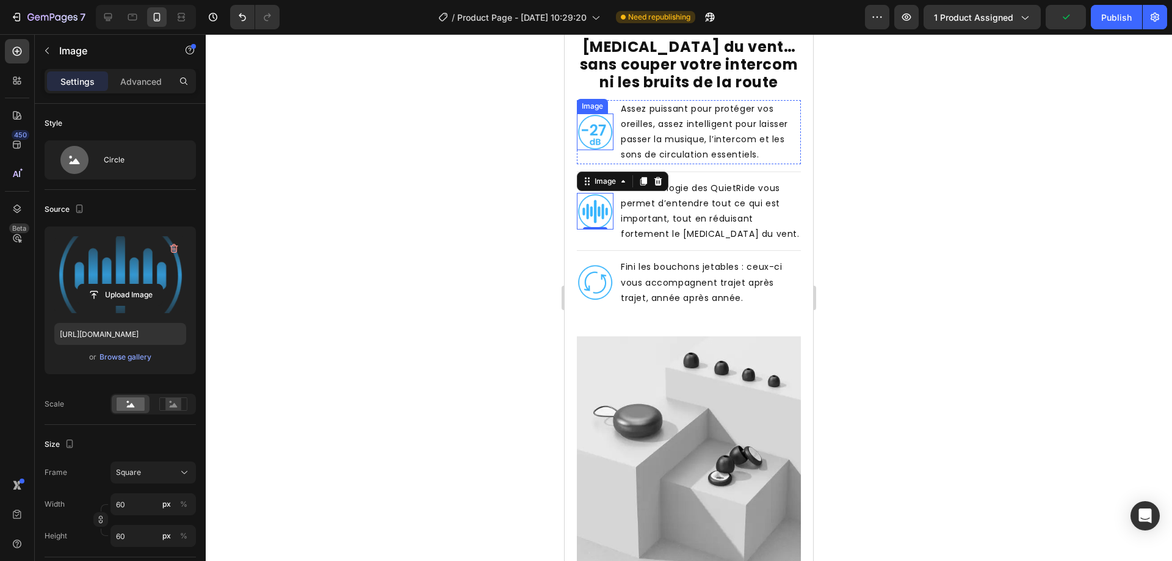
click at [594, 134] on img at bounding box center [595, 132] width 37 height 37
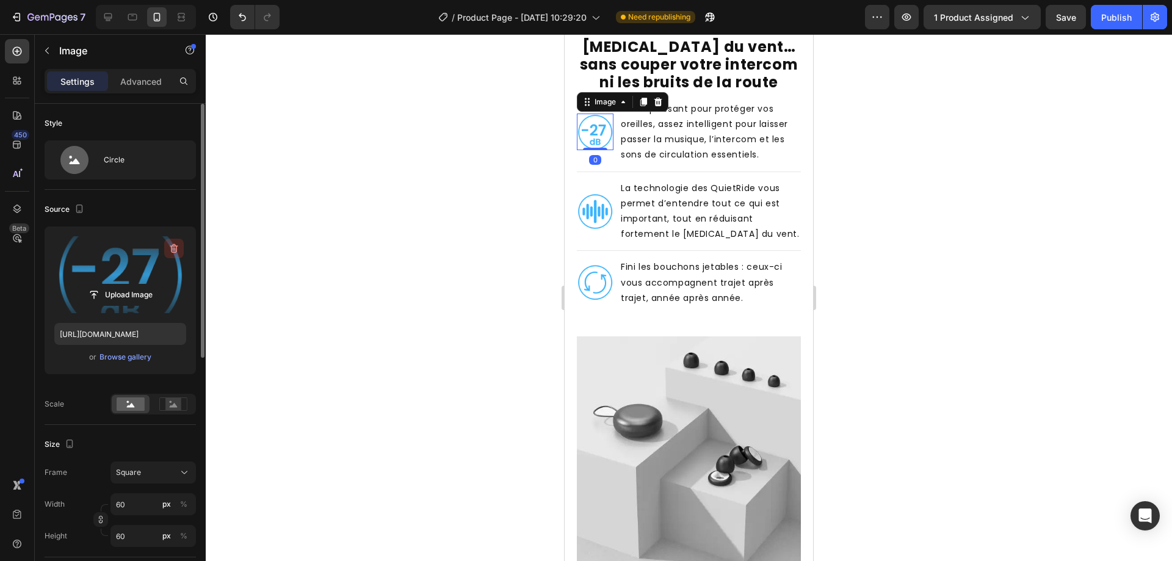
click at [173, 247] on icon "button" at bounding box center [174, 248] width 12 height 12
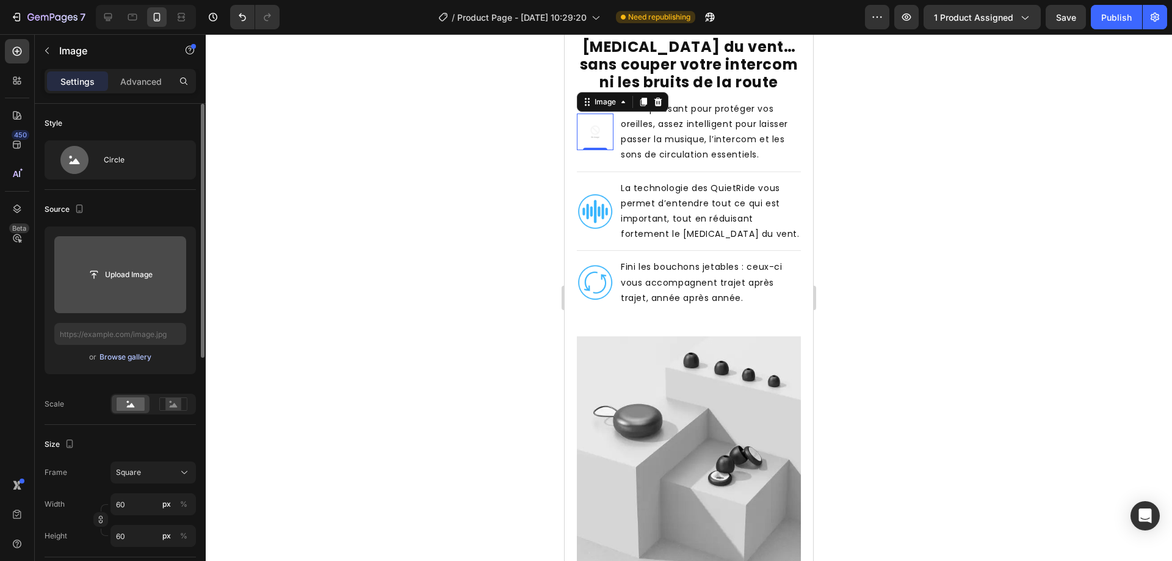
click at [137, 351] on button "Browse gallery" at bounding box center [125, 357] width 53 height 12
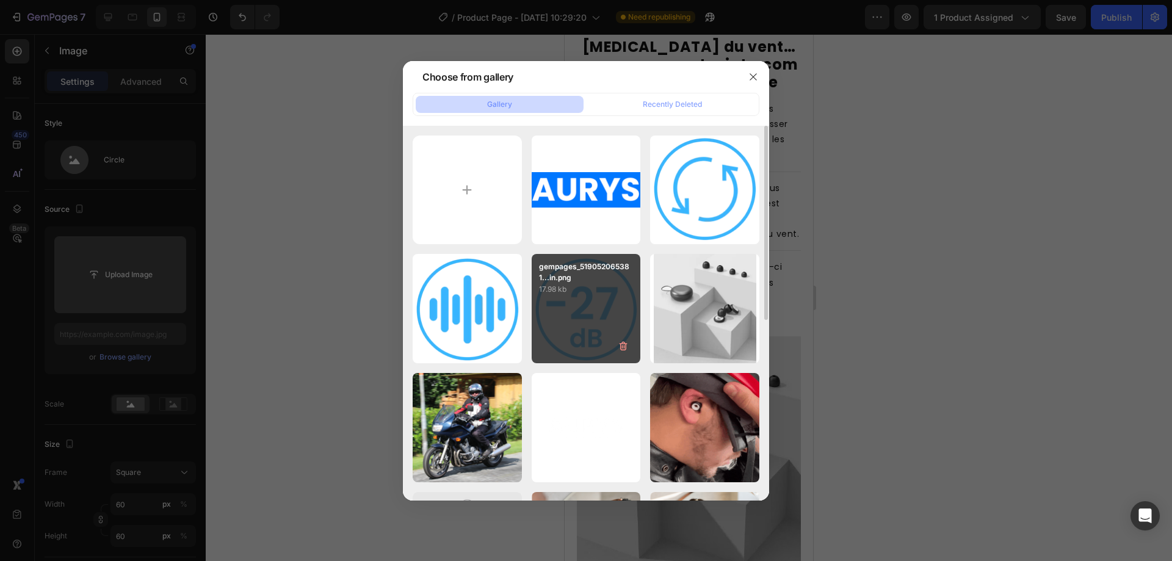
click at [582, 305] on div "gempages_519052065381...in.png 17.98 kb" at bounding box center [586, 308] width 109 height 109
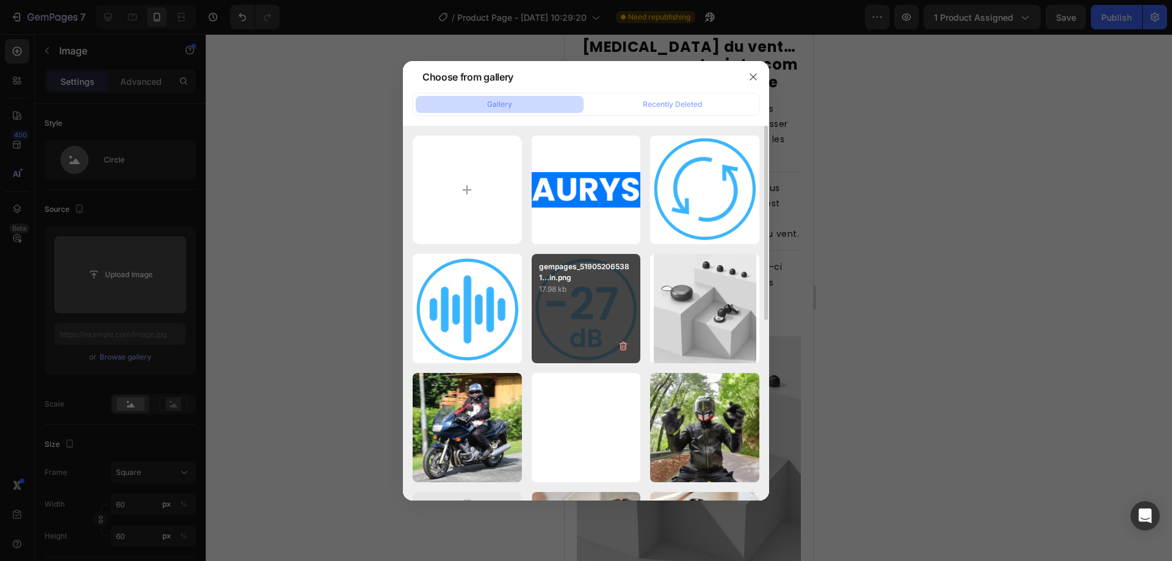
type input "https://cdn.shopify.com/s/files/1/0933/7729/8809/files/gempages_581031478243099…"
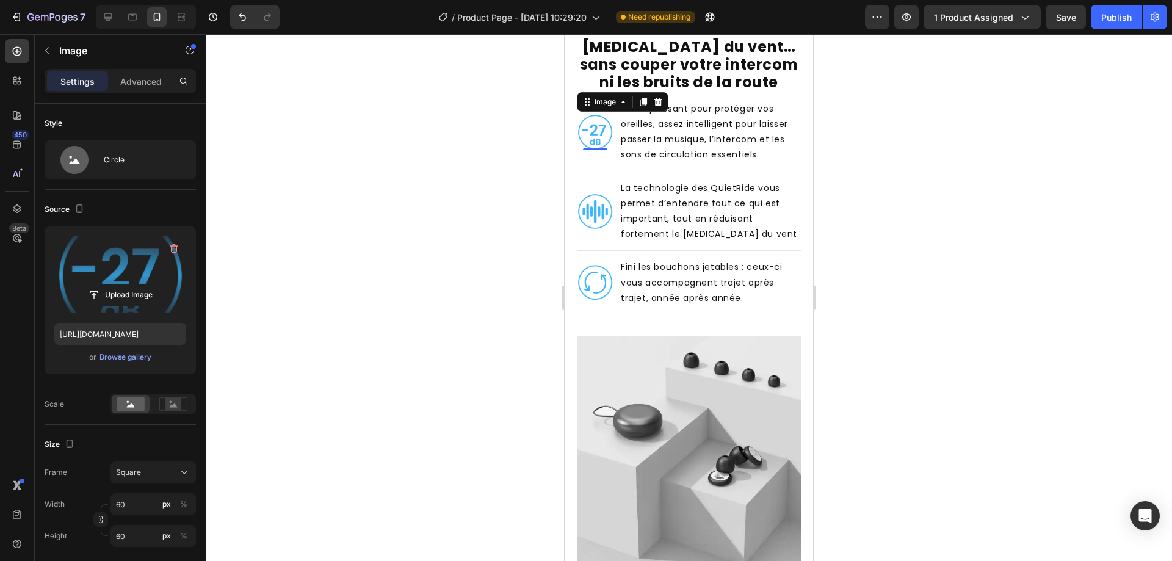
click at [880, 258] on div at bounding box center [689, 297] width 966 height 527
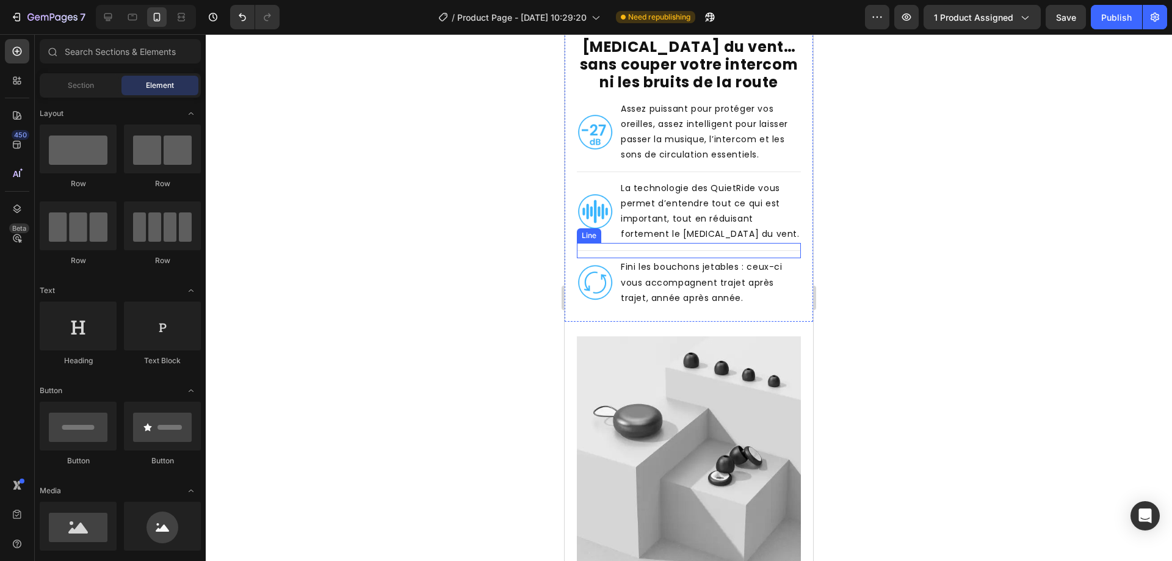
click at [592, 230] on div "Line" at bounding box center [589, 235] width 20 height 11
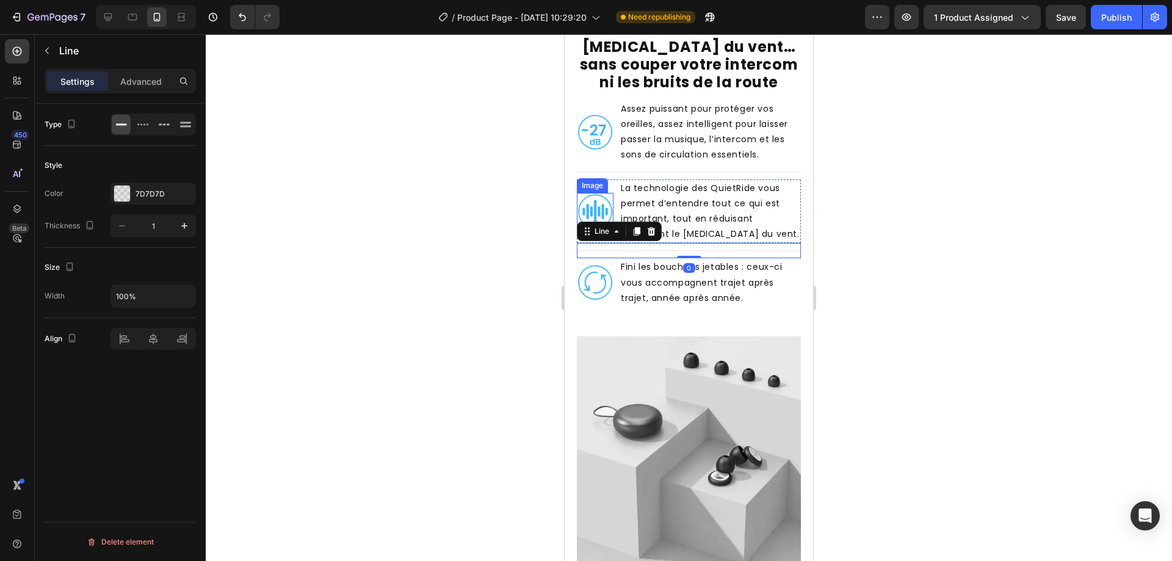
click at [597, 205] on img at bounding box center [595, 211] width 37 height 37
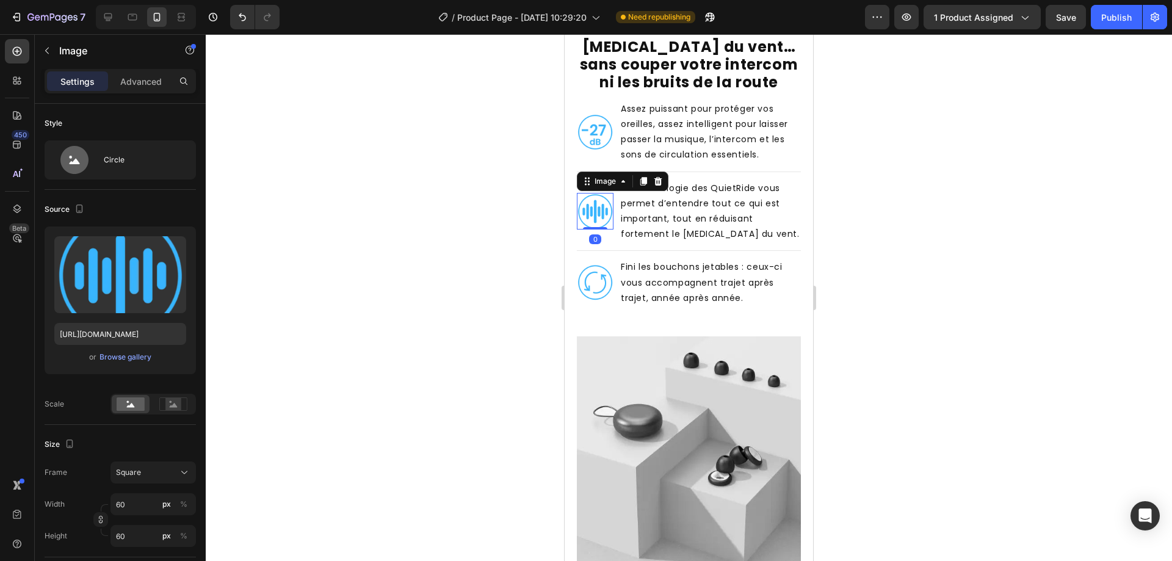
click at [626, 164] on div "Title Line" at bounding box center [689, 171] width 224 height 15
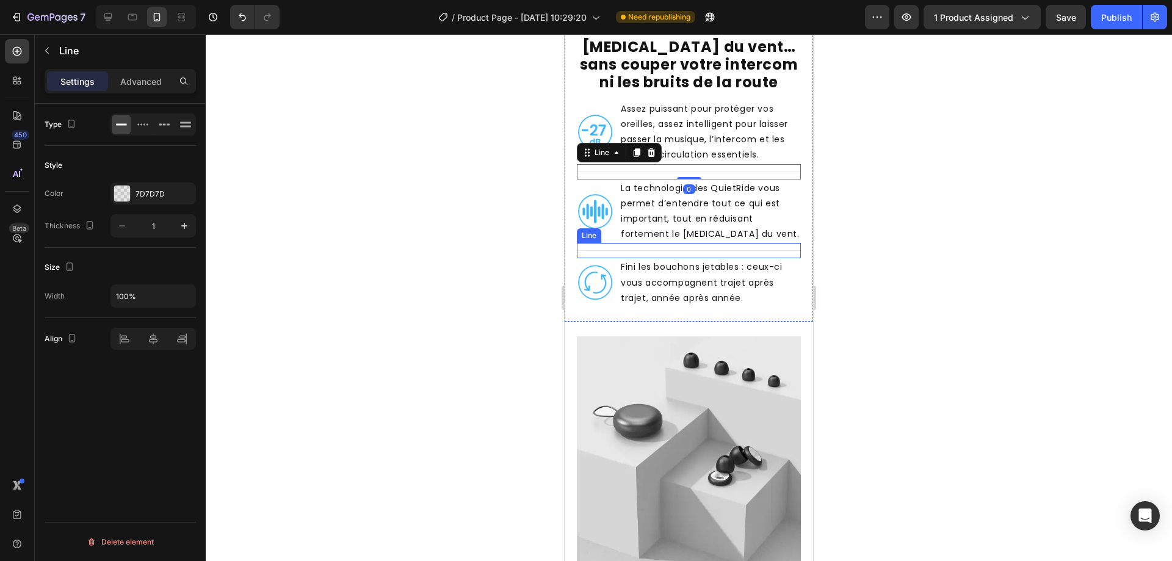
click at [597, 246] on div "Title Line" at bounding box center [689, 250] width 224 height 15
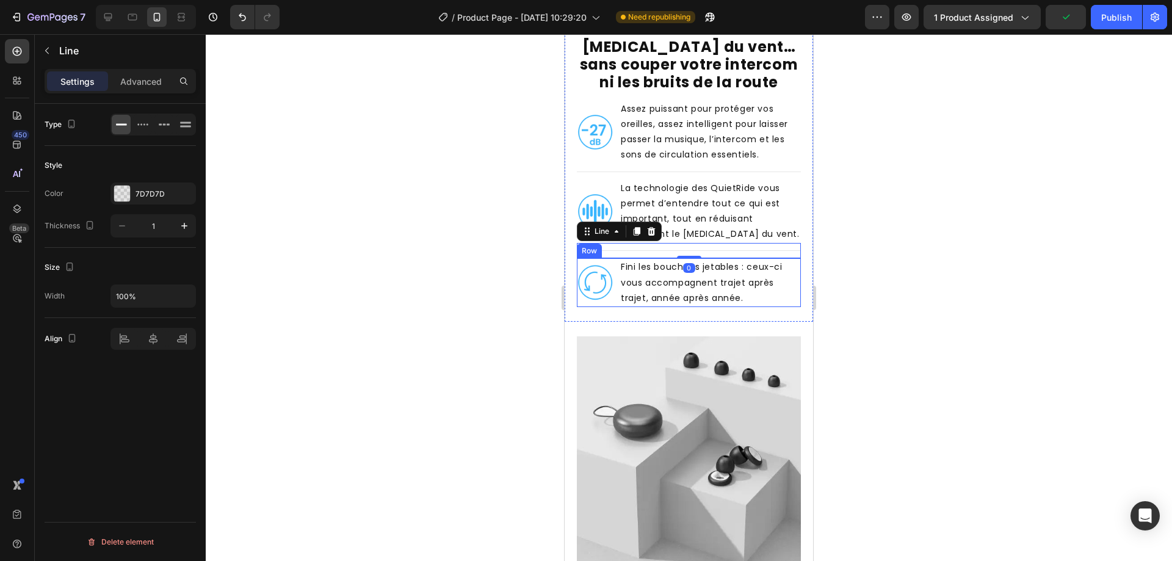
scroll to position [992, 0]
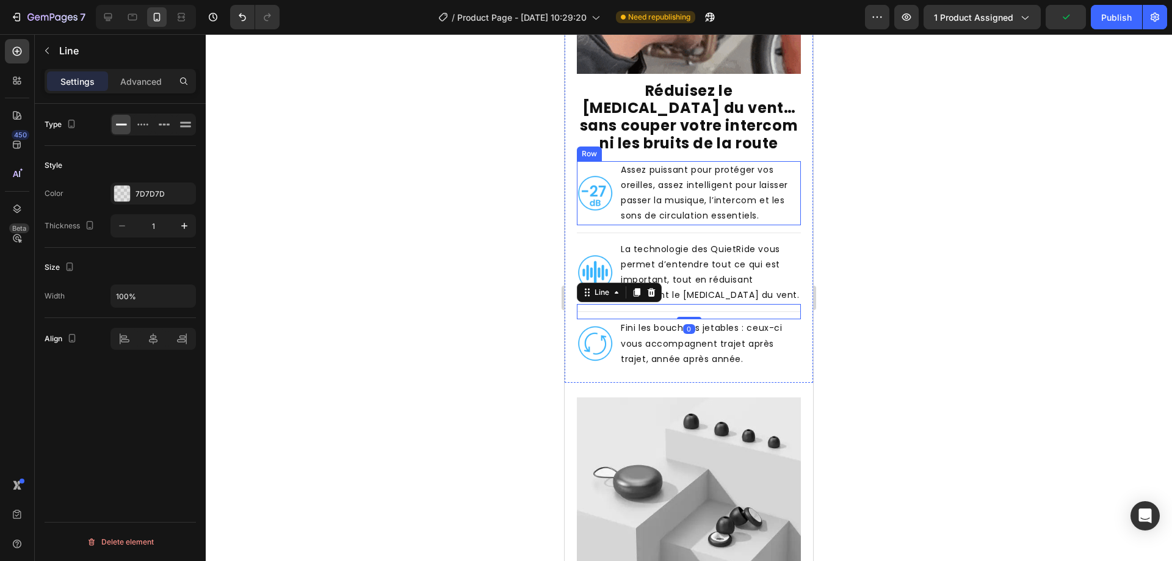
click at [595, 197] on img at bounding box center [595, 193] width 37 height 37
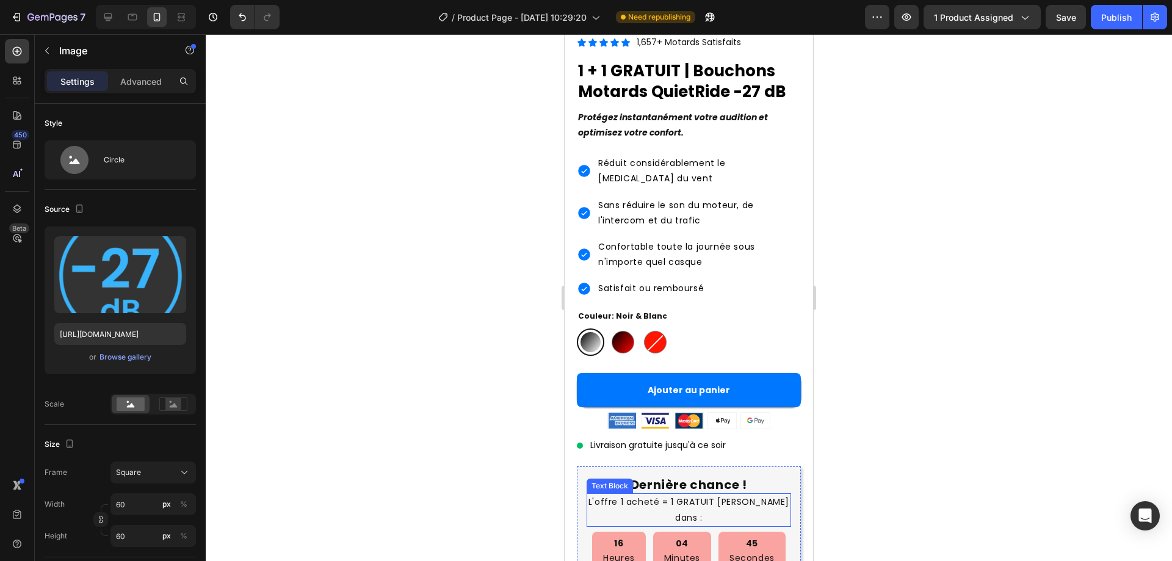
scroll to position [443, 0]
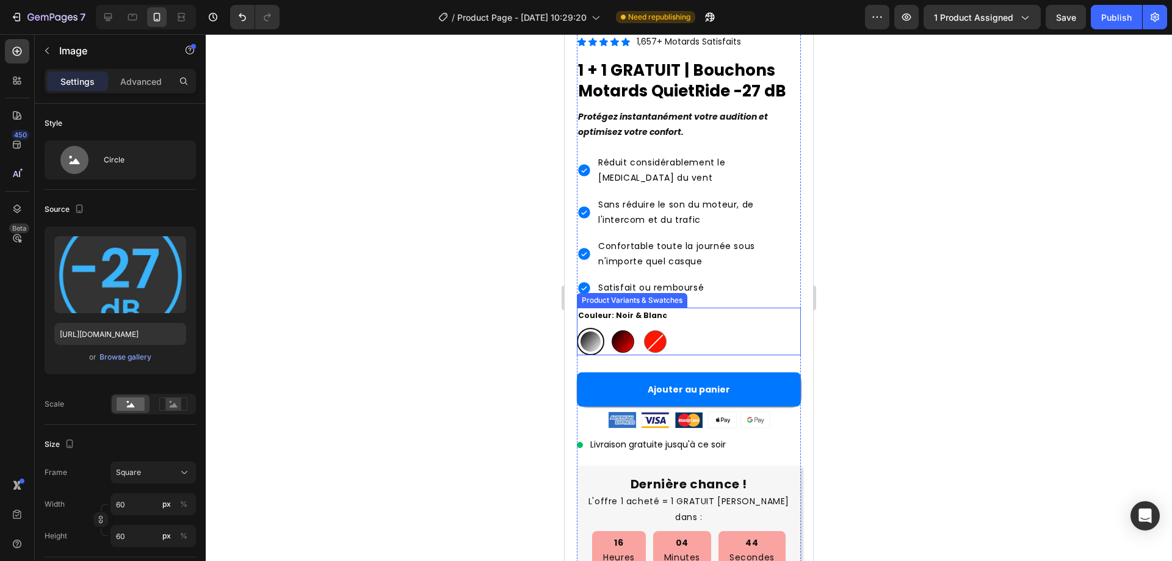
click at [620, 330] on div at bounding box center [622, 341] width 23 height 23
click at [609, 327] on input "Noir & Rouge Noir & Rouge" at bounding box center [608, 327] width 1 height 1
radio input "true"
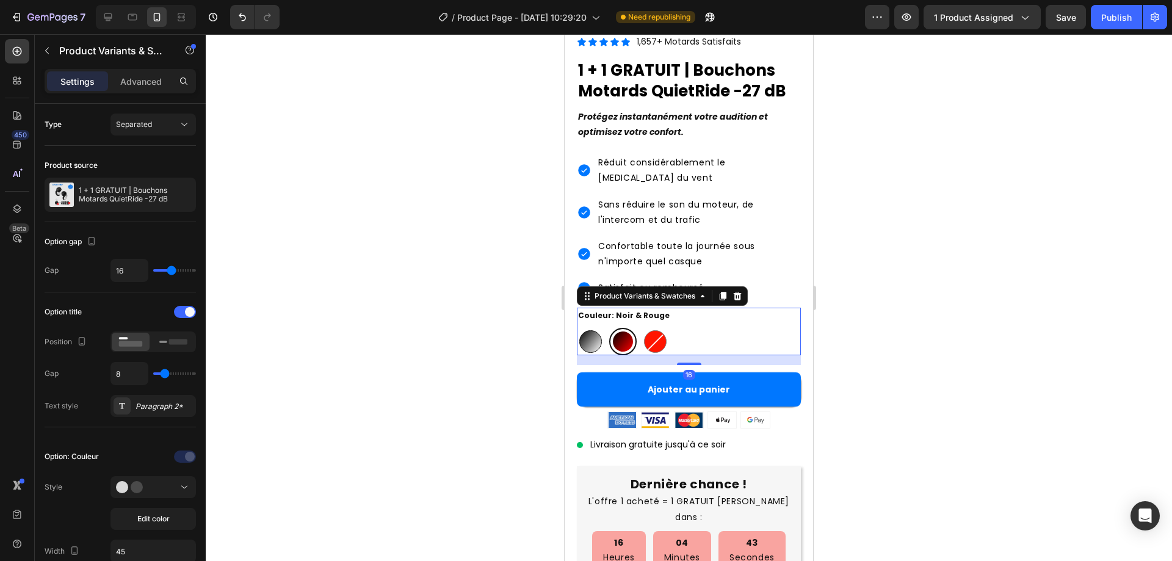
click at [587, 330] on div at bounding box center [590, 341] width 23 height 23
click at [577, 327] on input "Noir & Blanc Noir & Blanc" at bounding box center [576, 327] width 1 height 1
radio input "true"
click at [637, 438] on span "Livraison gratuite jusqu'à ce soir" at bounding box center [657, 444] width 135 height 13
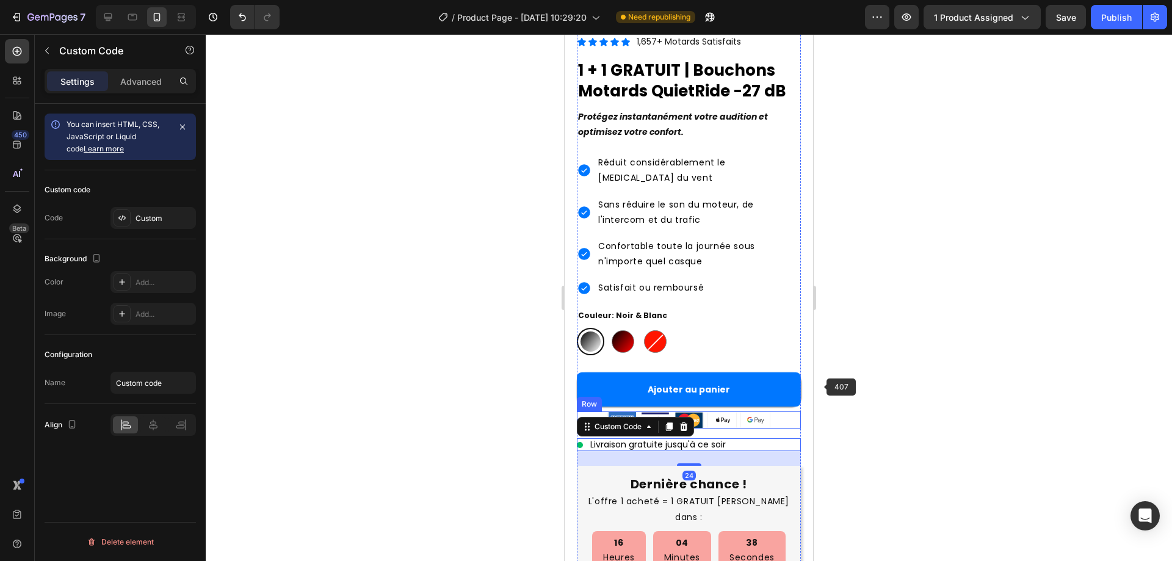
click at [926, 384] on div at bounding box center [689, 297] width 966 height 527
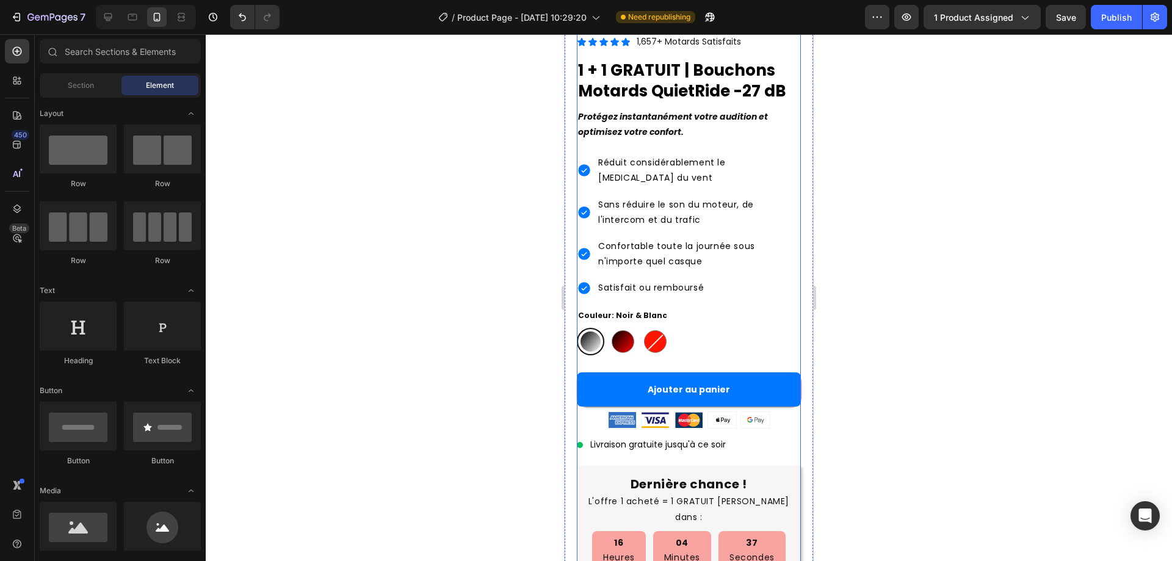
click at [737, 438] on div "Livraison gratuite jusqu'à ce soir" at bounding box center [689, 444] width 224 height 13
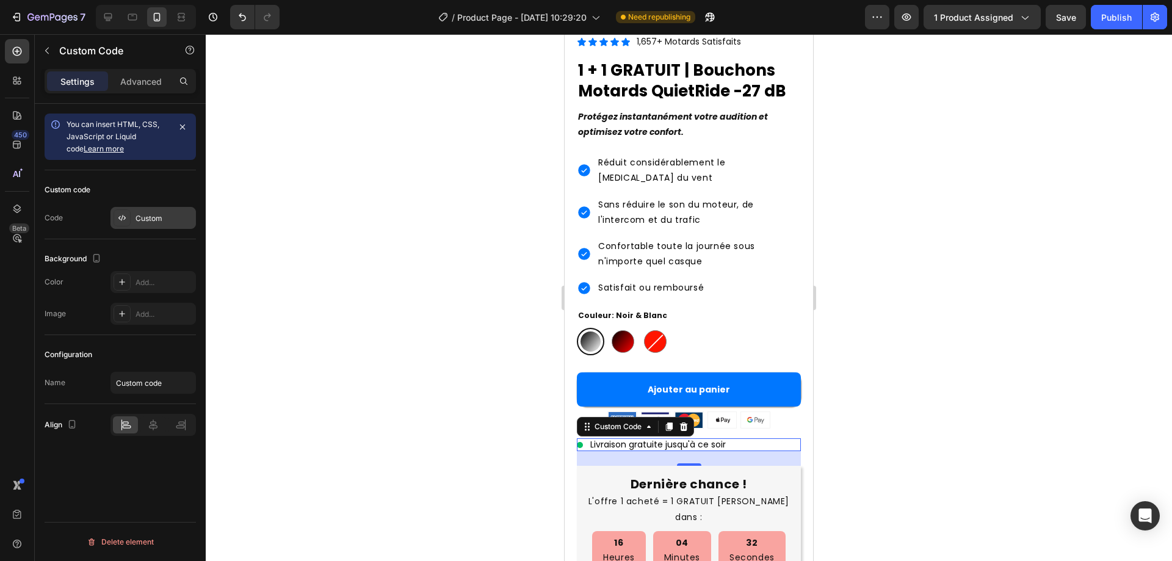
click at [117, 212] on div at bounding box center [122, 217] width 17 height 17
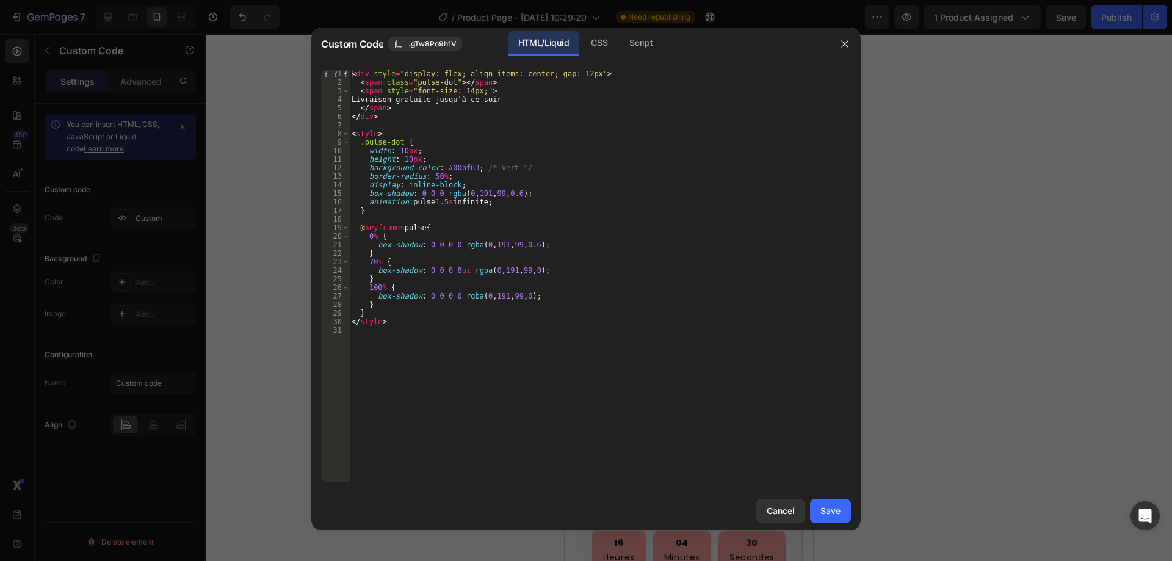
type textarea "Livraison gratuite jusqu'à ce soir"
drag, startPoint x: 511, startPoint y: 103, endPoint x: 367, endPoint y: 101, distance: 144.7
click at [367, 101] on div "< div style = "display: flex; align-items: center; gap: 12px" > < span class = …" at bounding box center [600, 284] width 502 height 429
type textarea "Aujourd'hui seulement : Livraison gratuite sur toutes les commandes"
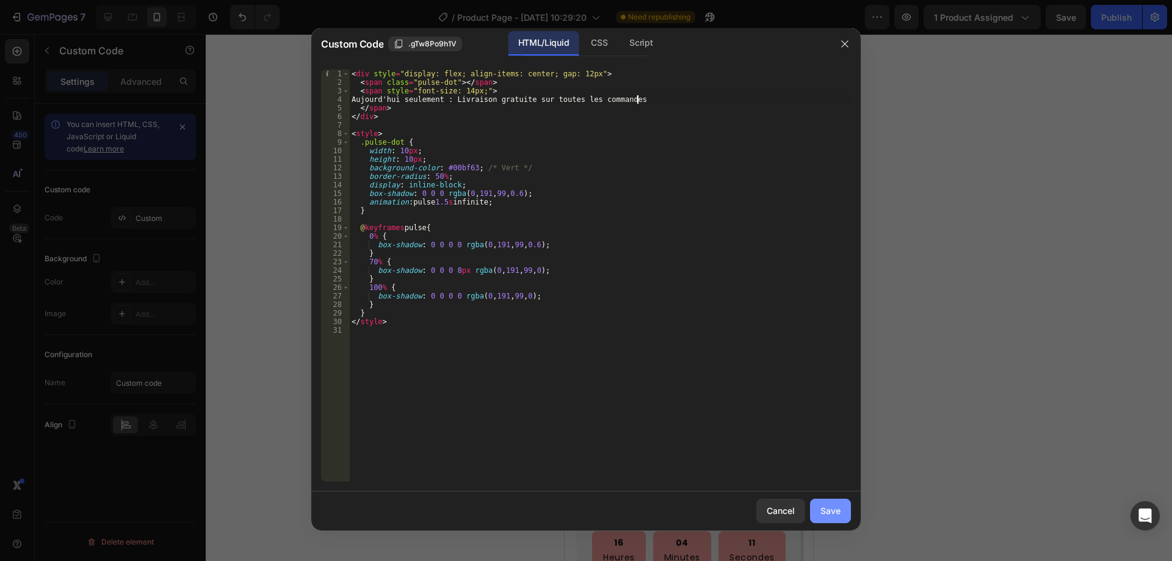
click at [843, 510] on button "Save" at bounding box center [830, 511] width 41 height 24
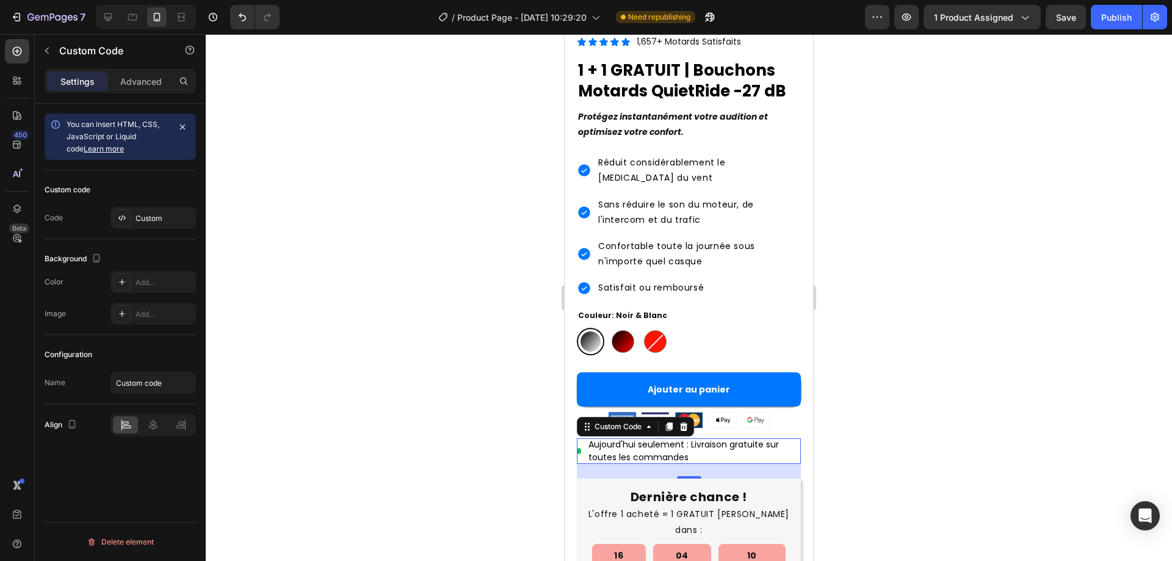
click at [929, 412] on div at bounding box center [689, 297] width 966 height 527
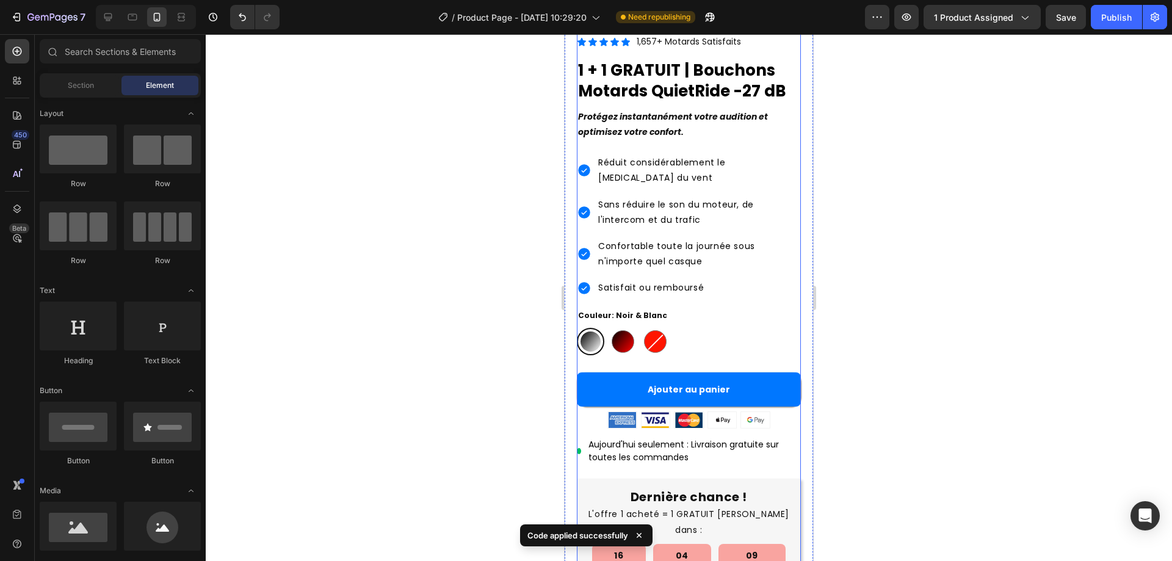
click at [644, 391] on div "Icon Icon Icon Icon Icon Icon List 1,657+ Motards Satisfaits Text Block Row 1 +…" at bounding box center [689, 435] width 224 height 803
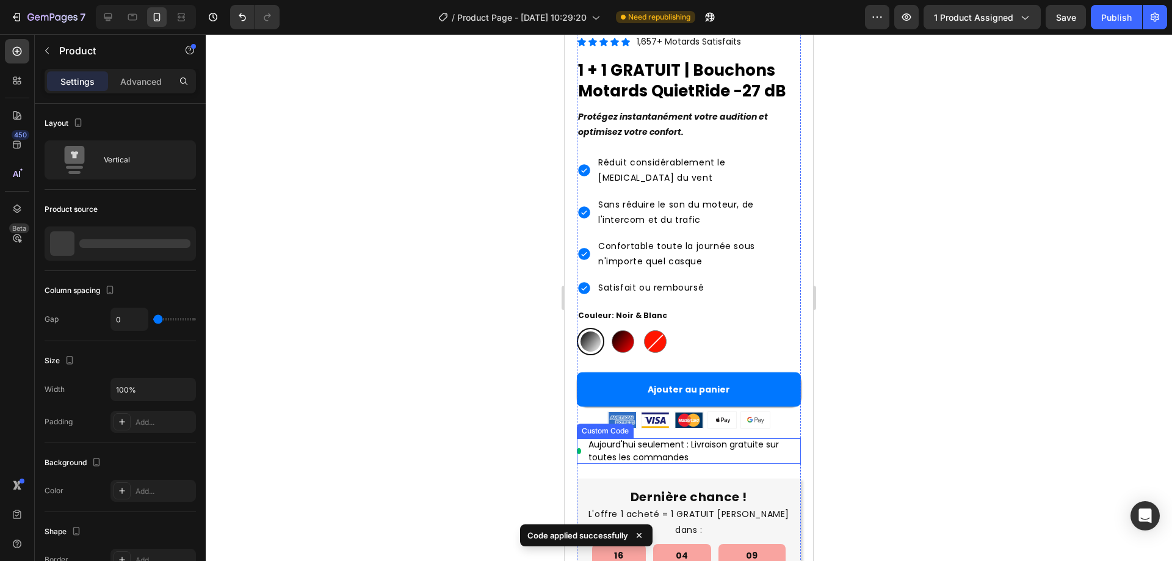
click at [646, 438] on span "Aujourd'hui seulement : Livraison gratuite sur toutes les commandes" at bounding box center [694, 451] width 212 height 26
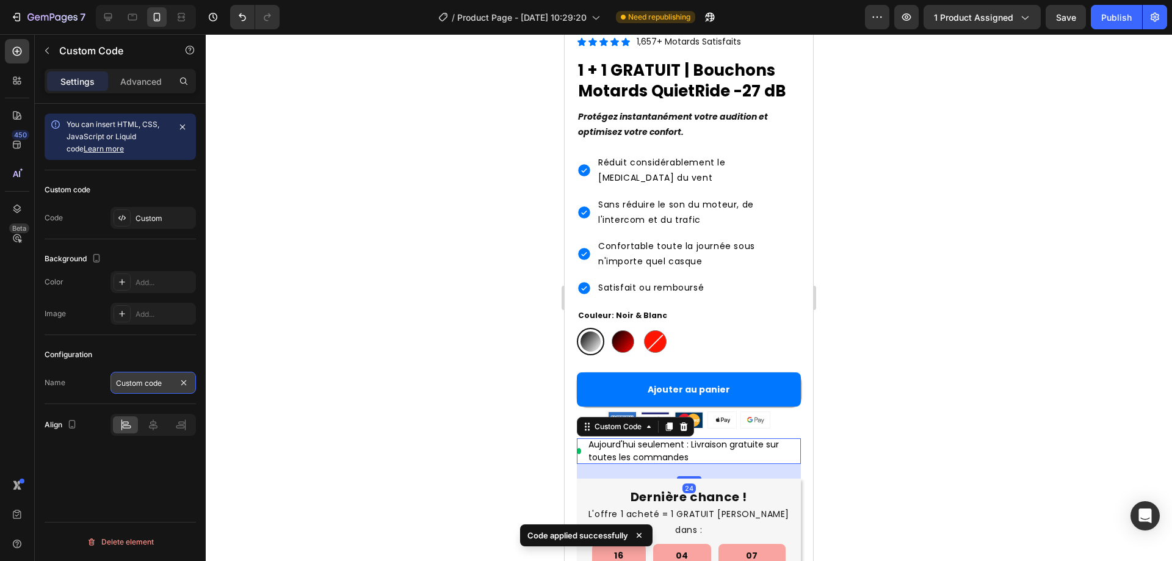
click at [150, 379] on input "Custom code" at bounding box center [152, 383] width 85 height 22
click at [117, 388] on input "Custom code" at bounding box center [152, 383] width 85 height 22
click at [140, 223] on div "Custom" at bounding box center [163, 218] width 57 height 11
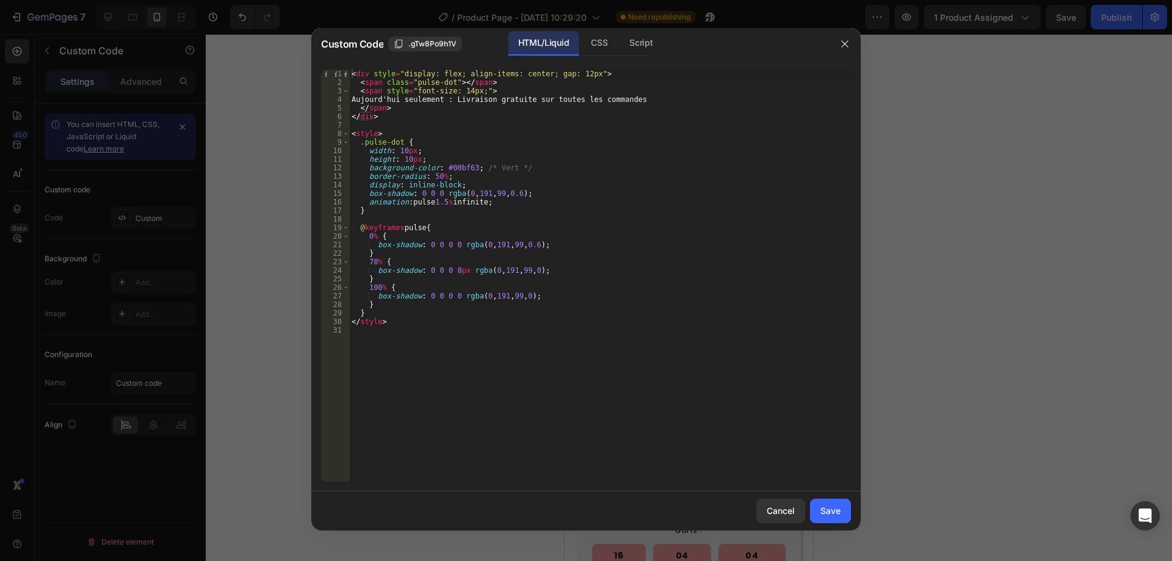
click at [573, 100] on div "< div style = "display: flex; align-items: center; gap: 12px" > < span class = …" at bounding box center [600, 284] width 502 height 429
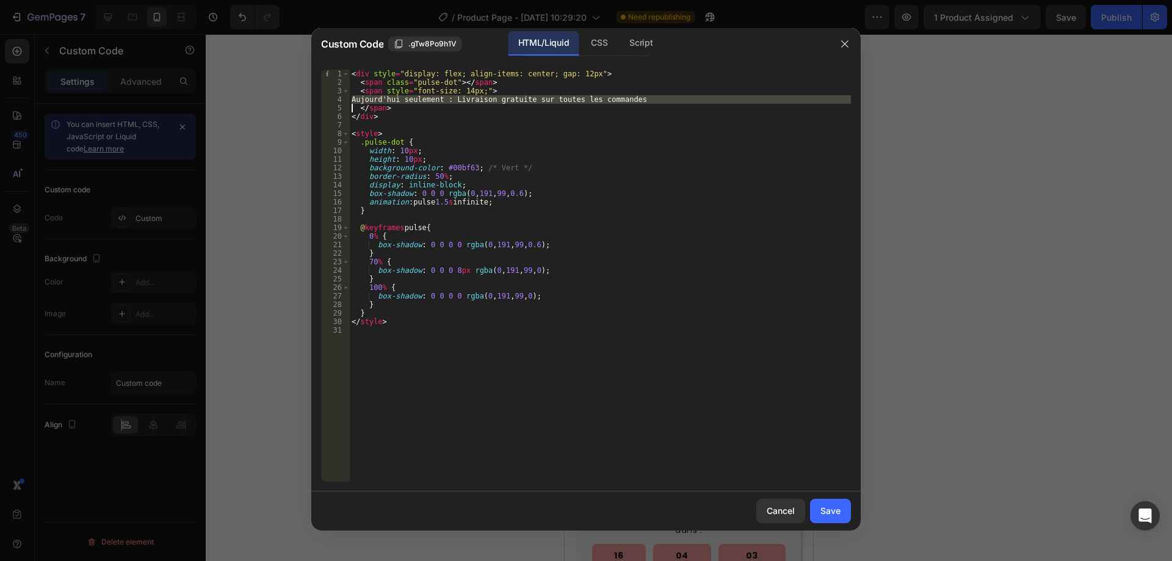
click at [573, 100] on div "< div style = "display: flex; align-items: center; gap: 12px" > < span class = …" at bounding box center [600, 276] width 502 height 412
drag, startPoint x: 637, startPoint y: 99, endPoint x: 369, endPoint y: 103, distance: 268.5
click at [369, 103] on div "< div style = "display: flex; align-items: center; gap: 12px" > < span class = …" at bounding box center [600, 284] width 502 height 429
paste textarea "Livraison gratuite jusqu'à ce soir"
type textarea "Livraison gratuite jusqu'à ce soir"
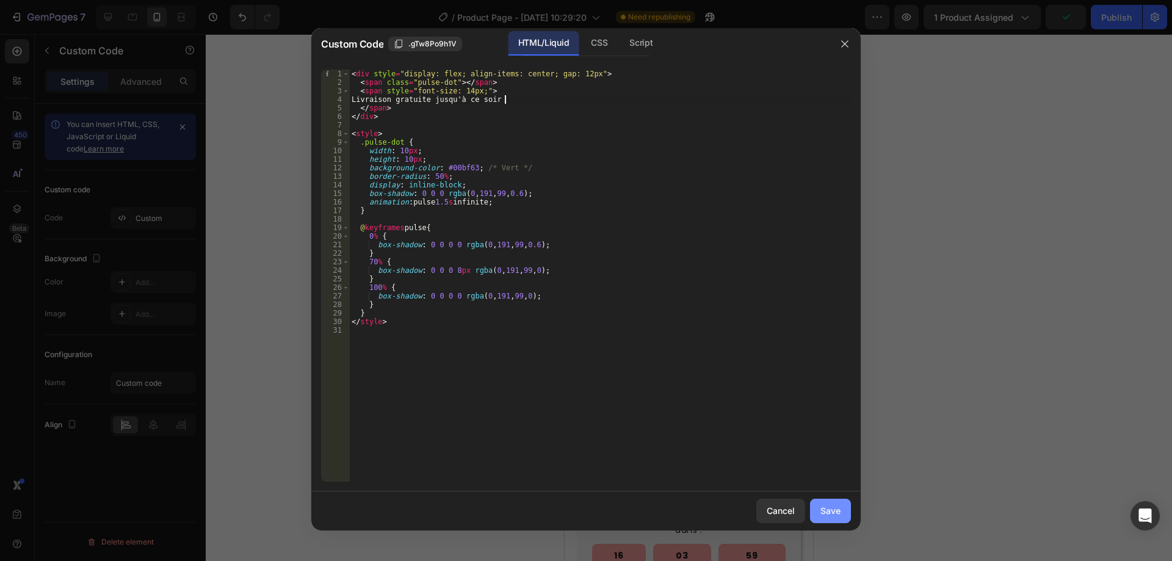
click at [837, 513] on div "Save" at bounding box center [830, 510] width 20 height 13
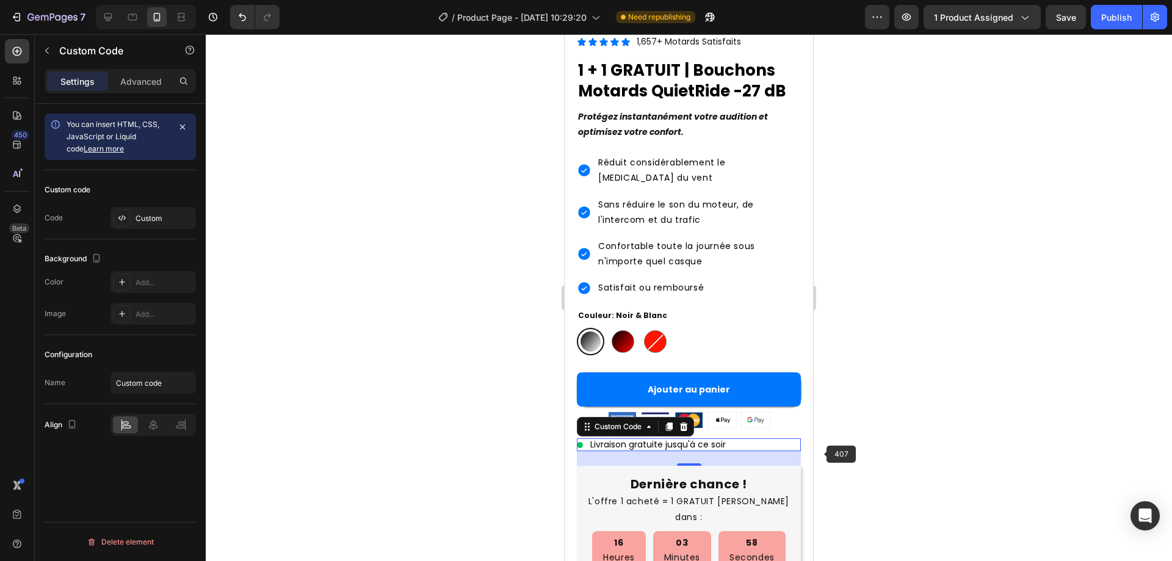
click at [892, 326] on div at bounding box center [689, 297] width 966 height 527
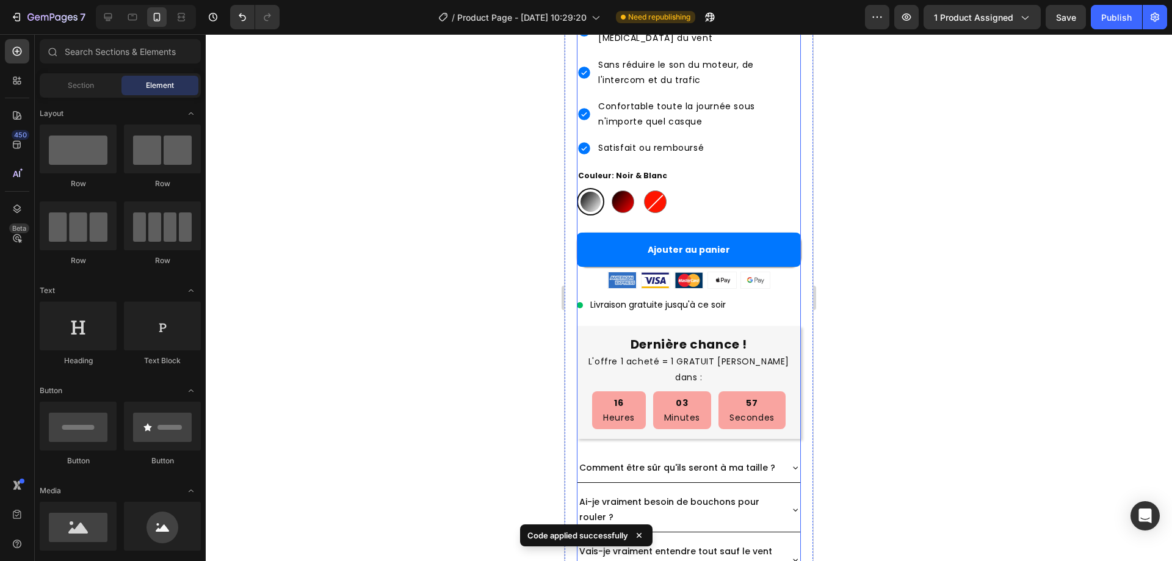
scroll to position [687, 0]
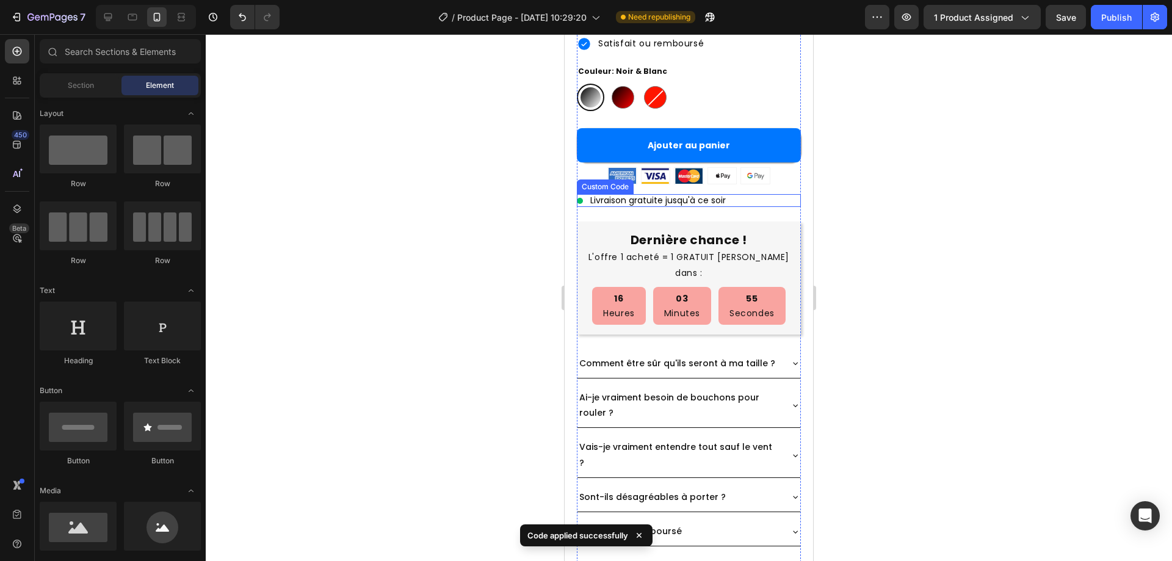
click at [715, 194] on span "Livraison gratuite jusqu'à ce soir" at bounding box center [657, 200] width 135 height 13
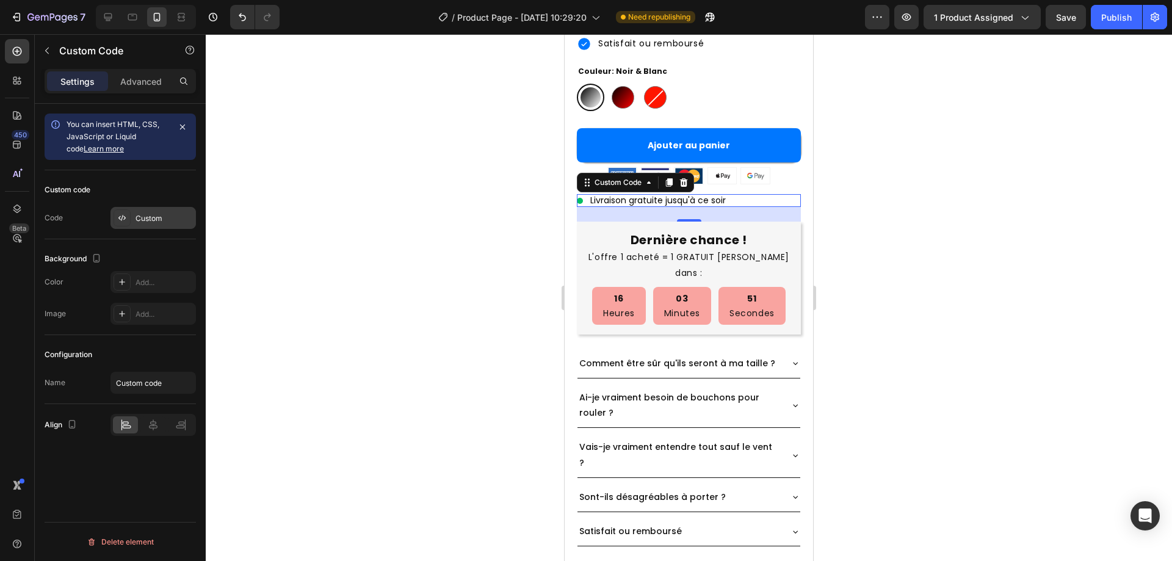
click at [152, 213] on div "Custom" at bounding box center [163, 218] width 57 height 11
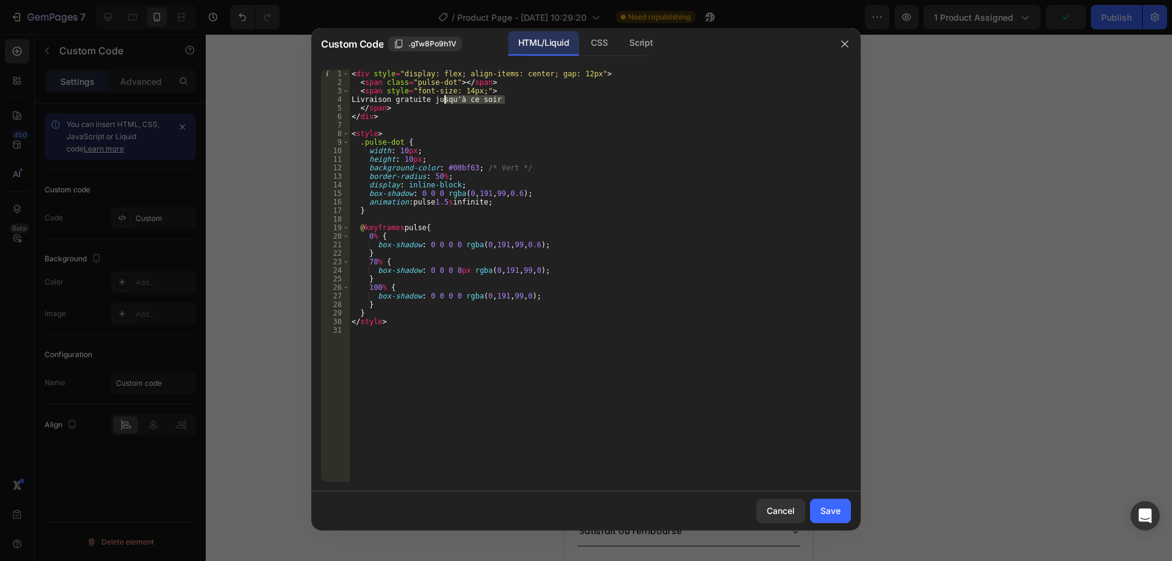
drag, startPoint x: 514, startPoint y: 99, endPoint x: 443, endPoint y: 99, distance: 71.4
click at [443, 99] on div "< div style = "display: flex; align-items: center; gap: 12px" > < span class = …" at bounding box center [600, 284] width 502 height 429
click at [486, 101] on div "< div style = "display: flex; align-items: center; gap: 12px" > < span class = …" at bounding box center [600, 284] width 502 height 429
drag, startPoint x: 496, startPoint y: 101, endPoint x: 442, endPoint y: 98, distance: 53.1
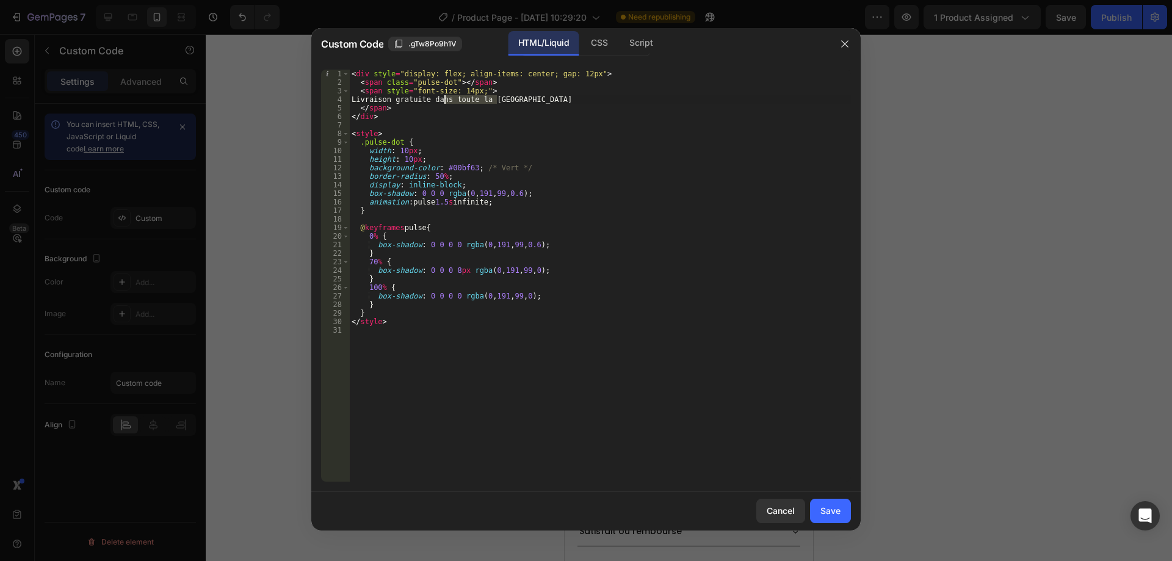
click at [442, 98] on div "< div style = "display: flex; align-items: center; gap: 12px" > < span class = …" at bounding box center [600, 284] width 502 height 429
type textarea "Livraison gratuite dans toute la France"
click at [841, 501] on button "Save" at bounding box center [830, 511] width 41 height 24
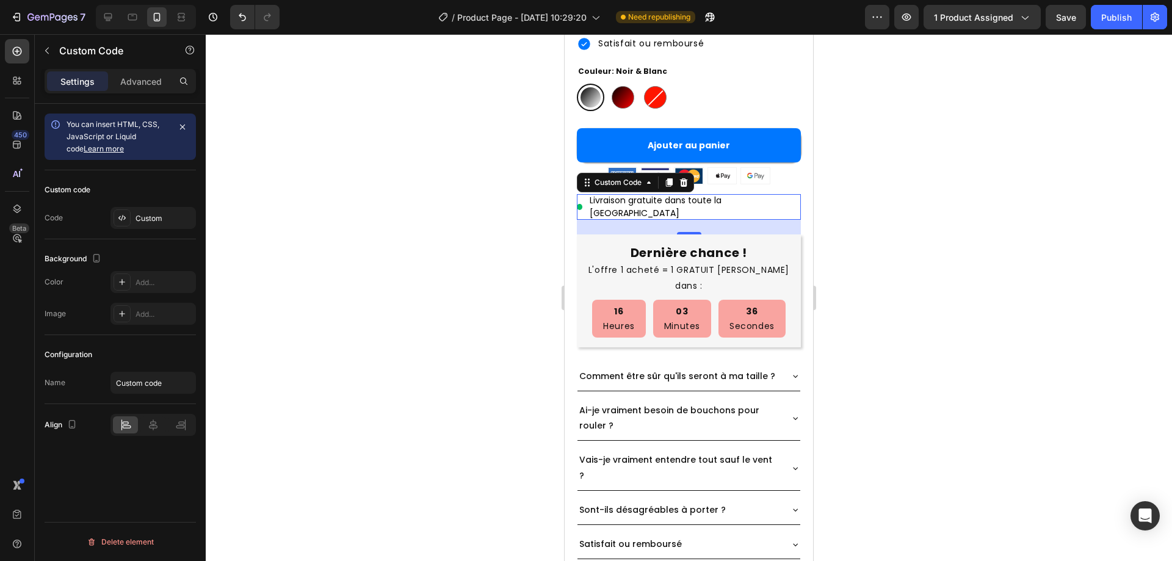
click at [939, 334] on div at bounding box center [689, 297] width 966 height 527
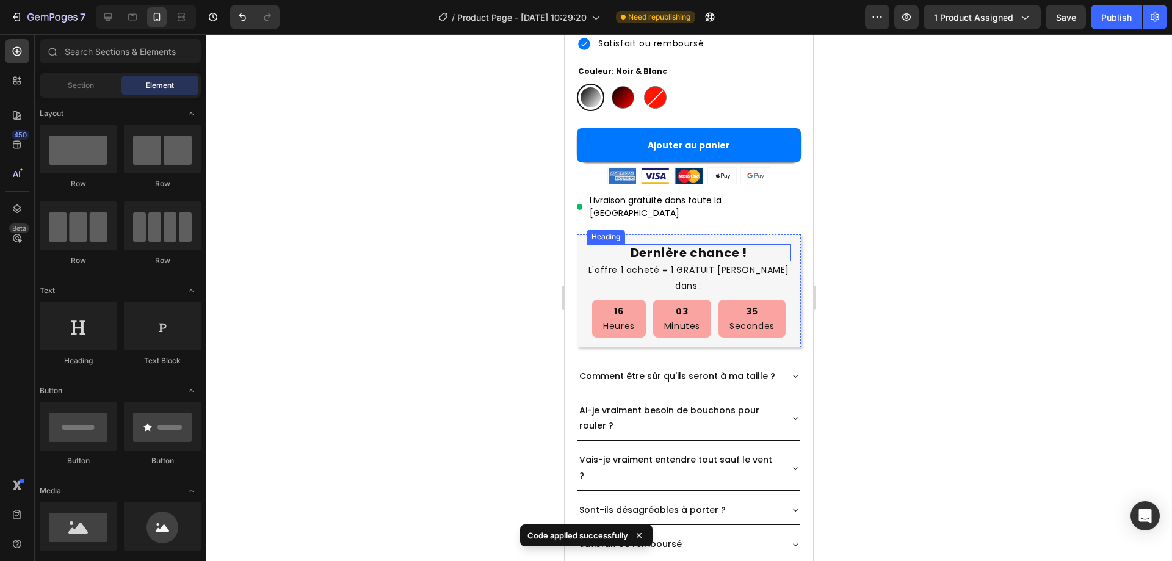
click at [724, 262] on p "L'offre 1 acheté = 1 GRATUIT se termine dans :" at bounding box center [689, 277] width 202 height 31
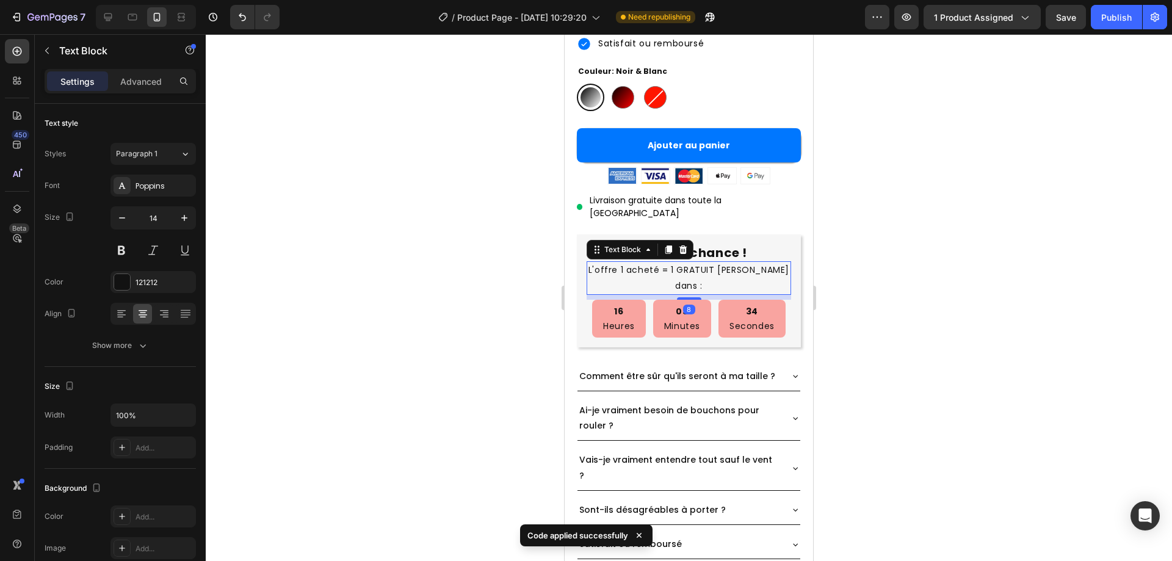
click at [724, 262] on p "L'offre 1 acheté = 1 GRATUIT se termine dans :" at bounding box center [689, 277] width 202 height 31
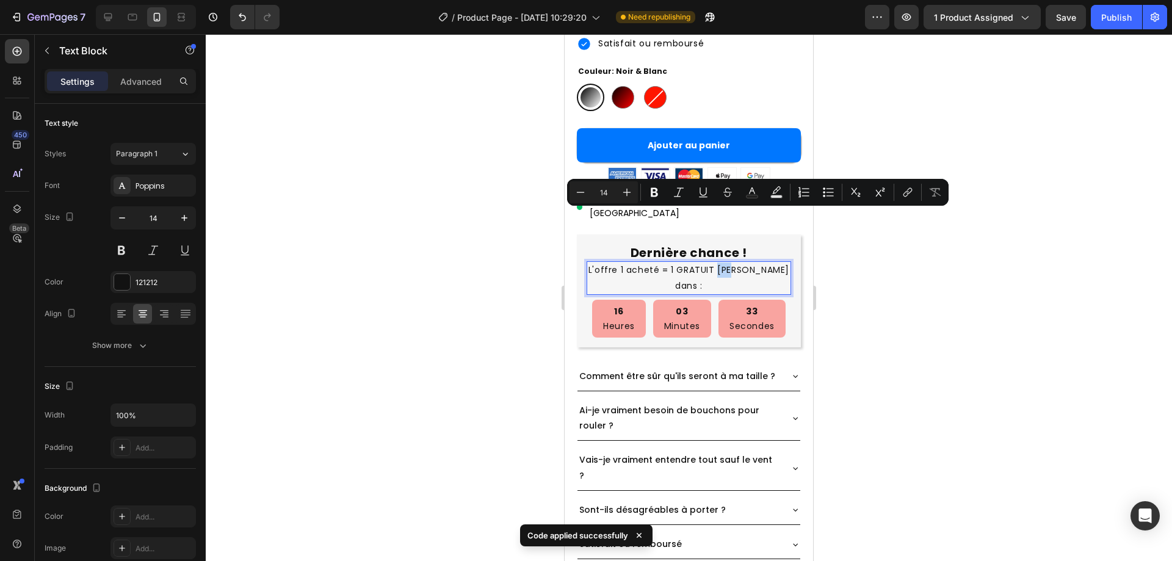
click at [724, 262] on p "L'offre 1 acheté = 1 GRATUIT se termine dans :" at bounding box center [689, 277] width 202 height 31
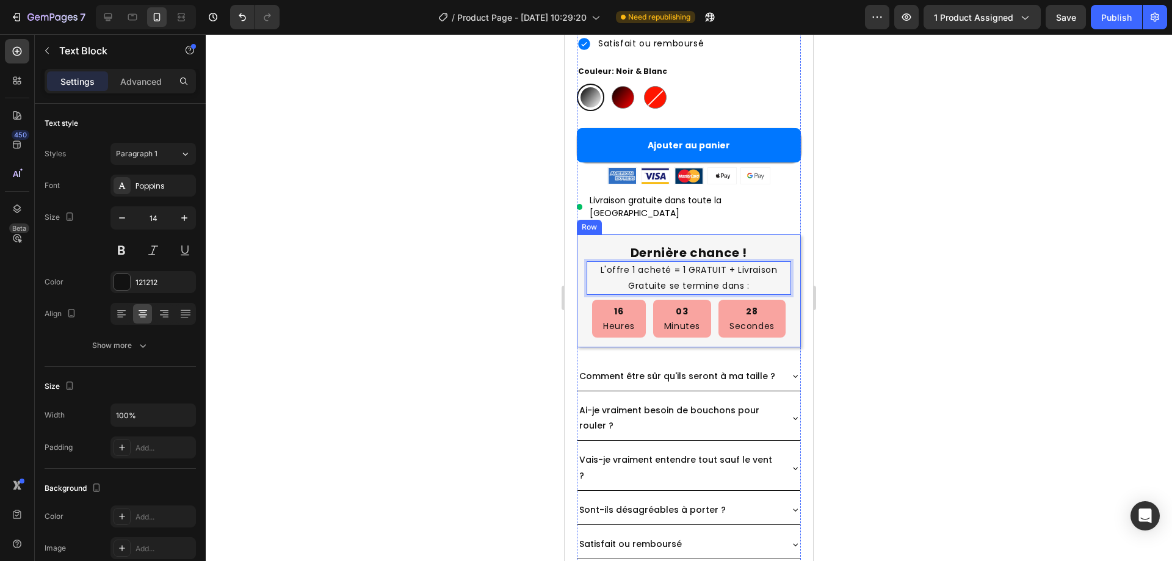
click at [975, 220] on div at bounding box center [689, 297] width 966 height 527
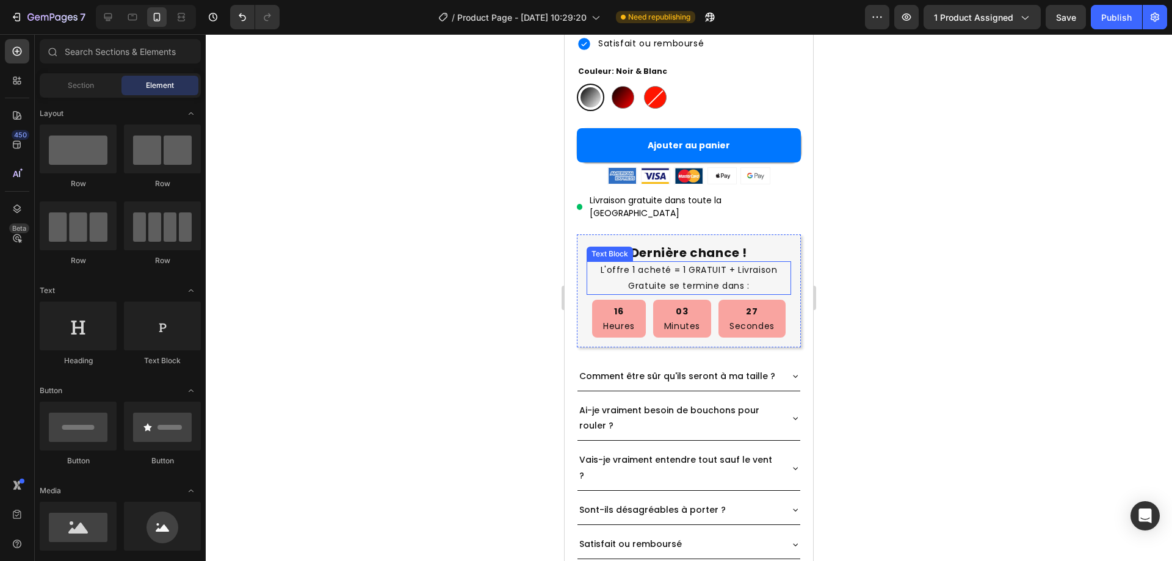
click at [643, 262] on p "L'offre 1 acheté = 1 GRATUIT + Livraison Gratuite se termine dans :" at bounding box center [689, 277] width 202 height 31
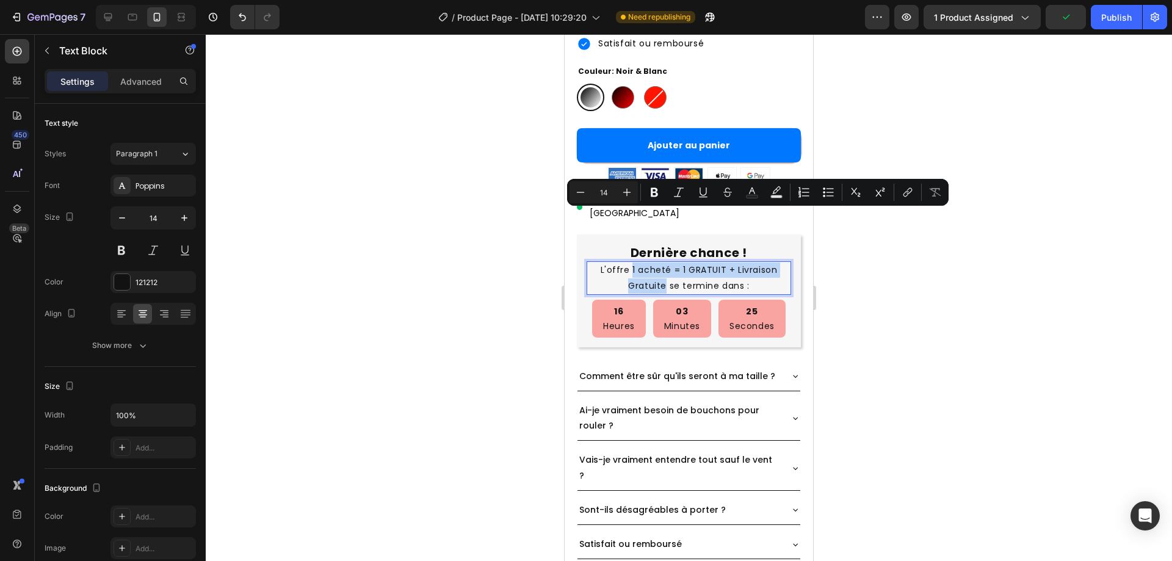
drag, startPoint x: 662, startPoint y: 231, endPoint x: 628, endPoint y: 214, distance: 37.4
click at [628, 262] on p "L'offre 1 acheté = 1 GRATUIT + Livraison Gratuite se termine dans :" at bounding box center [689, 277] width 202 height 31
click at [656, 194] on icon "Editor contextual toolbar" at bounding box center [654, 192] width 7 height 9
click at [984, 259] on div at bounding box center [689, 297] width 966 height 527
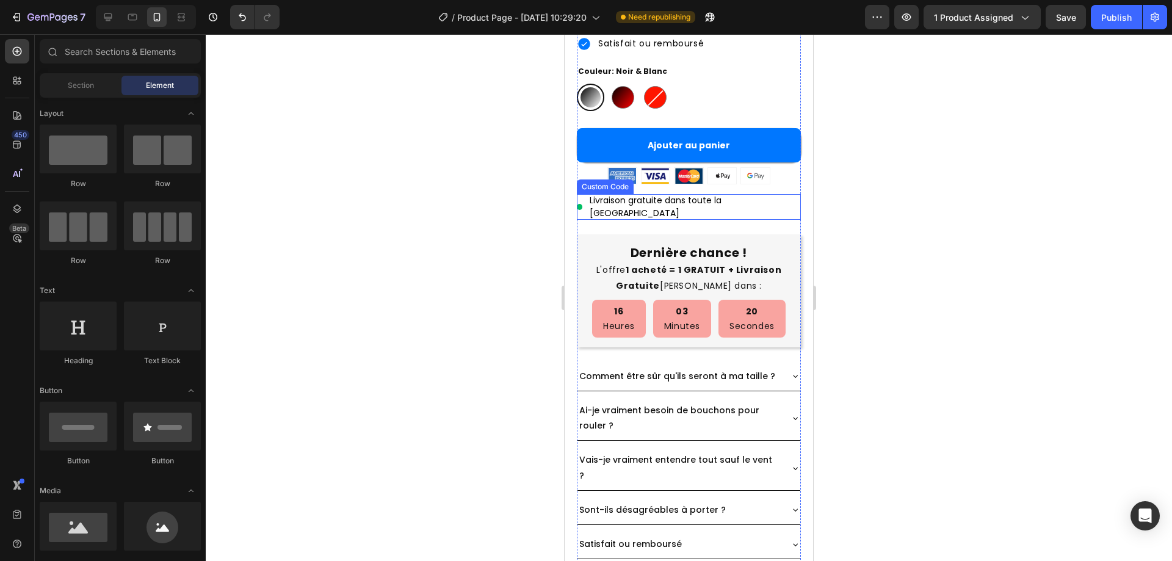
click at [735, 194] on span "Livraison gratuite dans toute la France" at bounding box center [695, 207] width 211 height 26
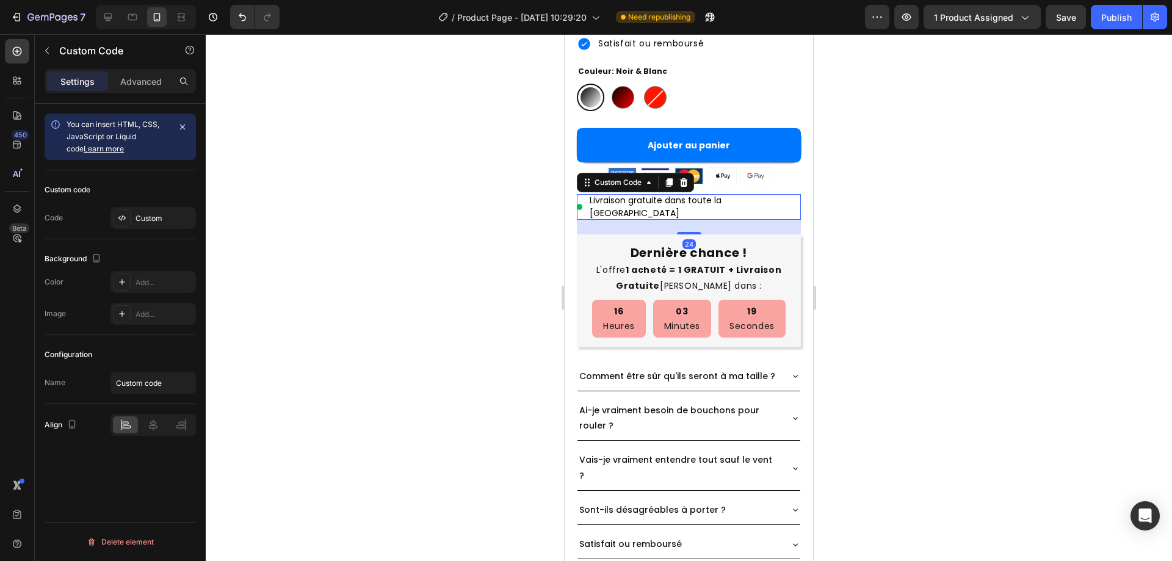
click at [679, 175] on div at bounding box center [683, 182] width 15 height 15
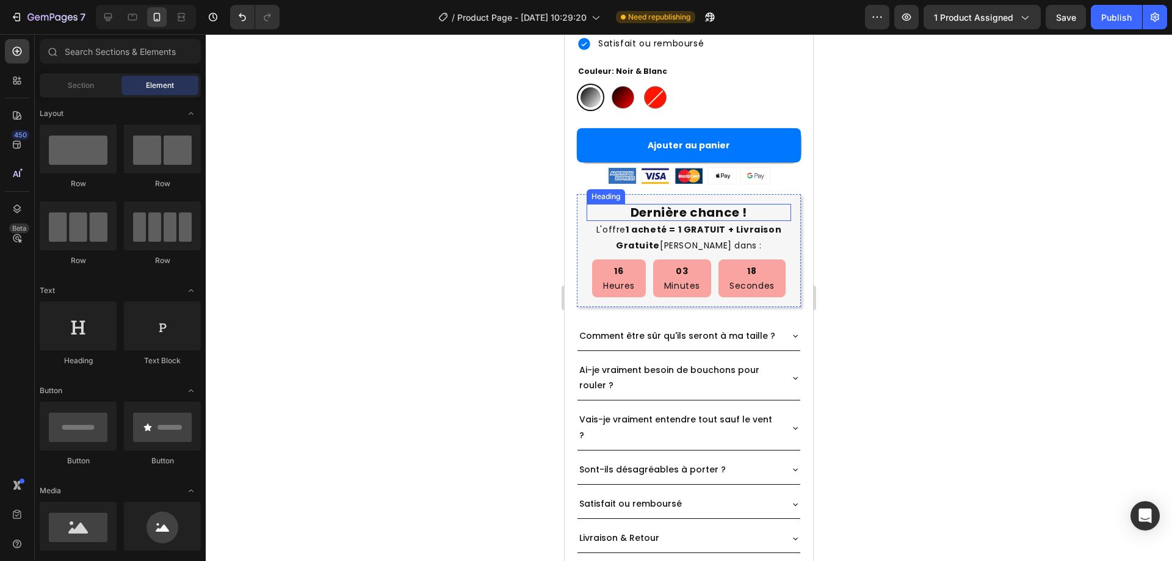
click at [763, 204] on h2 "Dernière chance !" at bounding box center [688, 212] width 204 height 17
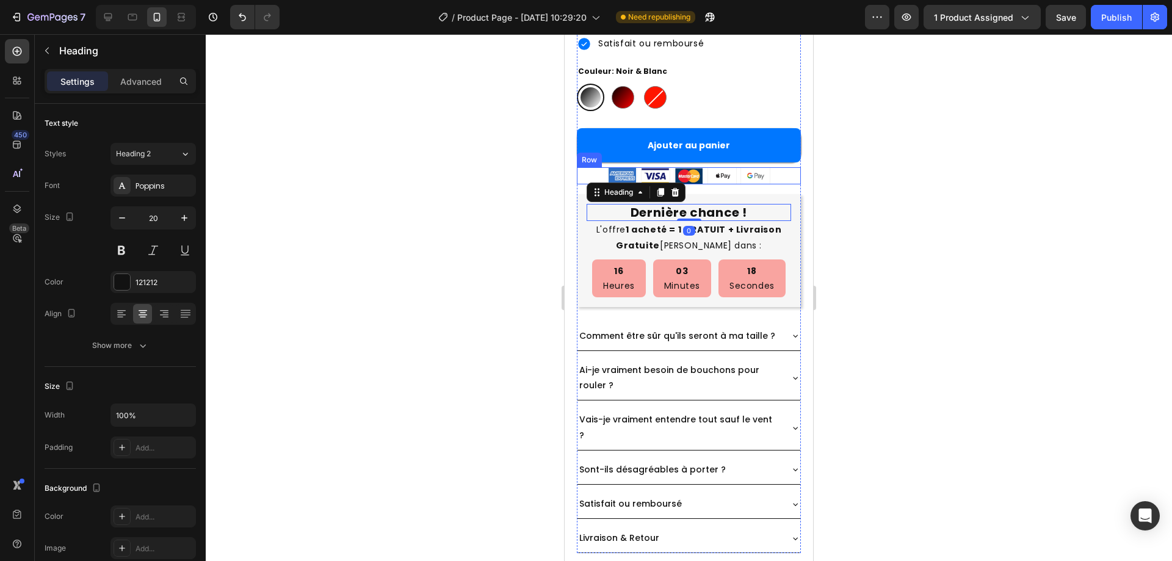
click at [776, 167] on div "Image Image Image Image Image Row" at bounding box center [689, 175] width 224 height 17
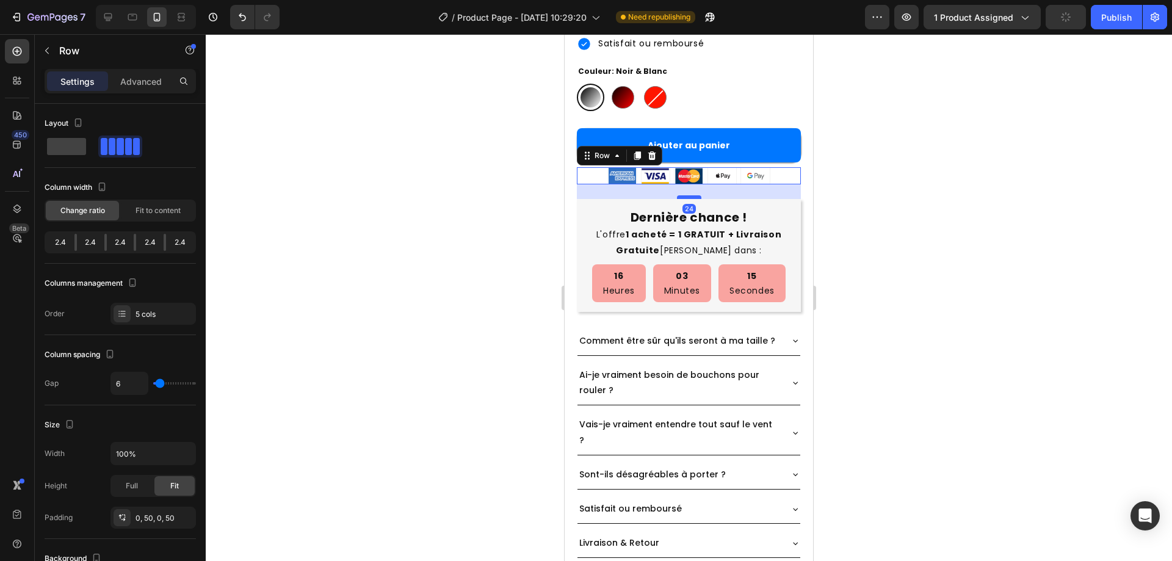
click at [691, 195] on div at bounding box center [689, 197] width 24 height 4
click at [987, 210] on div at bounding box center [689, 297] width 966 height 527
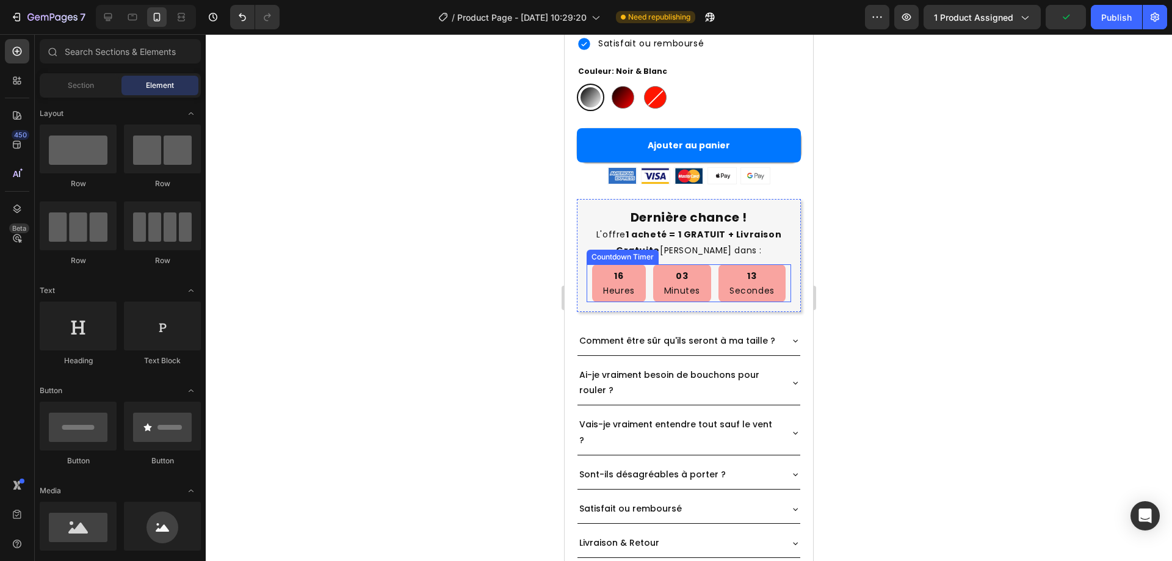
click at [581, 239] on div "Dernière chance ! Heading L'offre 1 acheté = 1 GRATUIT + Livraison Gratuite se …" at bounding box center [689, 255] width 224 height 112
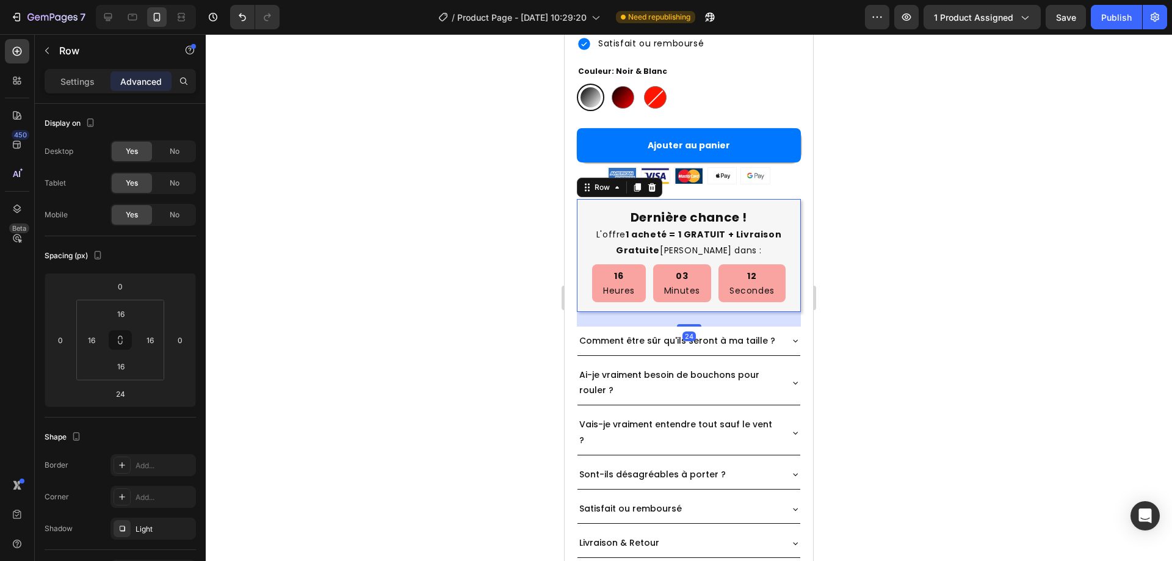
click at [1022, 237] on div at bounding box center [689, 297] width 966 height 527
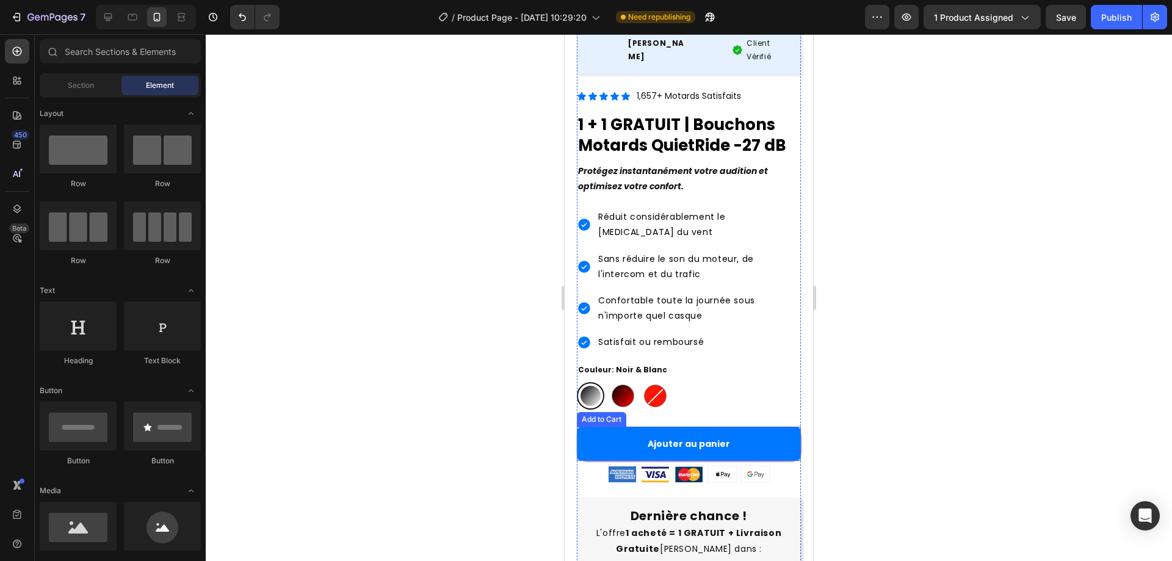
scroll to position [382, 0]
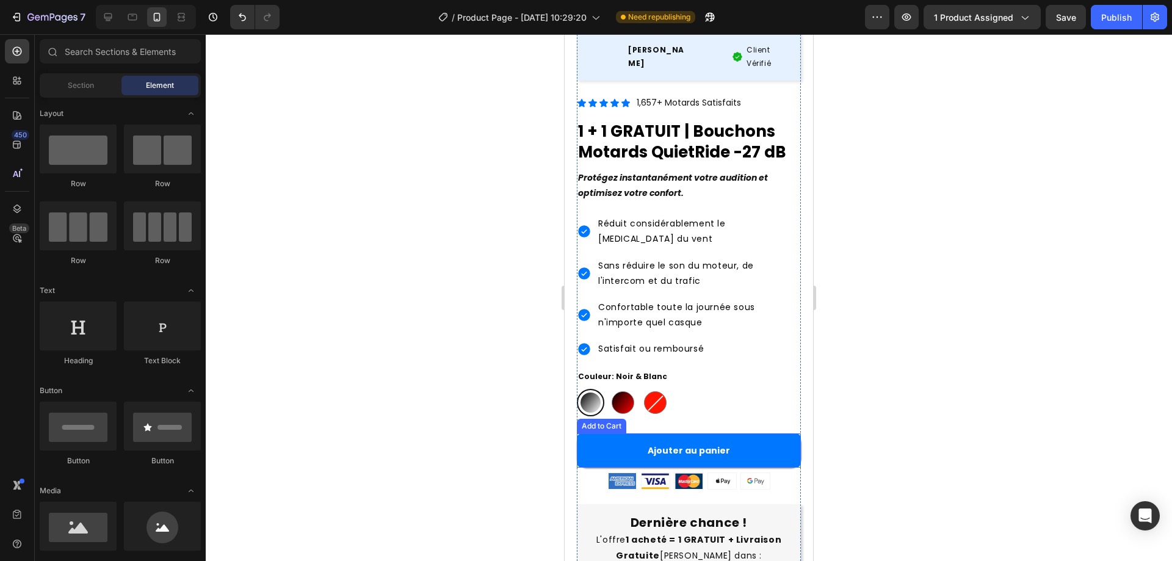
click at [776, 431] on div "Ajouter au panier Add to Cart" at bounding box center [689, 449] width 224 height 46
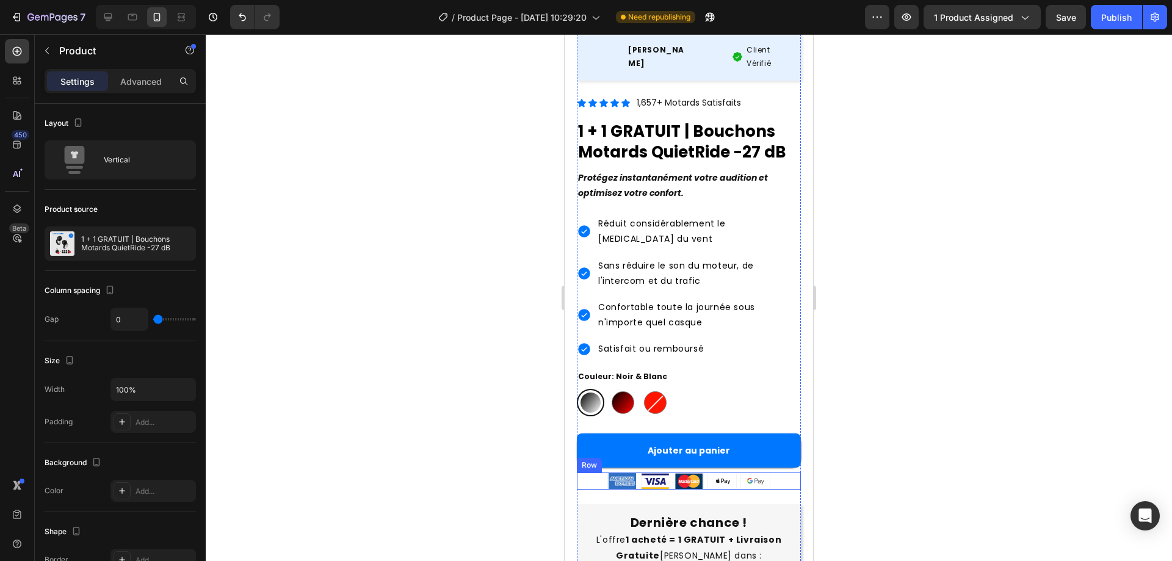
click at [777, 472] on div "Image Image Image Image Image Row" at bounding box center [689, 480] width 224 height 17
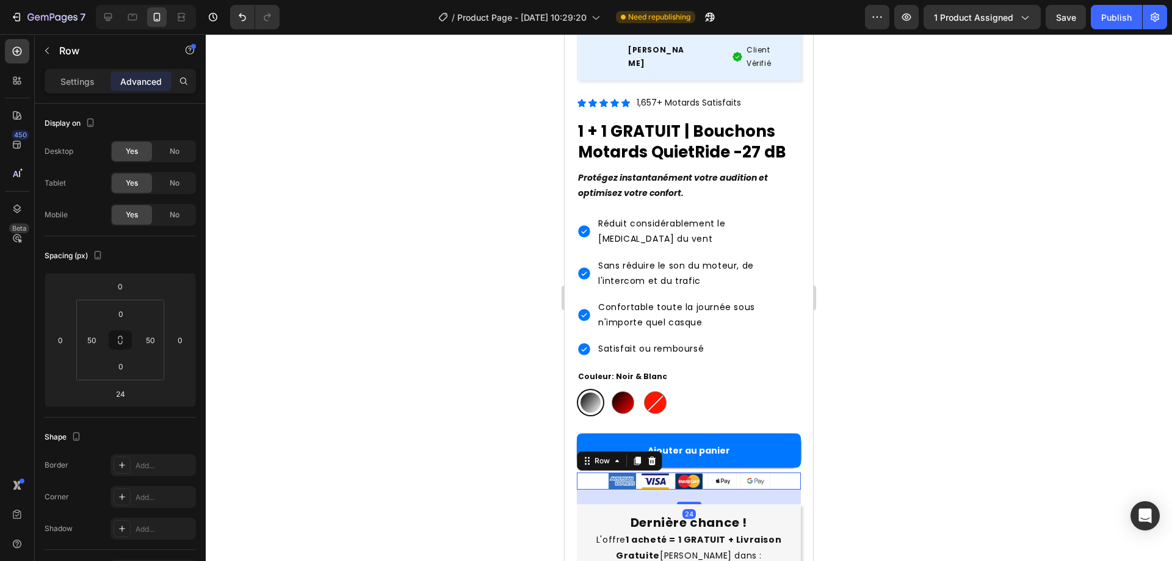
drag, startPoint x: 1025, startPoint y: 265, endPoint x: 1134, endPoint y: 49, distance: 242.9
click at [1025, 262] on div at bounding box center [689, 297] width 966 height 527
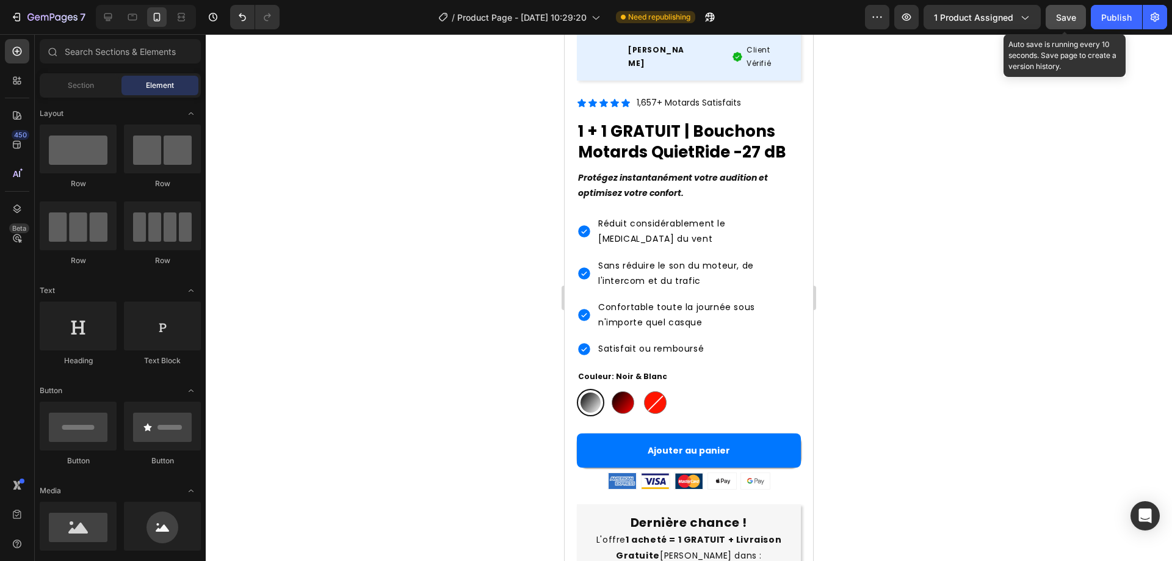
click at [1050, 11] on button "Save" at bounding box center [1065, 17] width 40 height 24
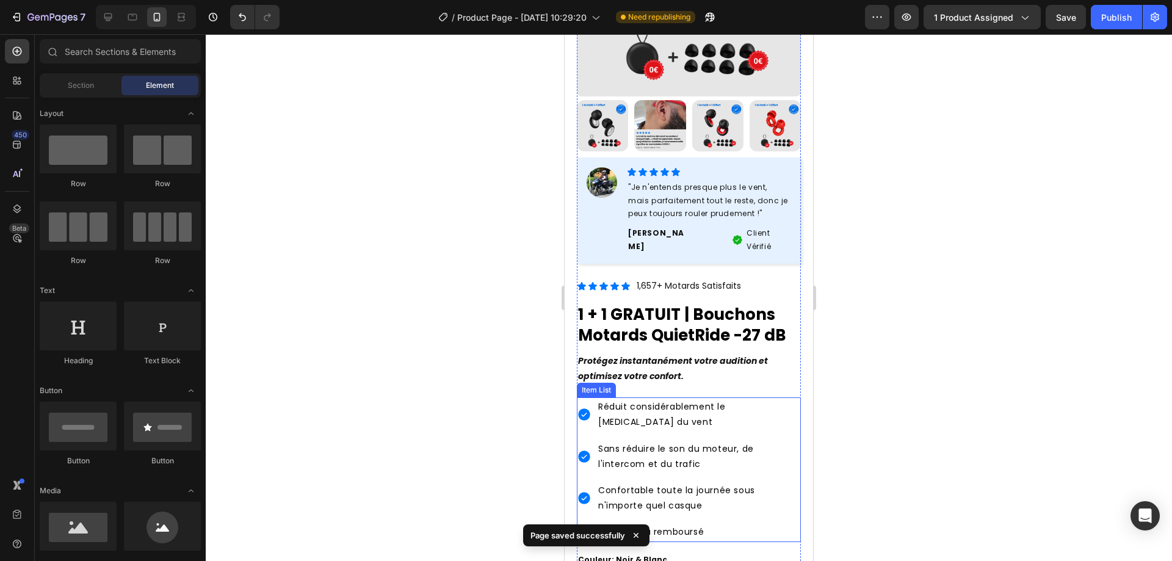
scroll to position [138, 0]
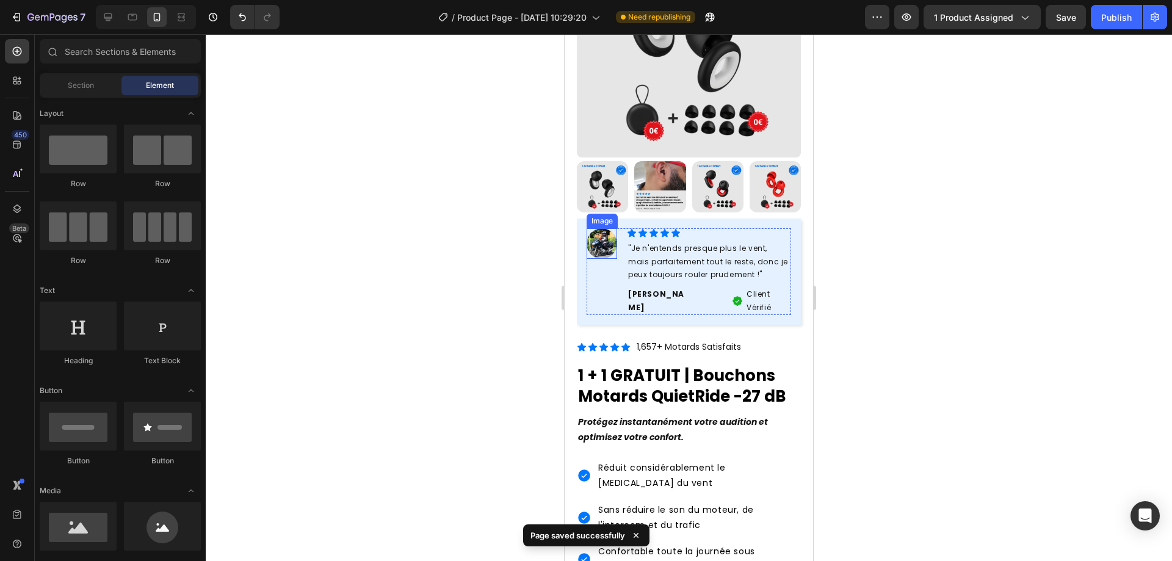
click at [588, 231] on img at bounding box center [601, 243] width 31 height 31
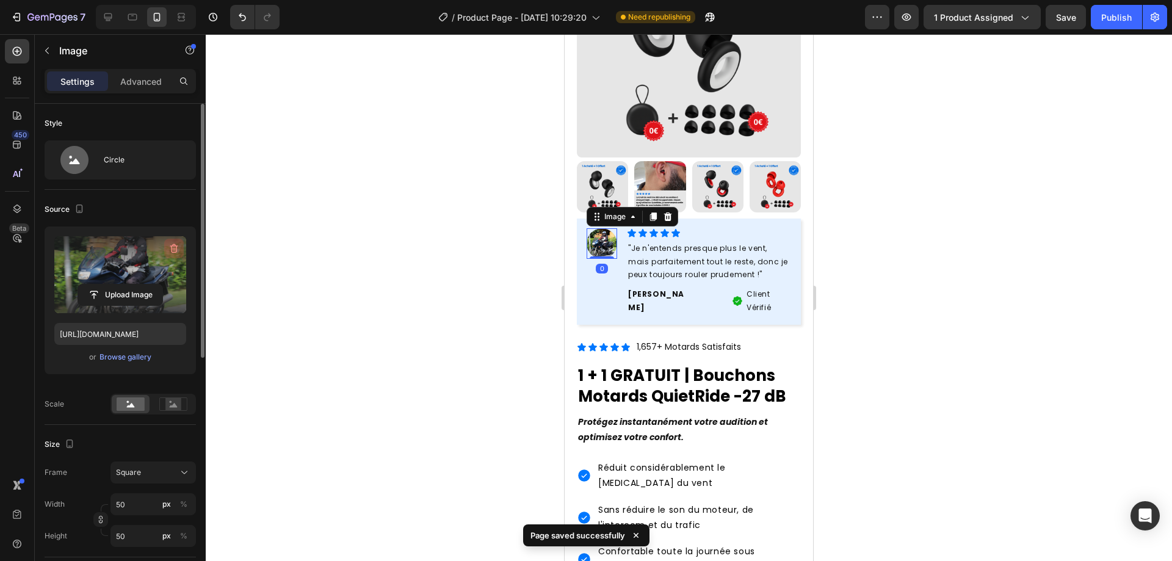
click at [177, 243] on icon "button" at bounding box center [174, 248] width 12 height 12
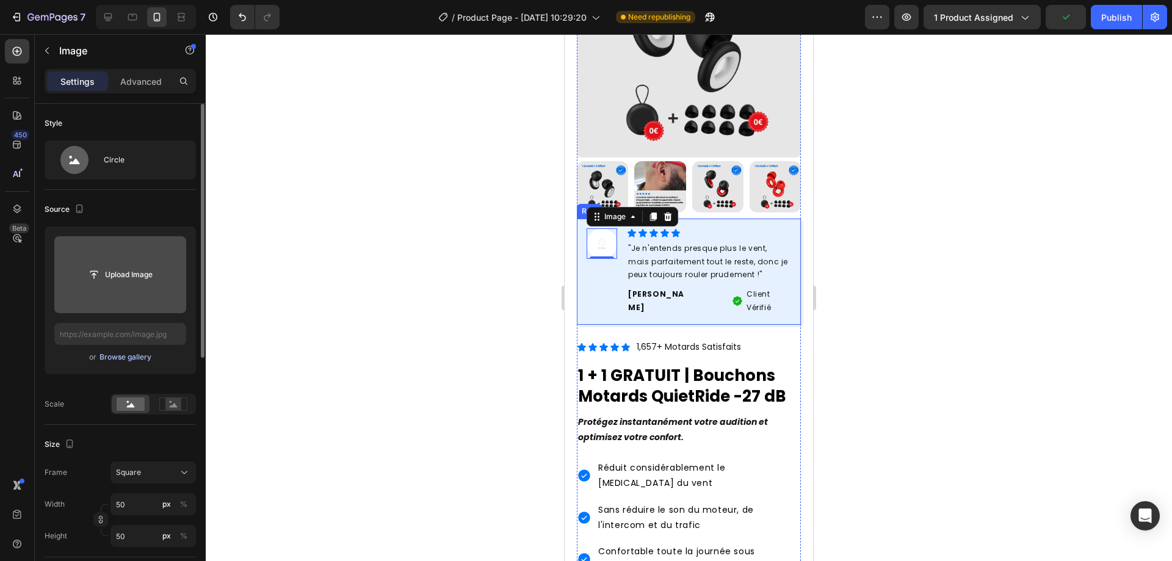
click at [117, 356] on div "Browse gallery" at bounding box center [125, 357] width 52 height 11
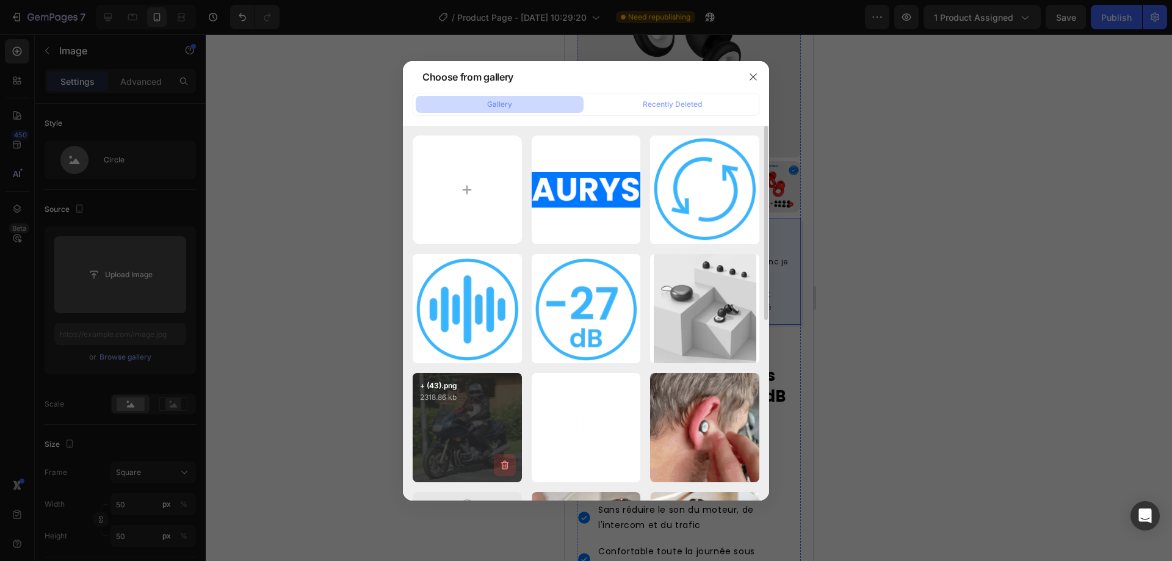
click at [505, 469] on icon "button" at bounding box center [504, 464] width 8 height 9
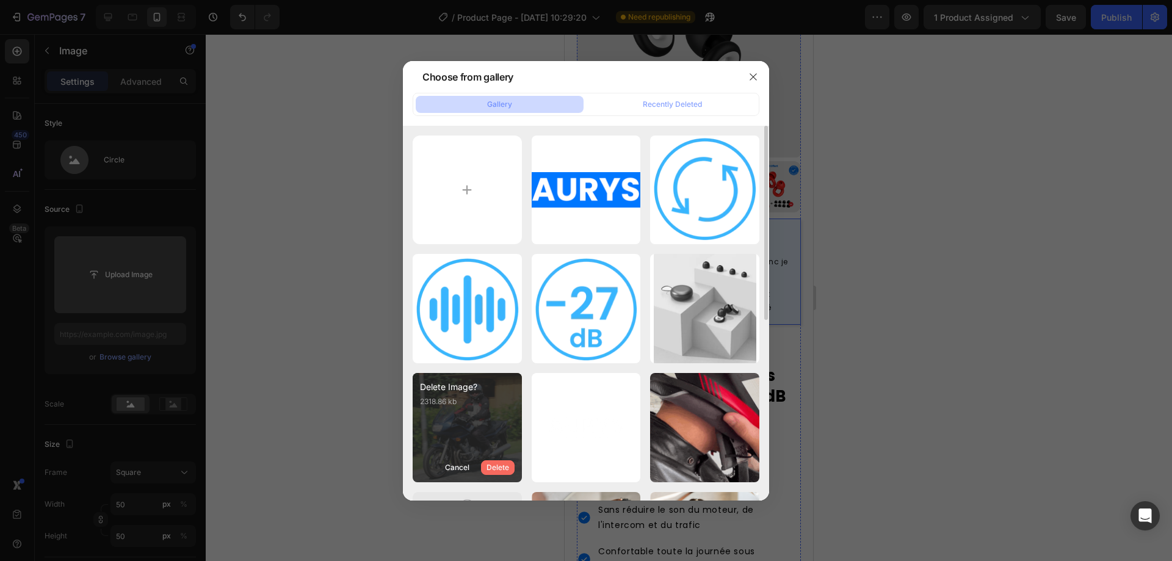
click at [508, 466] on div "Delete" at bounding box center [497, 467] width 23 height 11
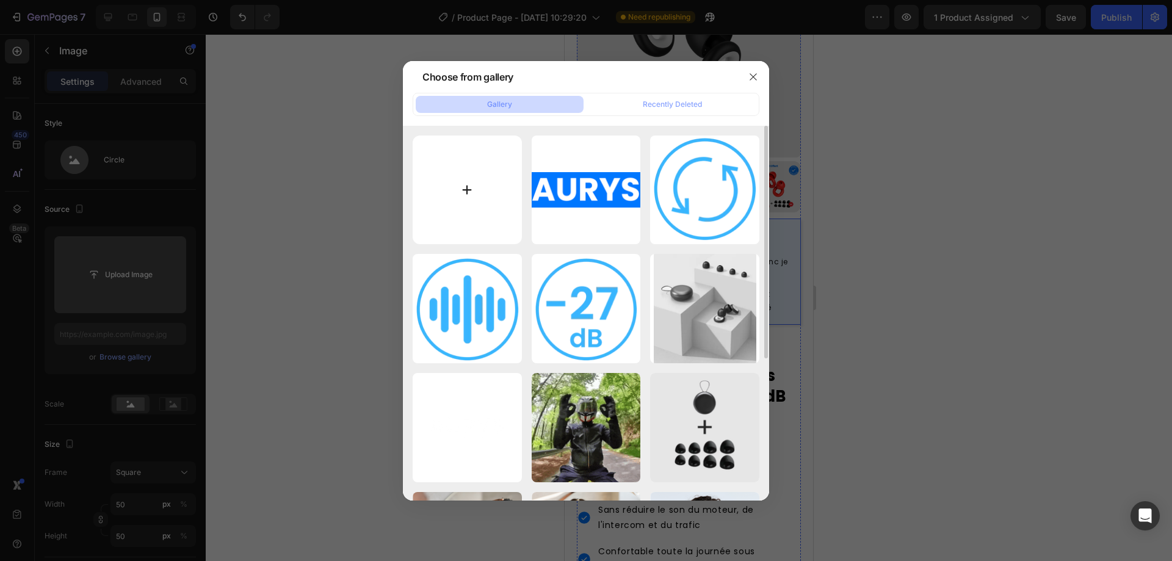
click at [458, 146] on input "file" at bounding box center [467, 189] width 109 height 109
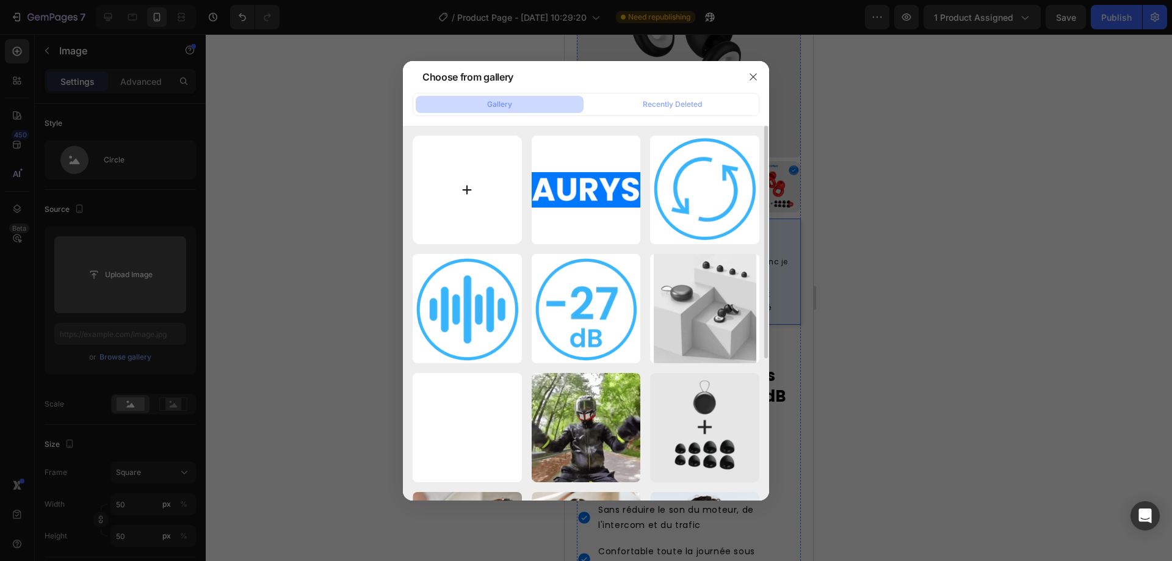
type input "C:\fakepath\+ (43)-min.png"
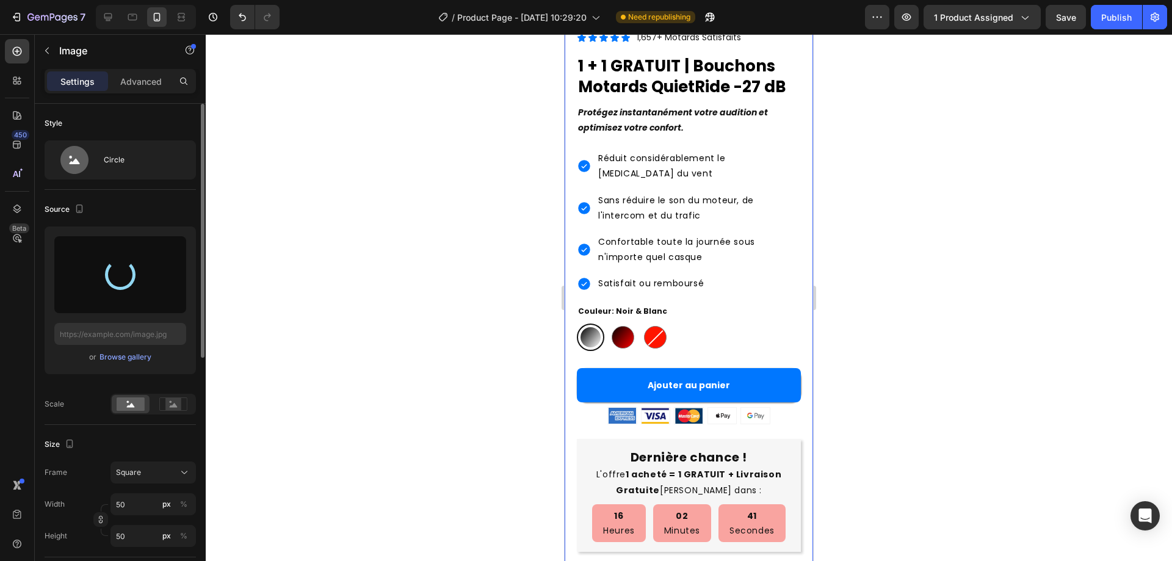
scroll to position [443, 0]
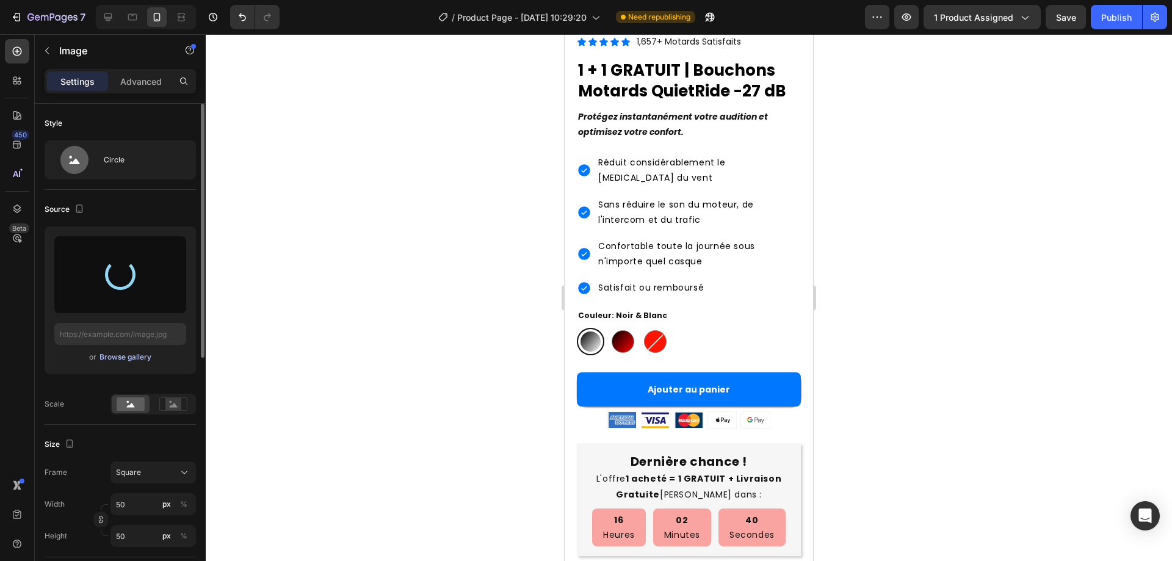
click at [110, 356] on div "Browse gallery" at bounding box center [125, 357] width 52 height 11
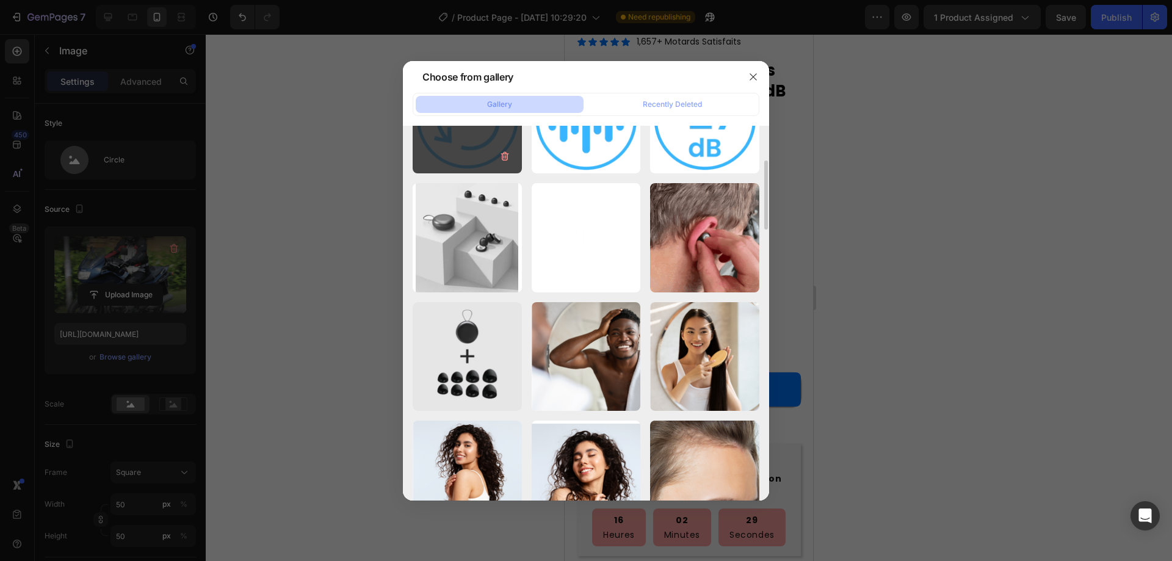
scroll to position [0, 0]
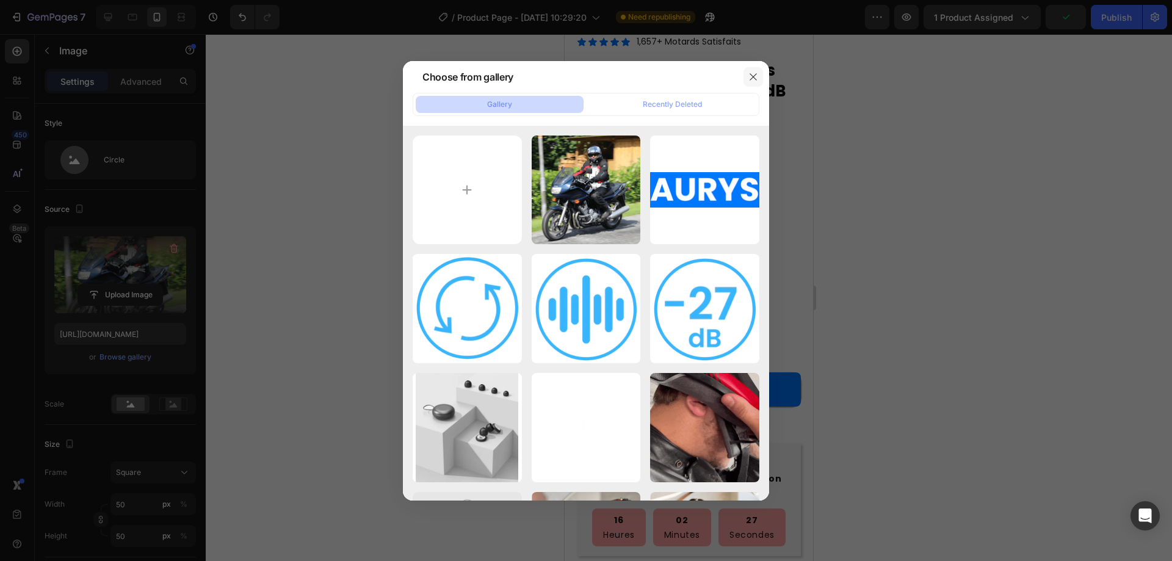
click at [753, 76] on icon "button" at bounding box center [753, 77] width 10 height 10
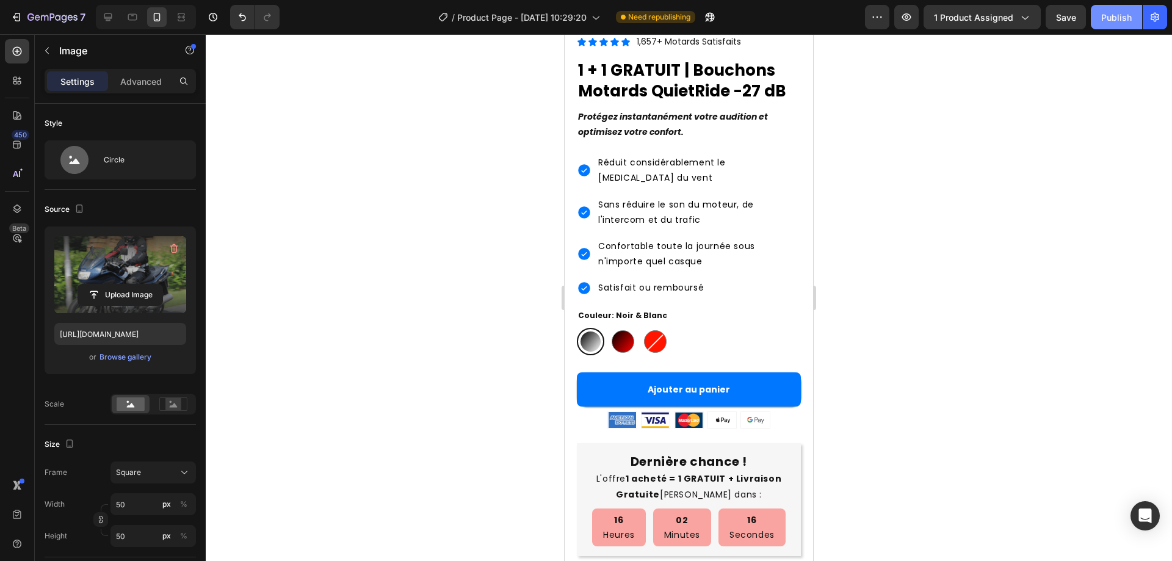
click at [1119, 20] on div "Publish" at bounding box center [1116, 17] width 31 height 13
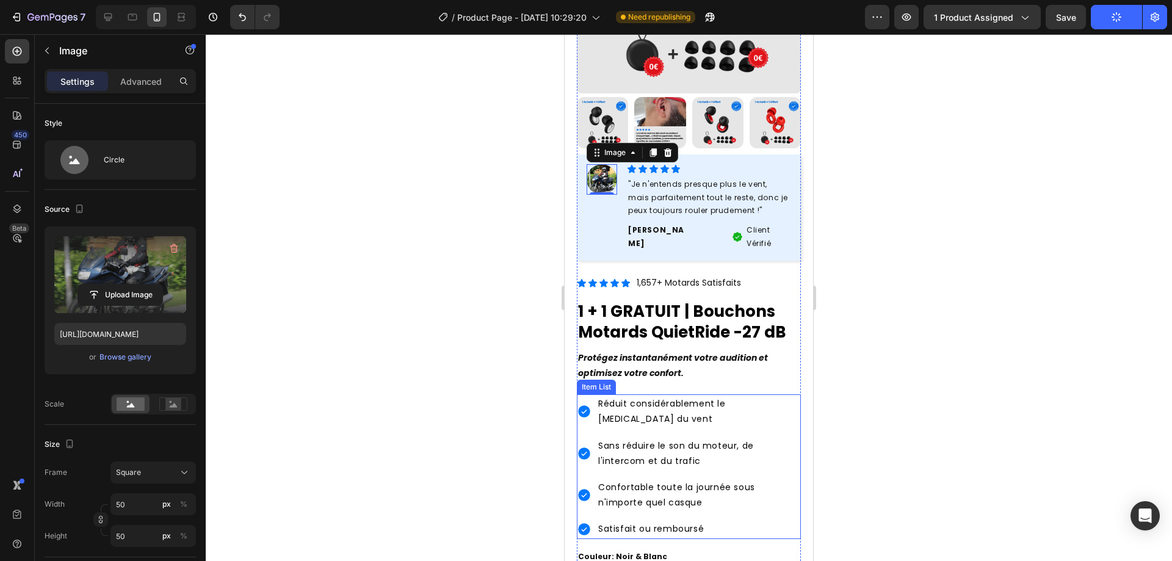
scroll to position [199, 0]
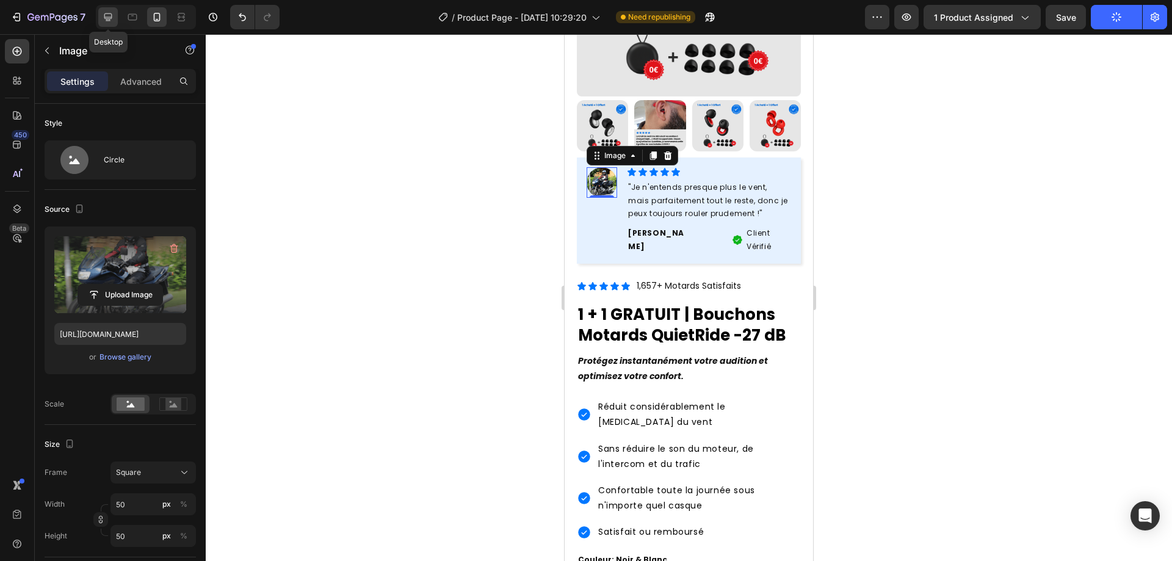
click at [118, 15] on div at bounding box center [108, 17] width 20 height 20
type input "https://cdn.shopify.com/s/files/1/0933/7729/8809/files/gempages_581031478243099…"
type input "80"
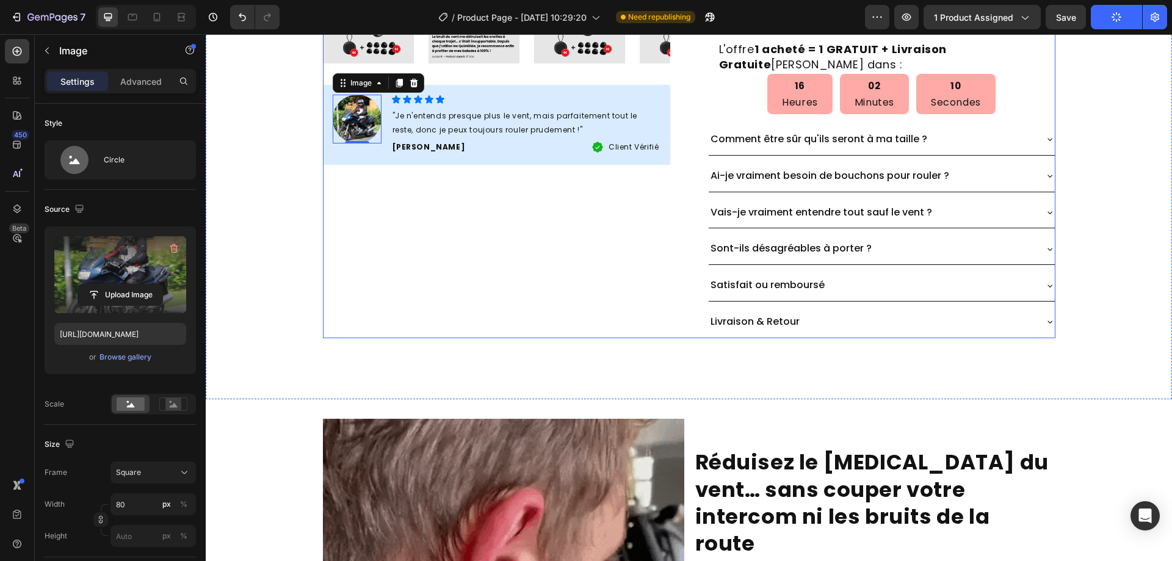
scroll to position [527, 0]
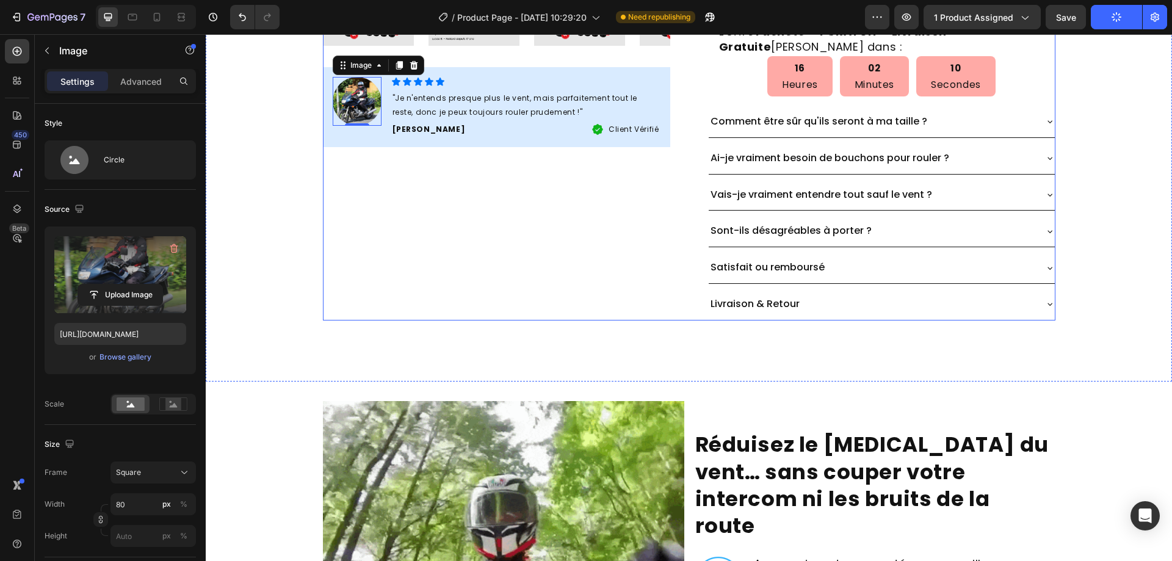
click at [418, 114] on div "Text Block" at bounding box center [414, 113] width 41 height 11
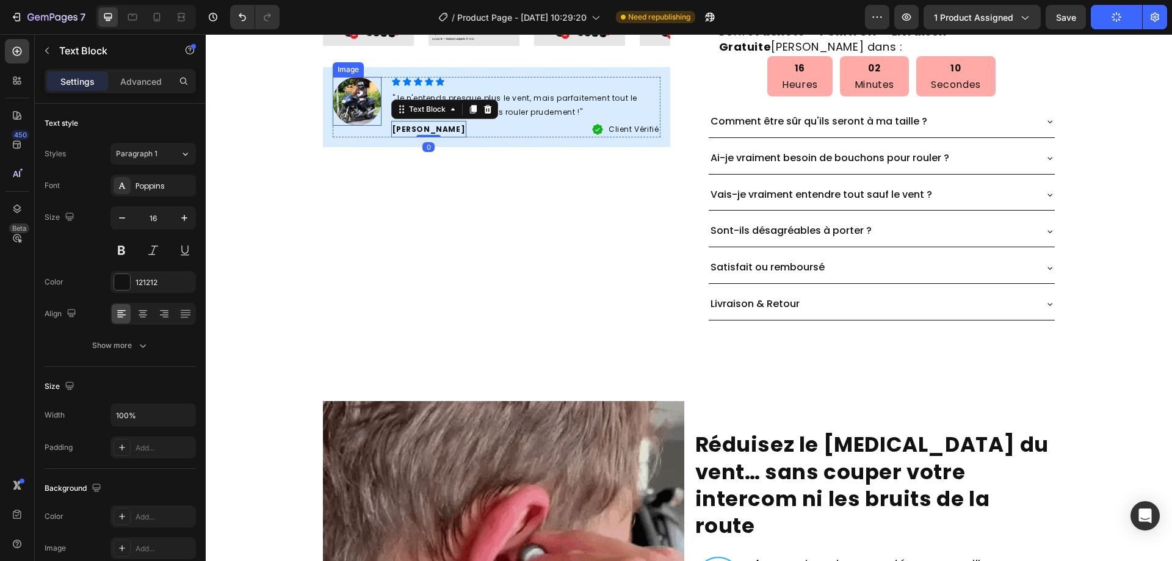
click at [360, 115] on img at bounding box center [357, 101] width 49 height 49
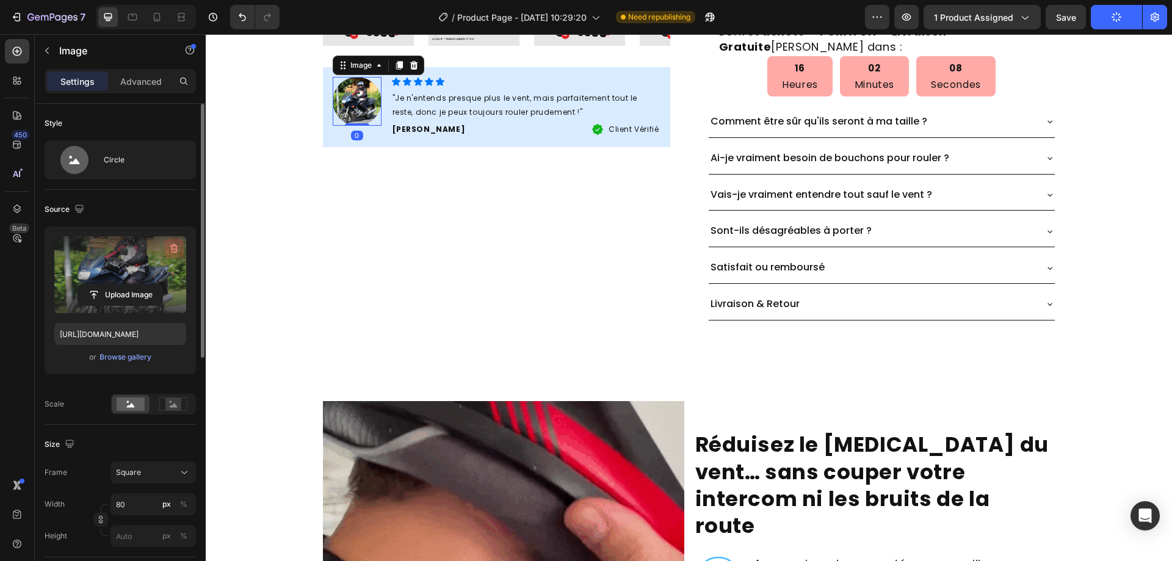
click at [173, 247] on icon "button" at bounding box center [174, 248] width 12 height 12
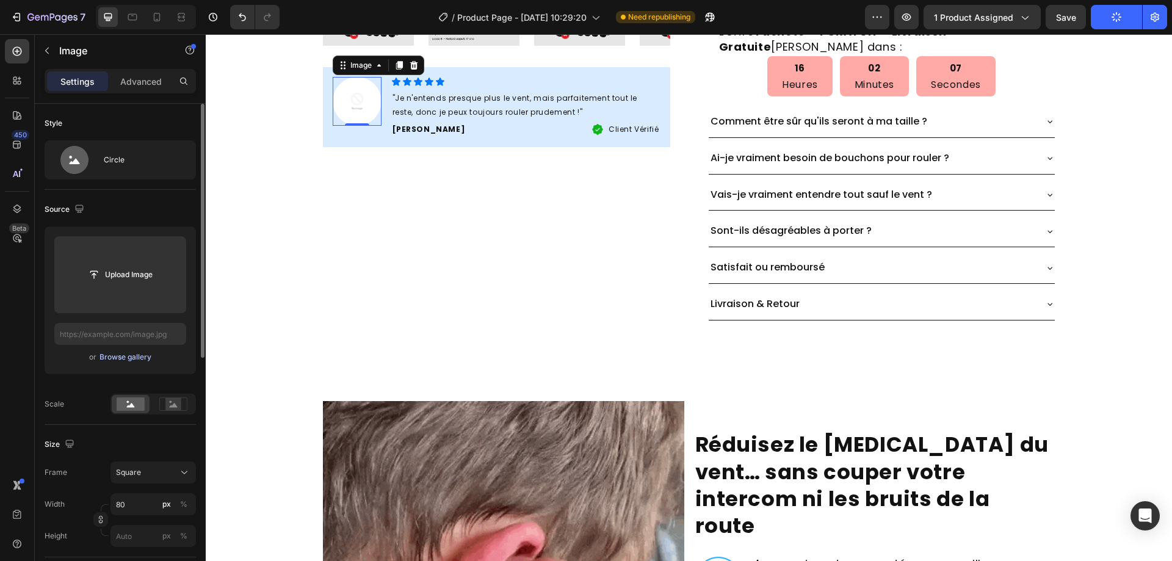
click at [132, 353] on div "Browse gallery" at bounding box center [125, 357] width 52 height 11
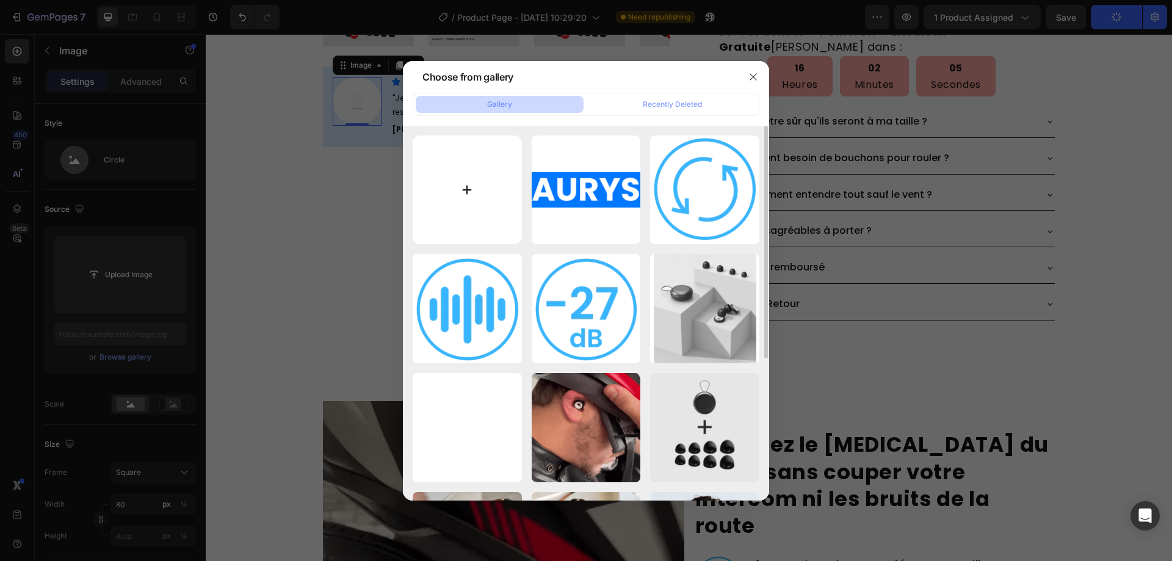
click at [485, 198] on input "file" at bounding box center [467, 189] width 109 height 109
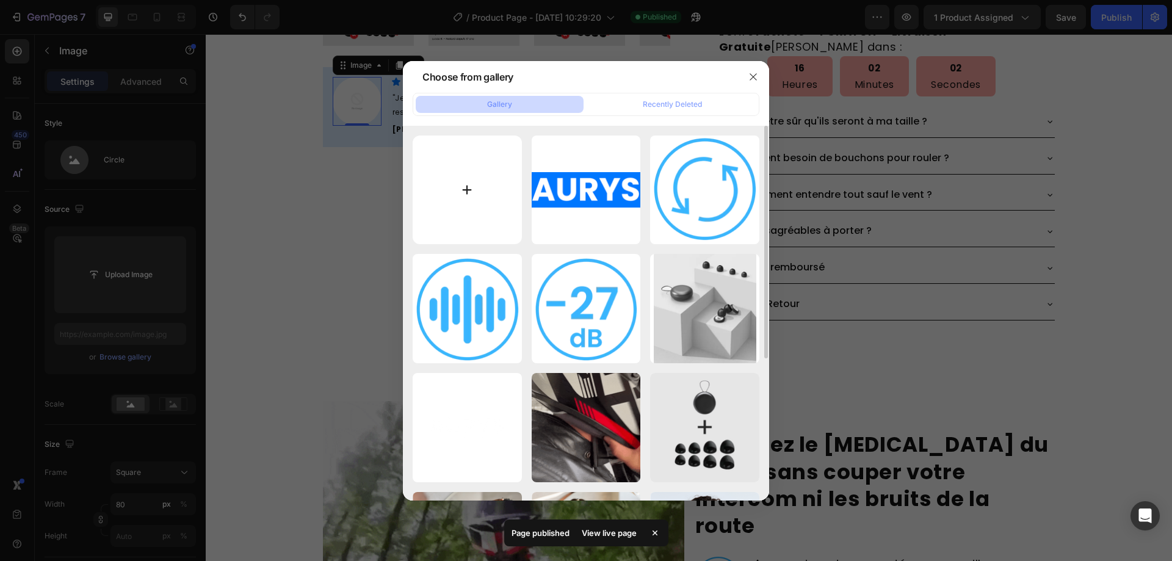
type input "C:\fakepath\+ (43)-min.png"
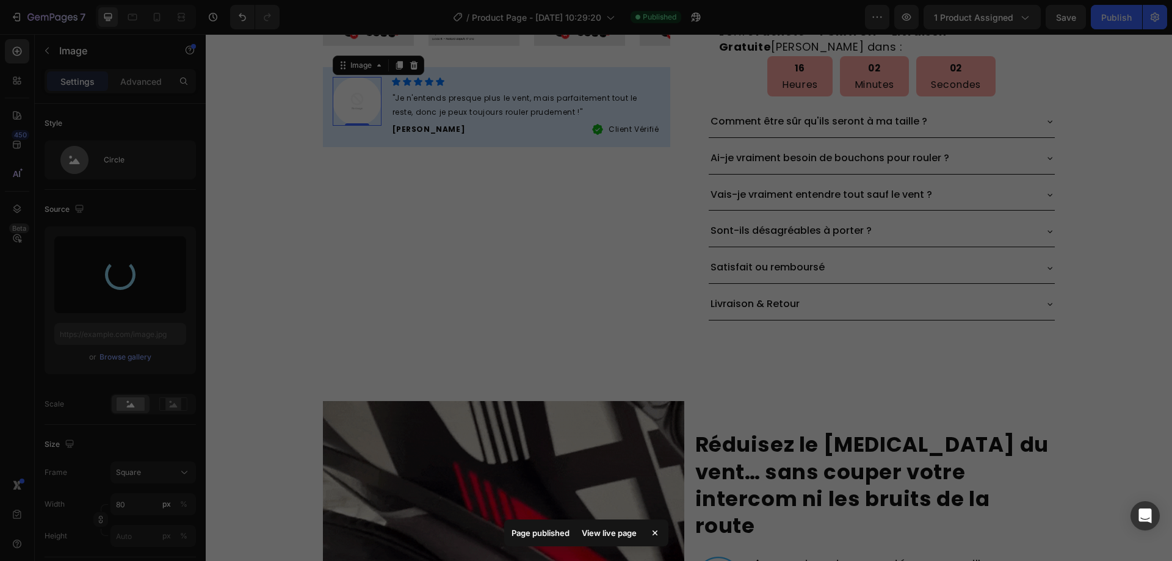
type input "https://cdn.shopify.com/s/files/1/0933/7729/8809/files/gempages_581031478243099…"
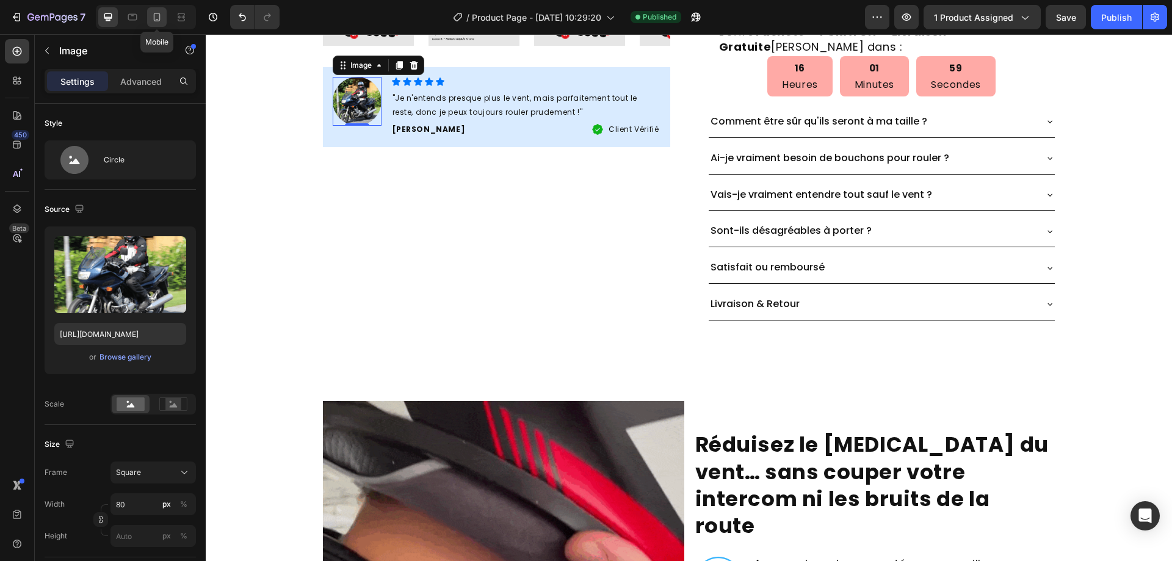
click at [156, 17] on icon at bounding box center [157, 17] width 12 height 12
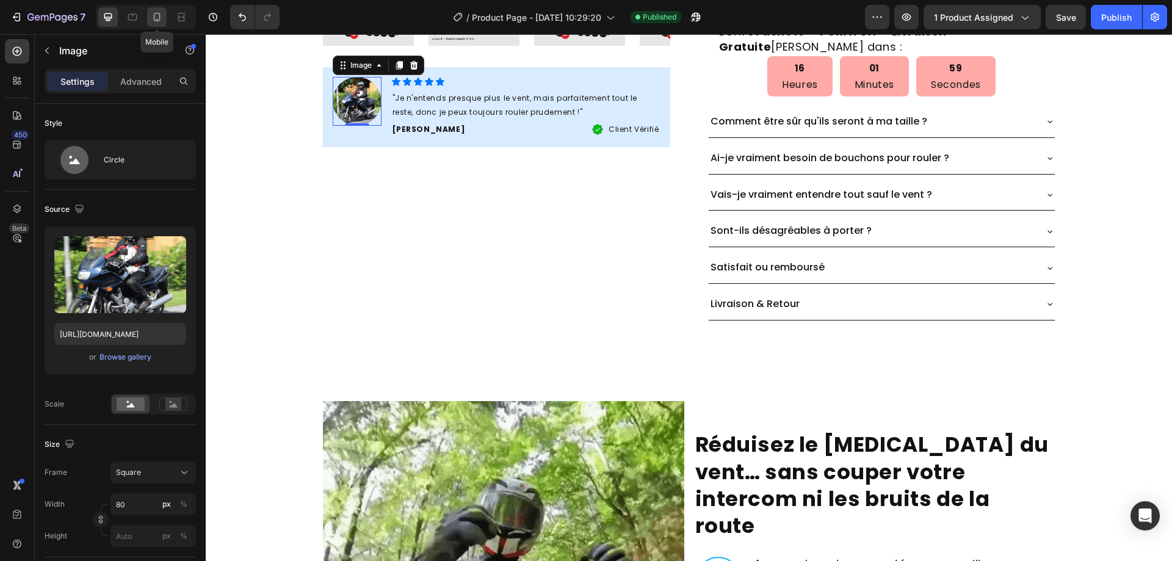
type input "50"
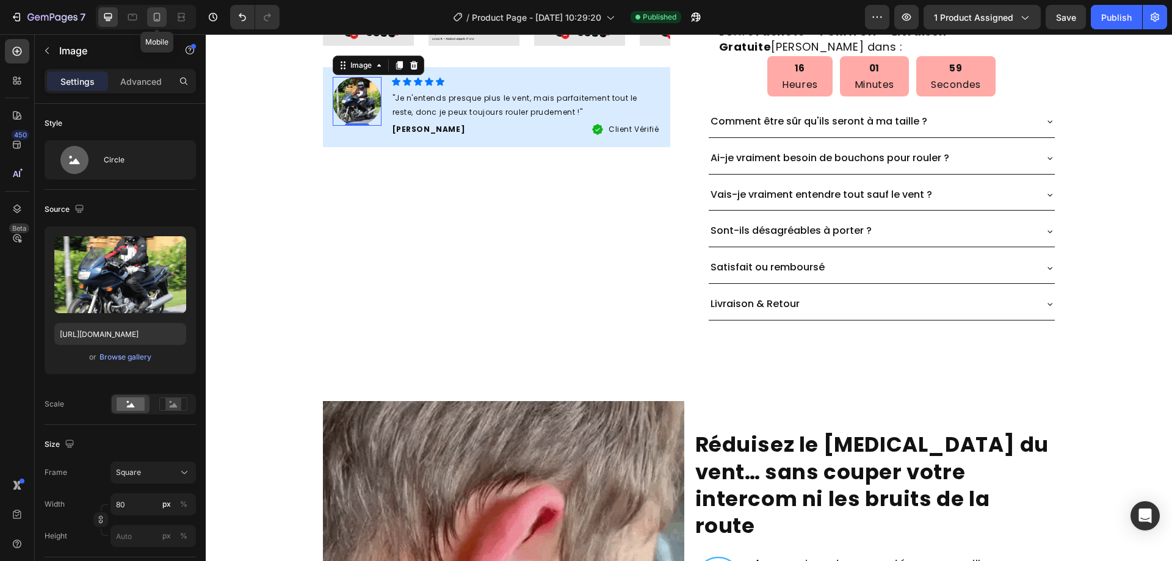
type input "50"
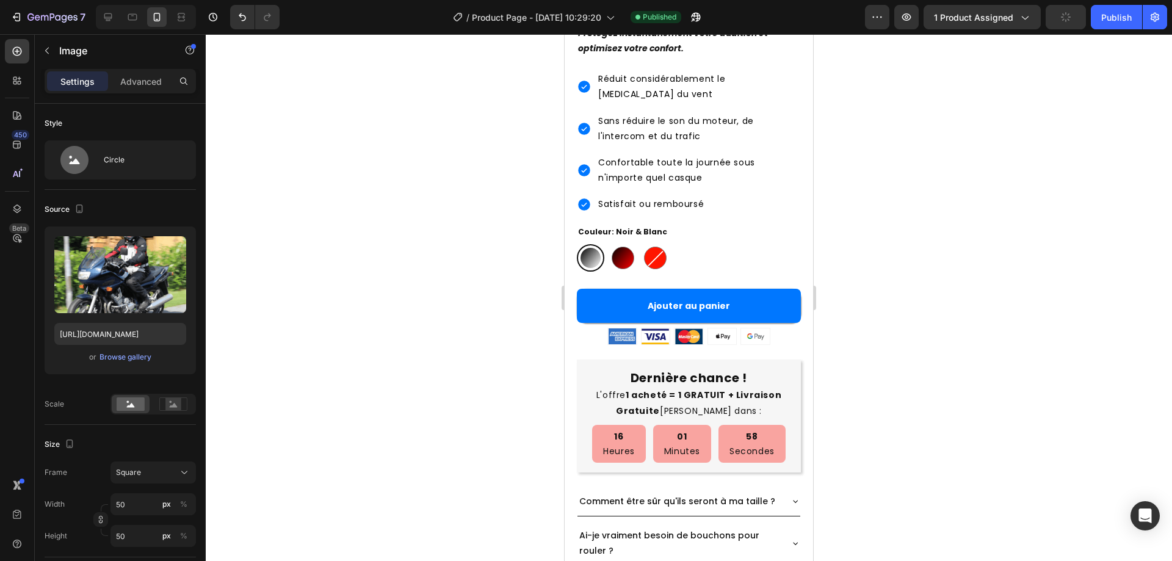
scroll to position [278, 0]
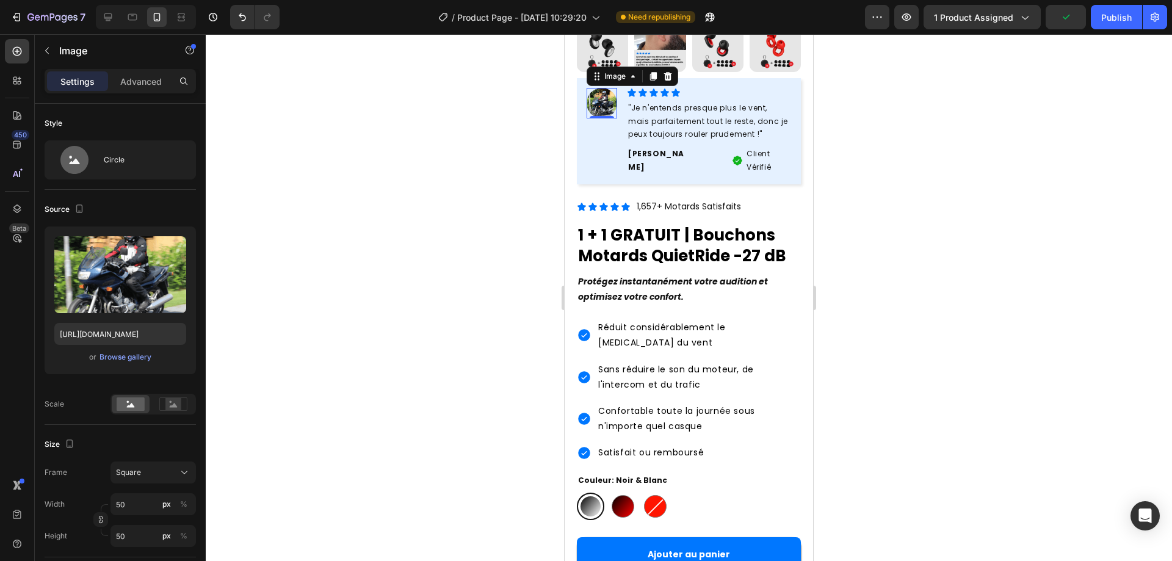
click at [607, 92] on img at bounding box center [601, 103] width 31 height 31
click at [1114, 23] on div "Publish" at bounding box center [1116, 17] width 31 height 13
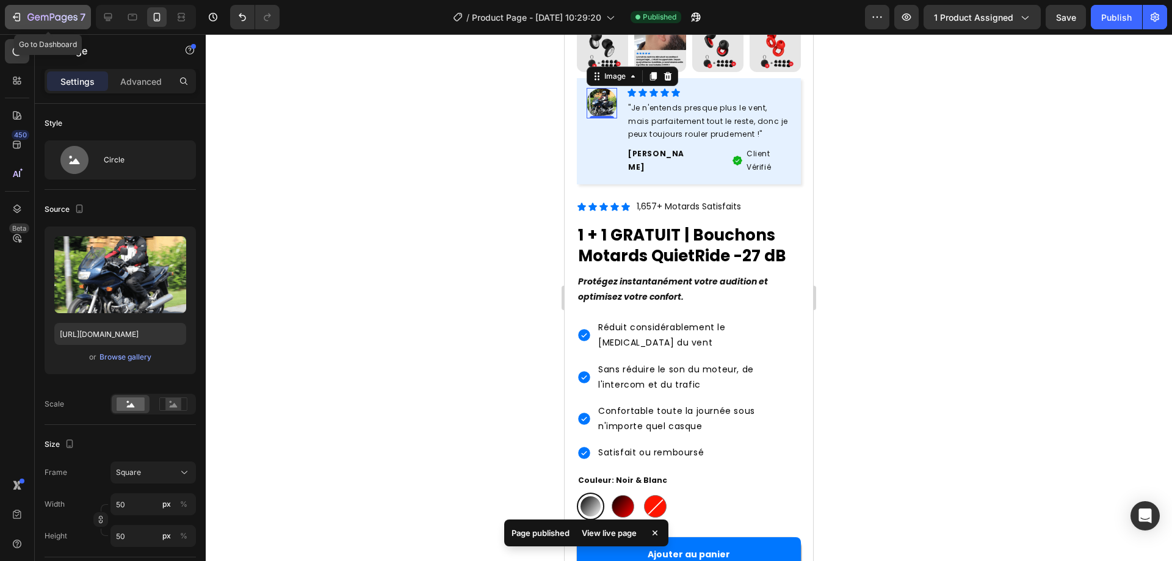
click at [37, 13] on icon "button" at bounding box center [52, 18] width 50 height 10
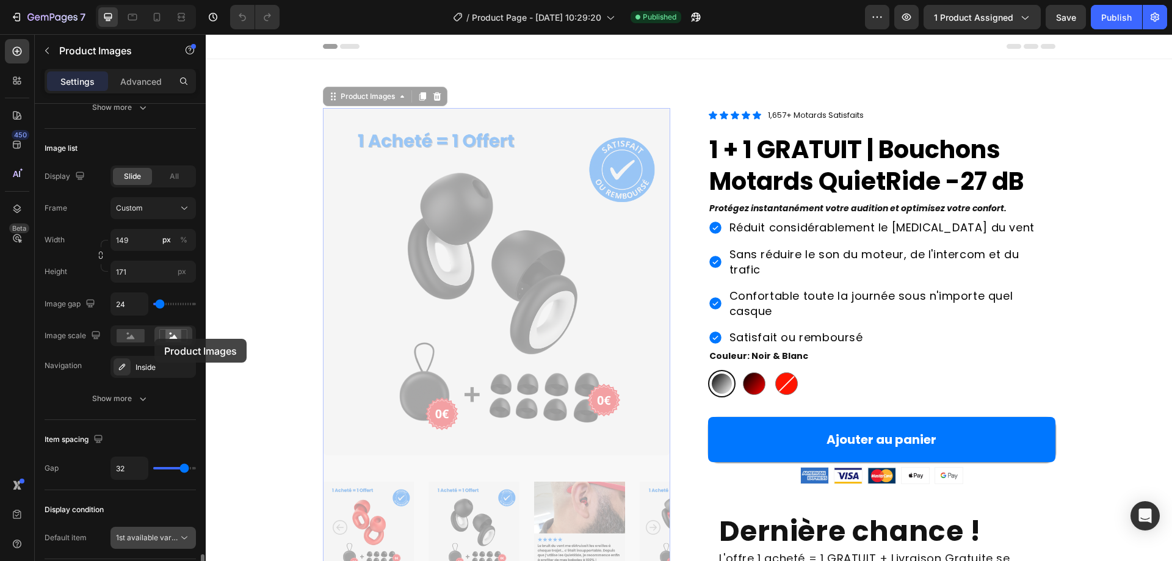
scroll to position [555, 0]
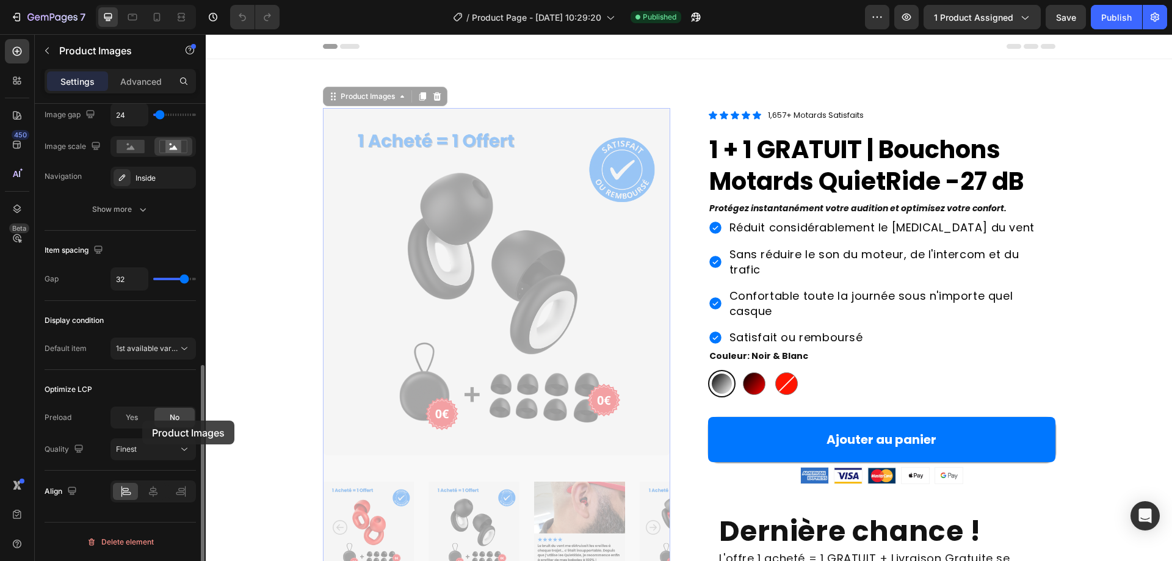
drag, startPoint x: 136, startPoint y: 417, endPoint x: 170, endPoint y: 435, distance: 38.5
click at [136, 417] on span "Yes" at bounding box center [132, 417] width 12 height 11
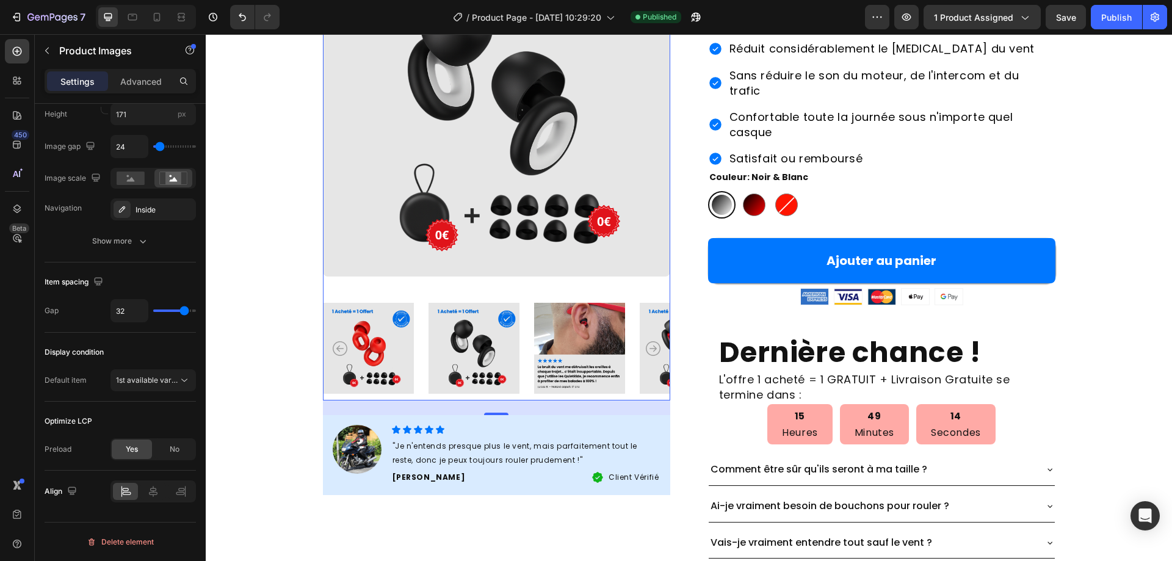
scroll to position [183, 0]
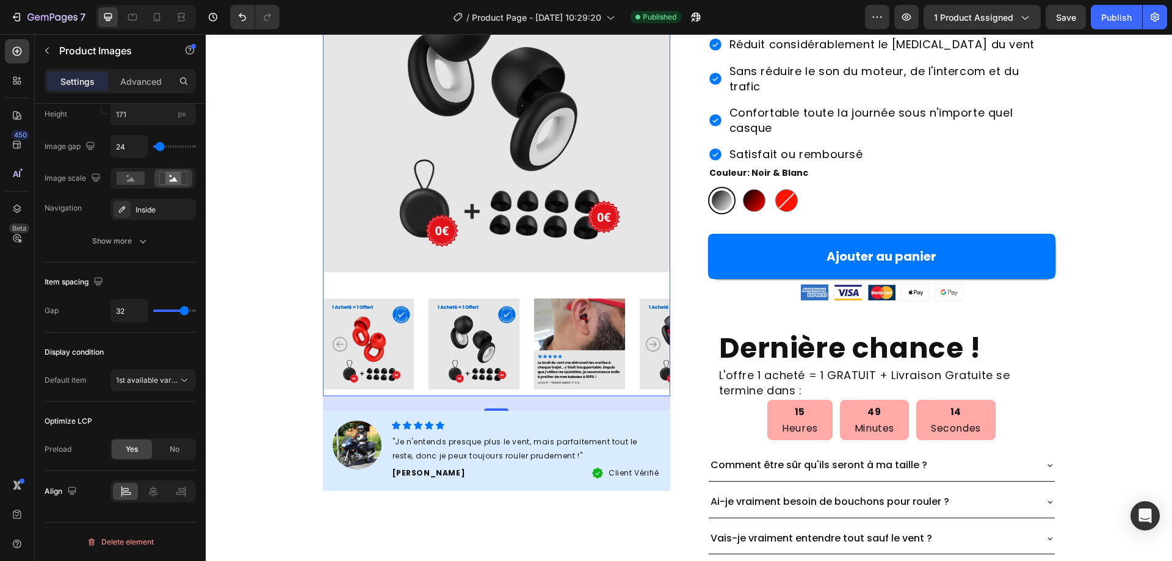
click at [480, 304] on img at bounding box center [473, 344] width 91 height 104
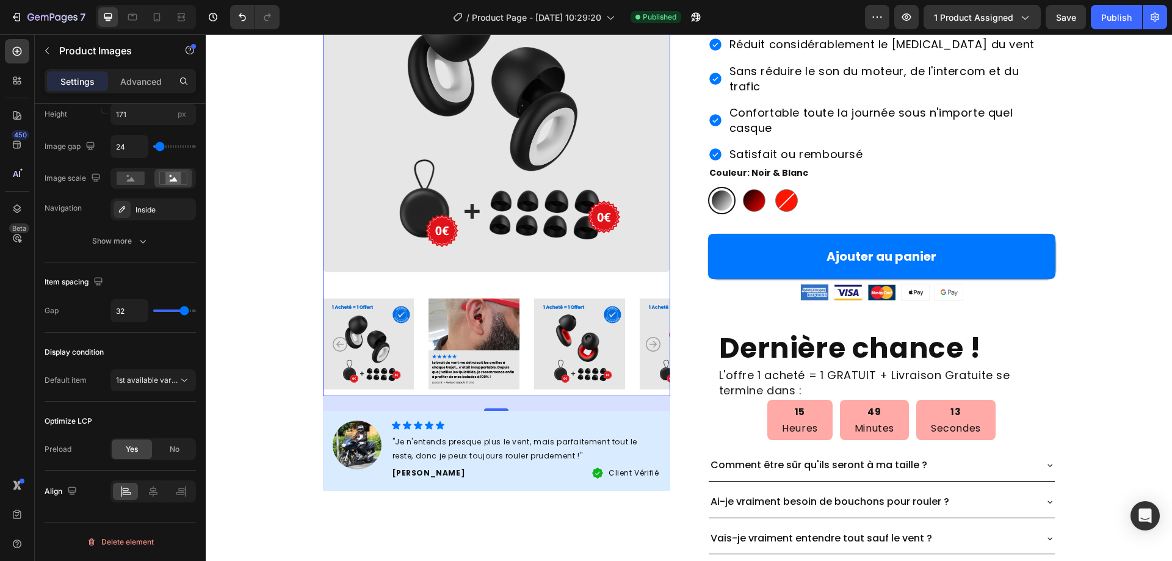
click at [543, 325] on img at bounding box center [579, 344] width 91 height 104
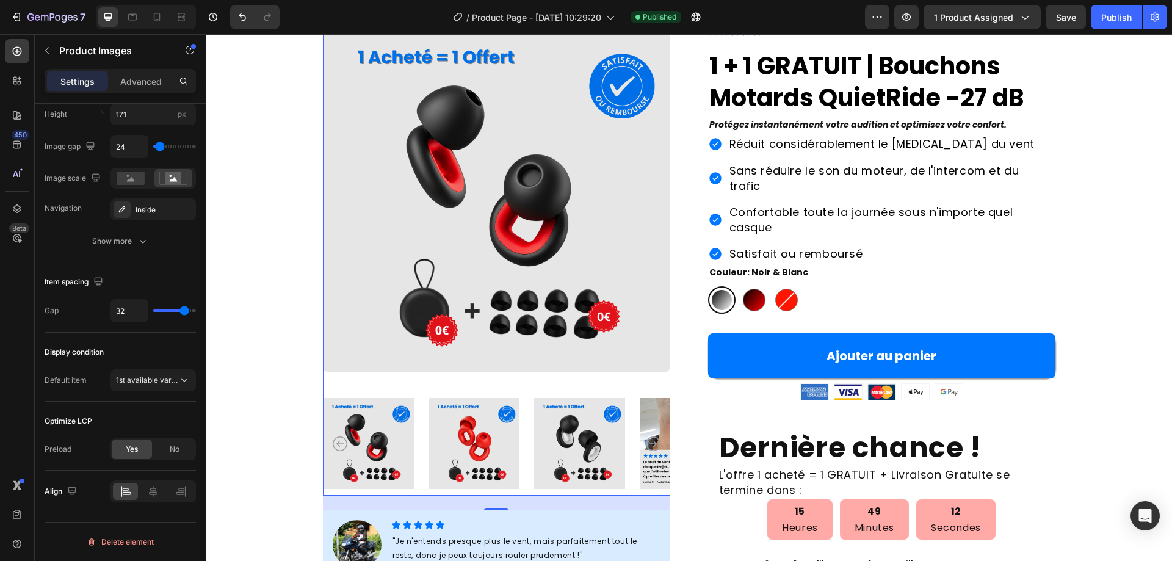
scroll to position [61, 0]
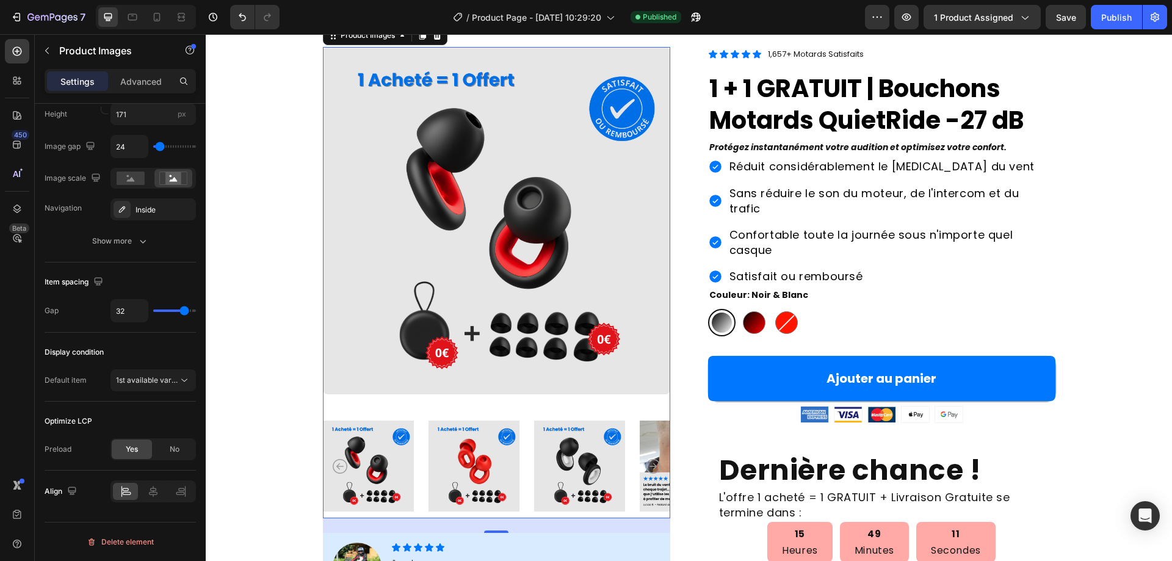
click at [940, 146] on strong "Protégez instantanément votre audition et optimisez votre confort." at bounding box center [857, 147] width 297 height 12
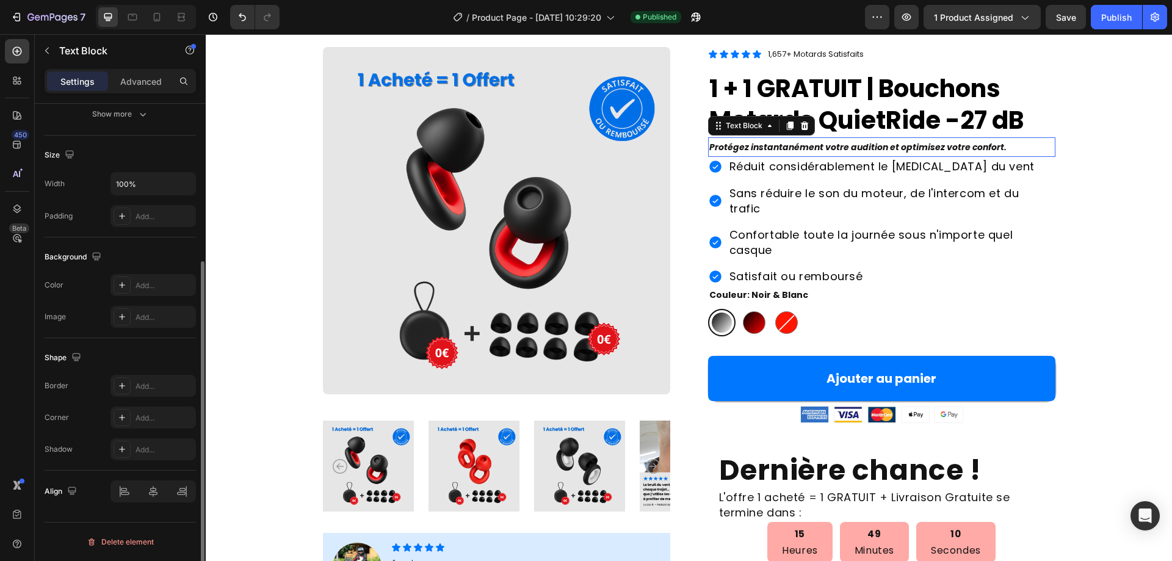
scroll to position [0, 0]
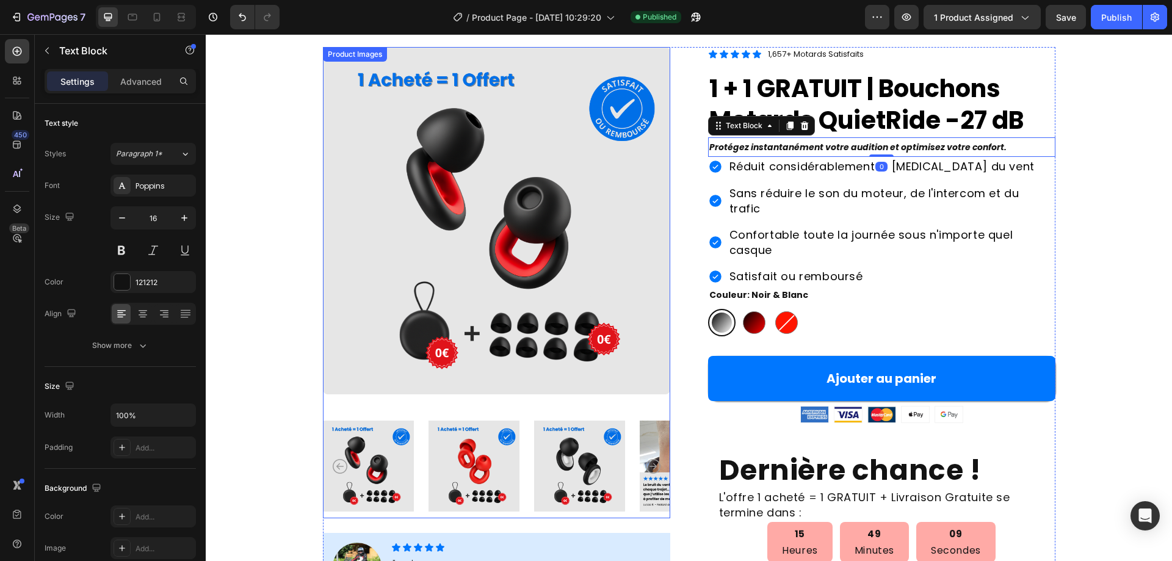
click at [439, 279] on img at bounding box center [496, 220] width 347 height 347
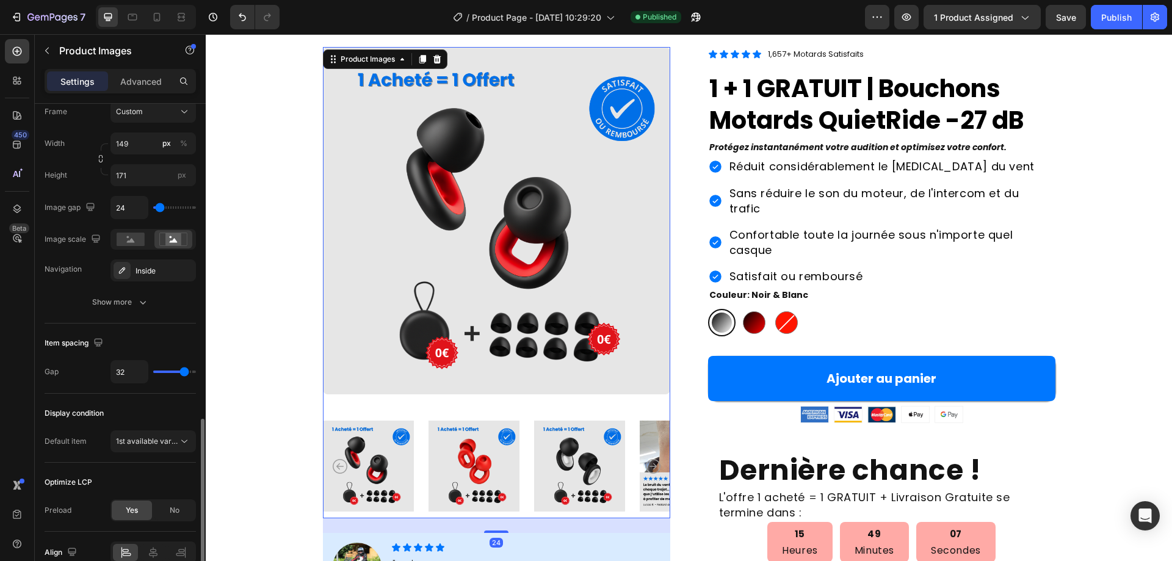
scroll to position [524, 0]
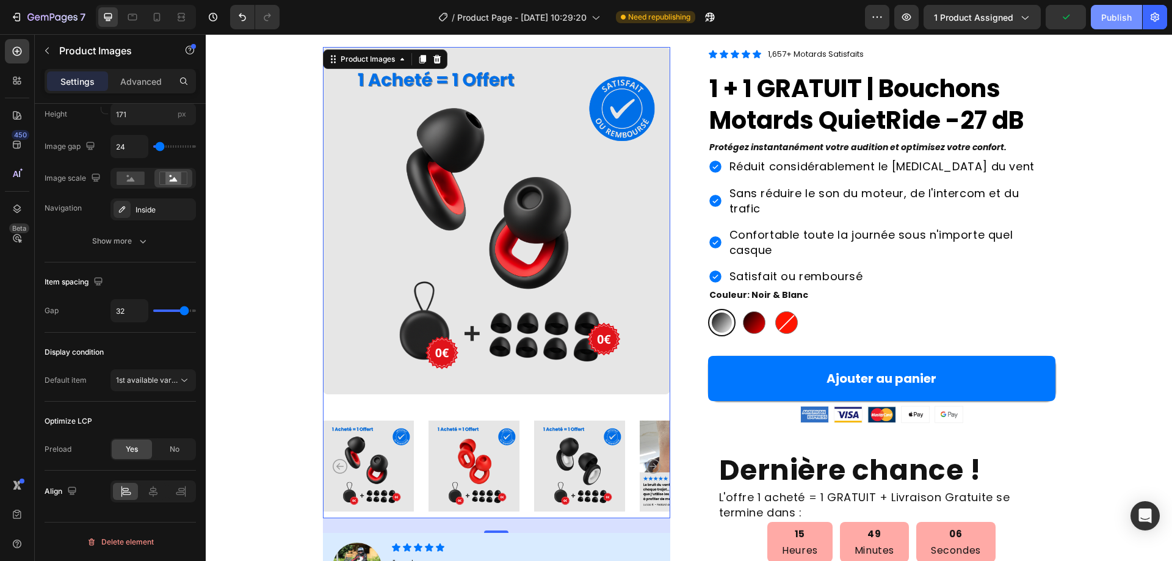
click at [1118, 18] on div "Publish" at bounding box center [1116, 17] width 31 height 13
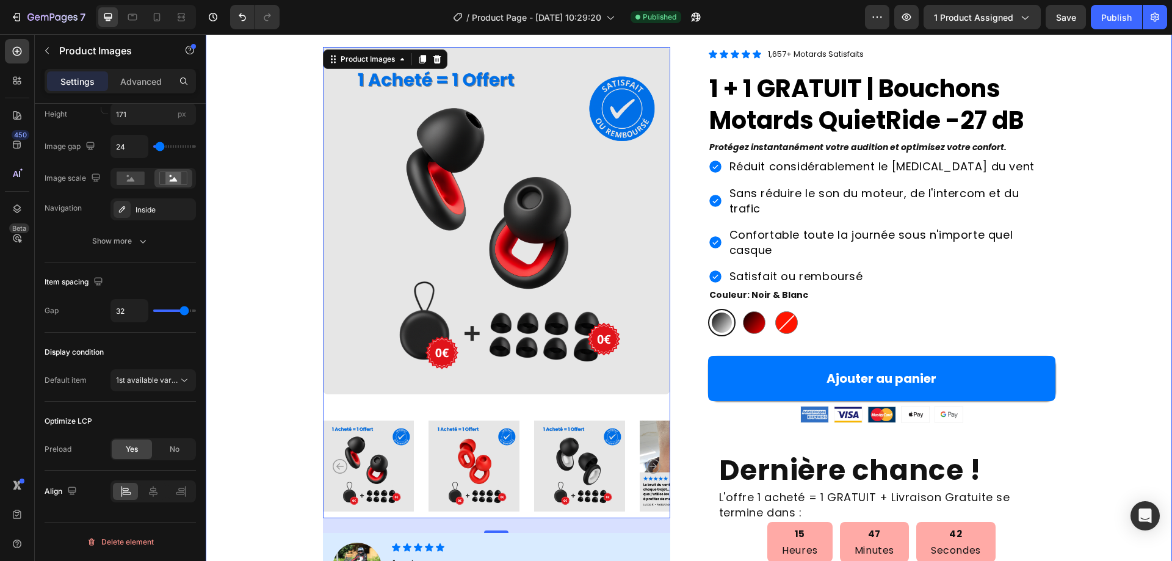
click at [263, 198] on div "Product Images 24 Image Icon Icon Icon Icon Icon Icon List "Je n'entends presqu…" at bounding box center [688, 416] width 868 height 739
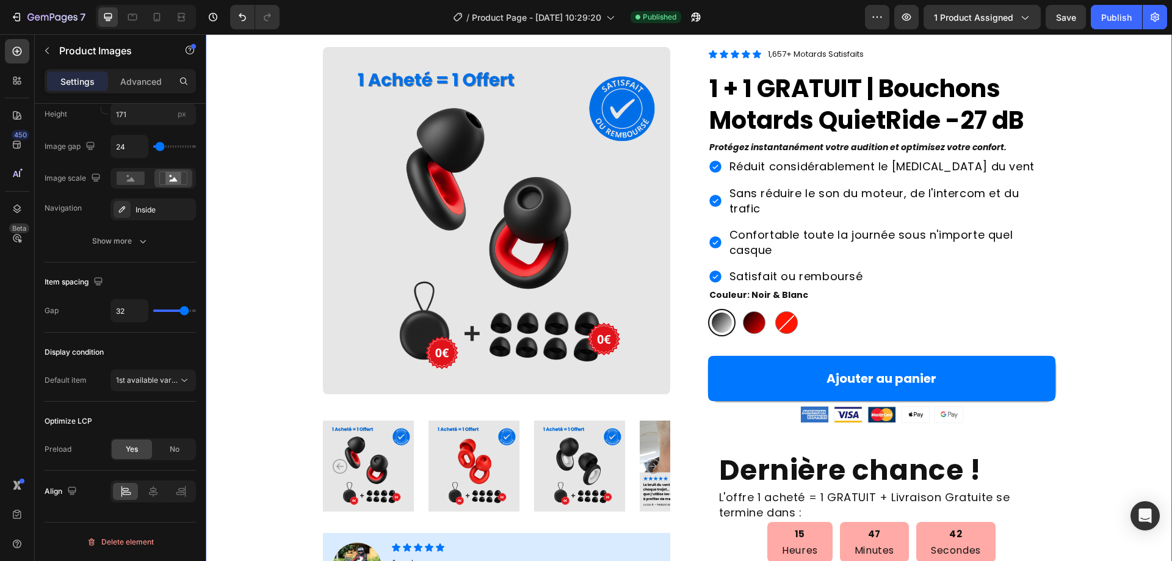
scroll to position [0, 0]
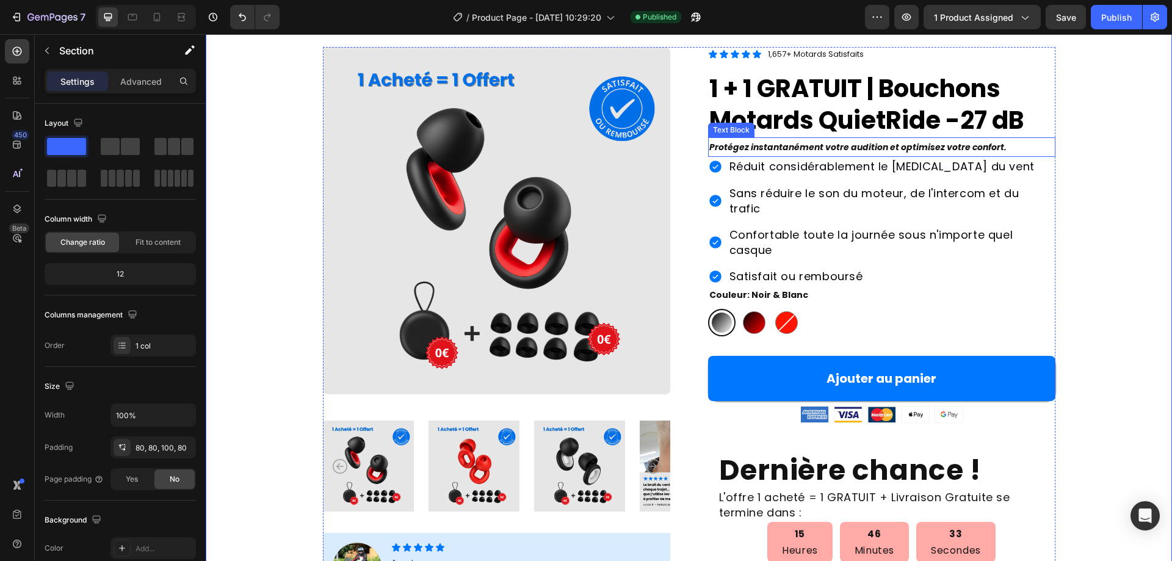
click at [571, 220] on img at bounding box center [496, 220] width 347 height 347
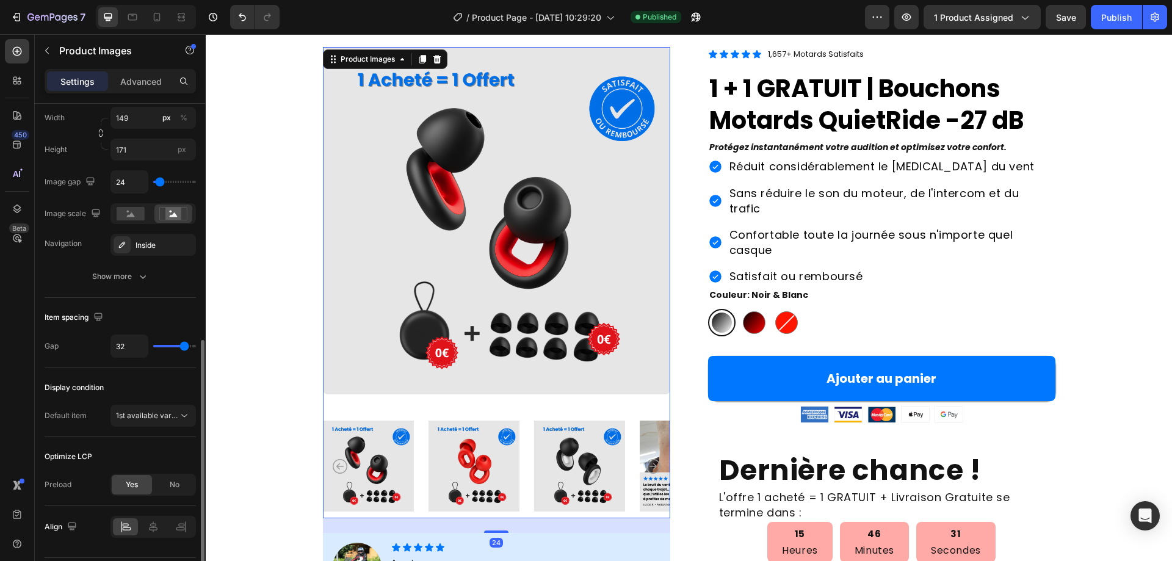
scroll to position [524, 0]
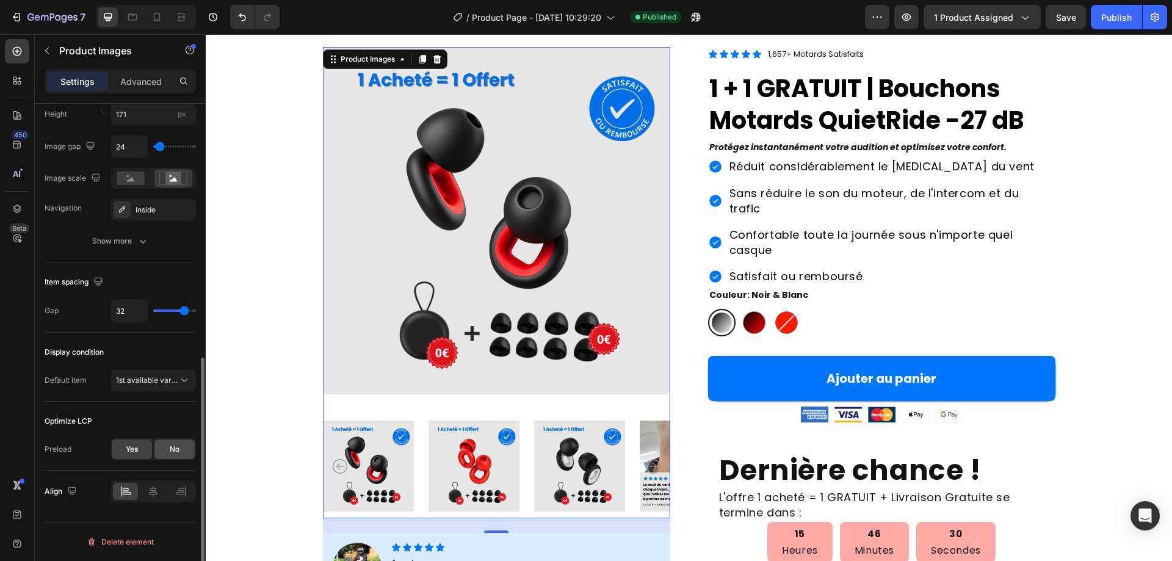
click at [165, 442] on div "No" at bounding box center [174, 449] width 40 height 20
click at [1044, 157] on div "Réduit considérablement le [MEDICAL_DATA] du vent" at bounding box center [891, 166] width 328 height 19
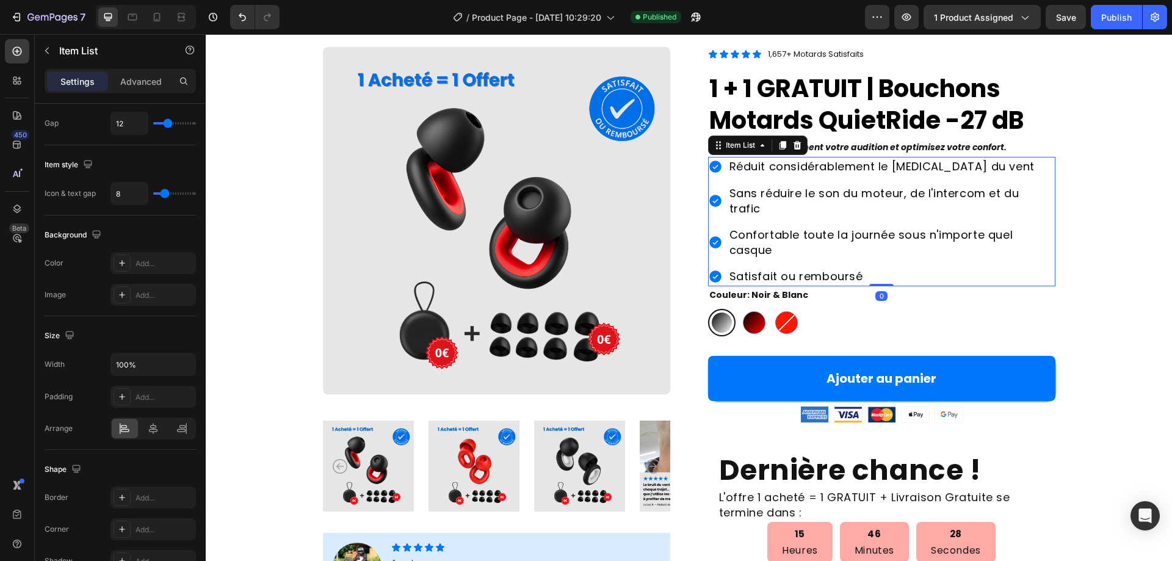
scroll to position [0, 0]
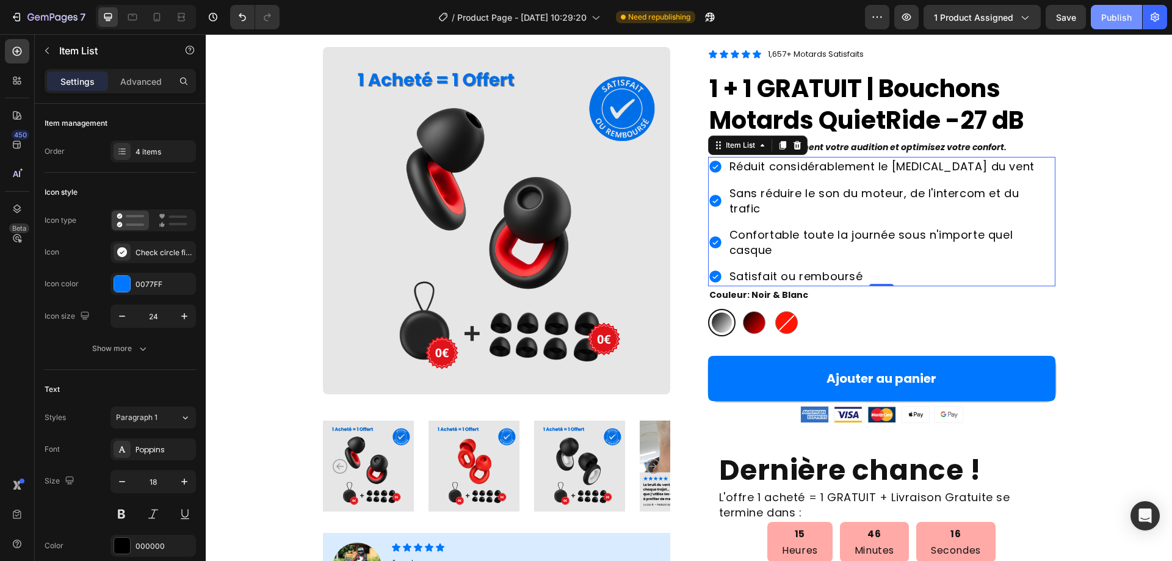
click at [1097, 27] on button "Publish" at bounding box center [1116, 17] width 51 height 24
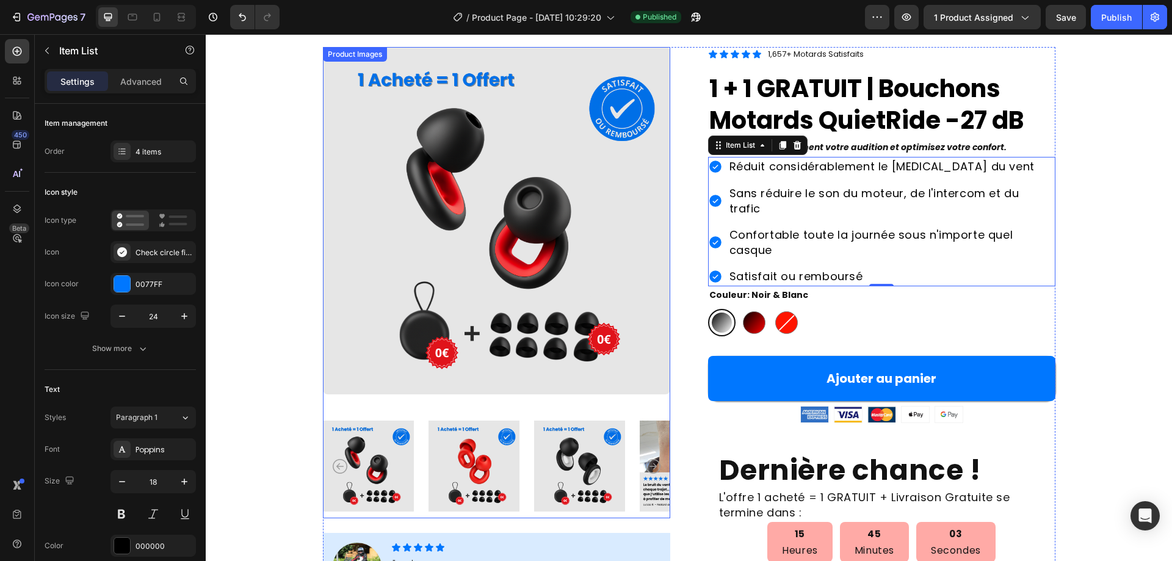
drag, startPoint x: 608, startPoint y: 253, endPoint x: 594, endPoint y: 264, distance: 18.7
click at [608, 253] on img at bounding box center [496, 220] width 347 height 347
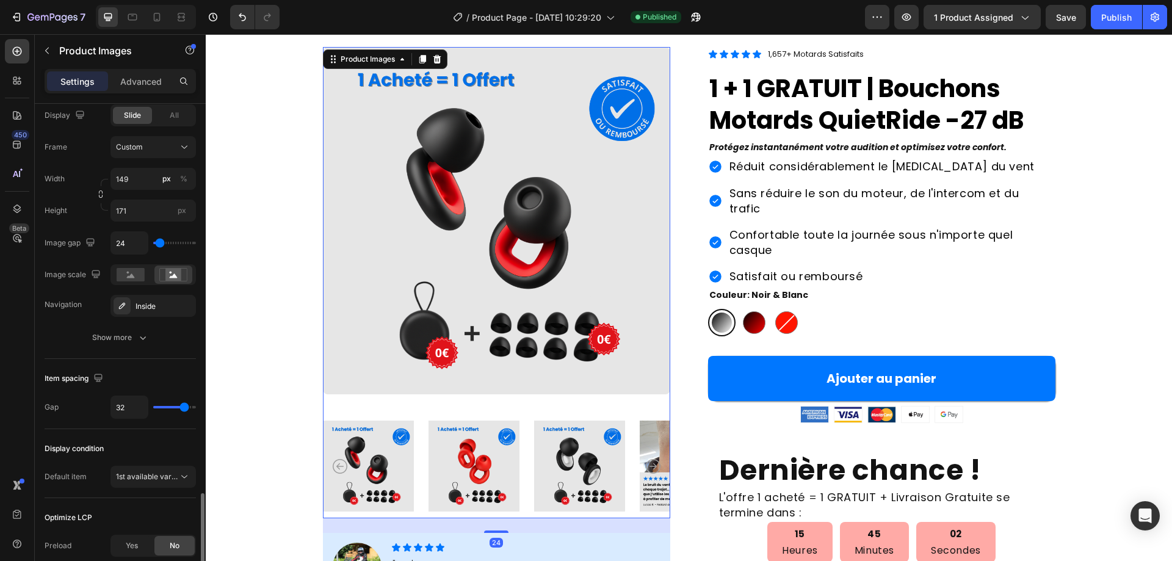
scroll to position [555, 0]
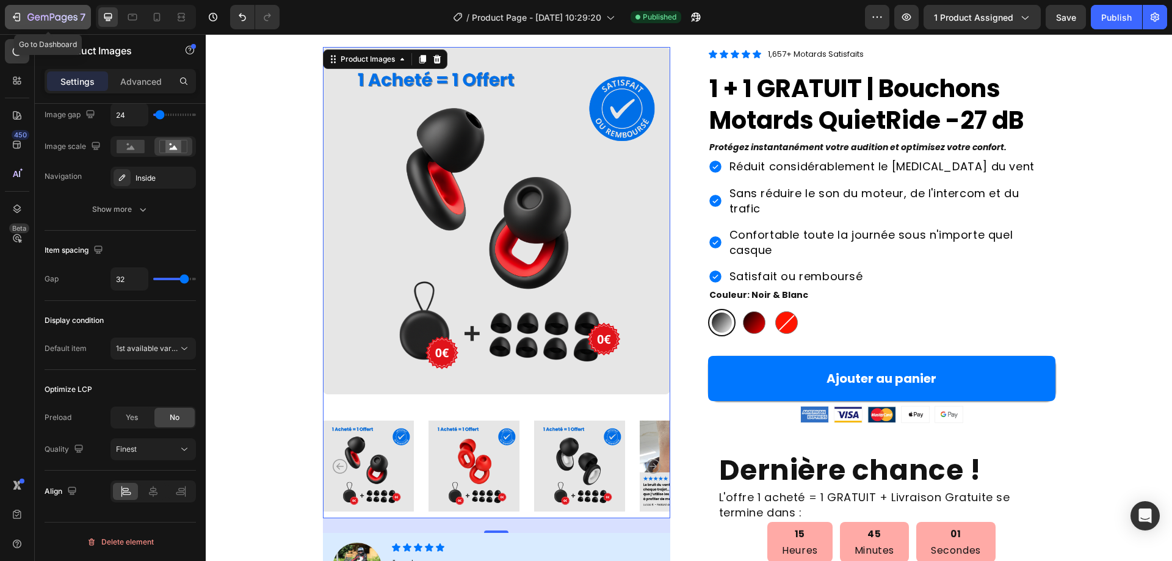
click at [63, 22] on icon "button" at bounding box center [64, 19] width 5 height 8
